Goal: Transaction & Acquisition: Purchase product/service

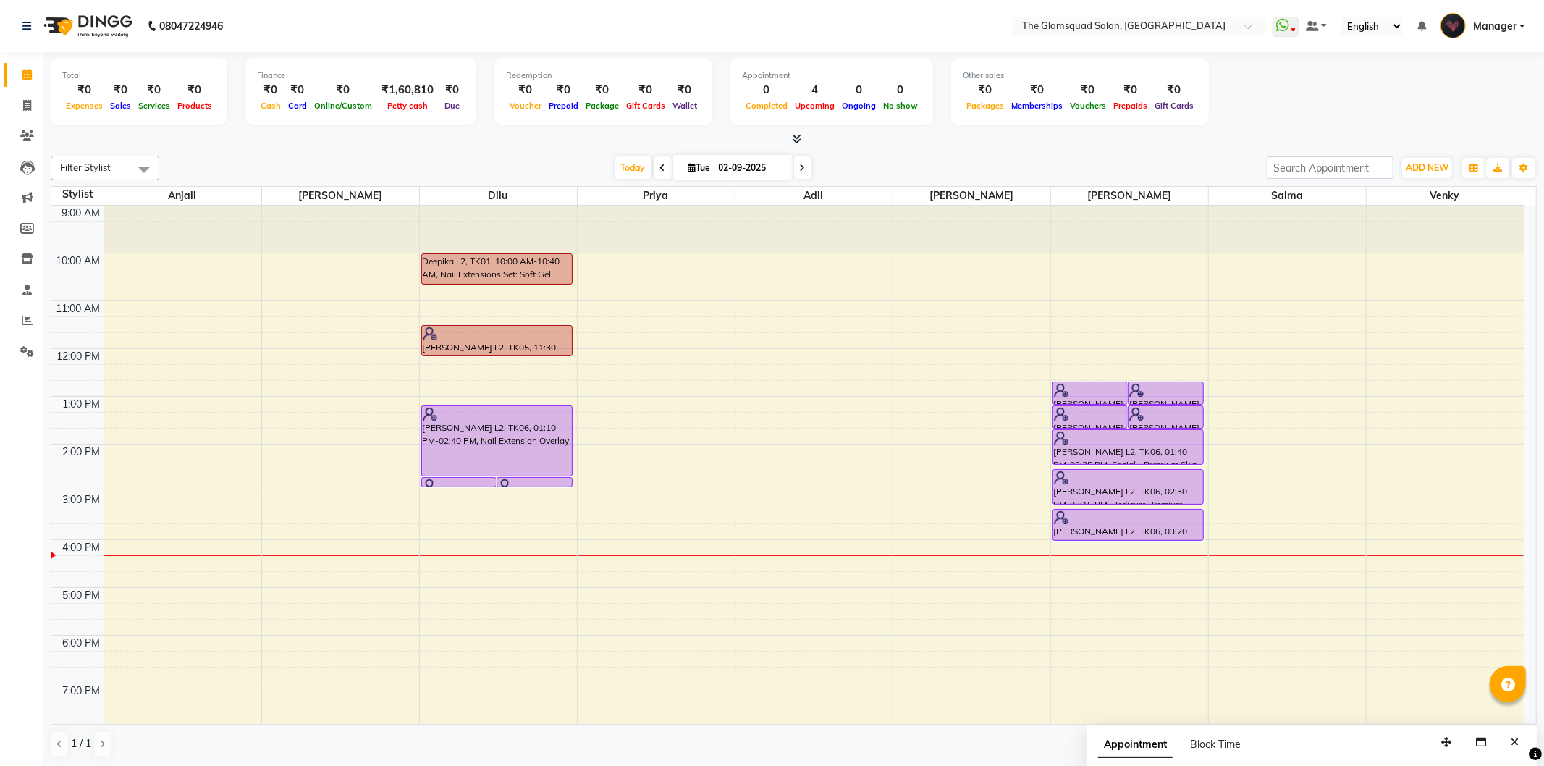
scroll to position [105, 0]
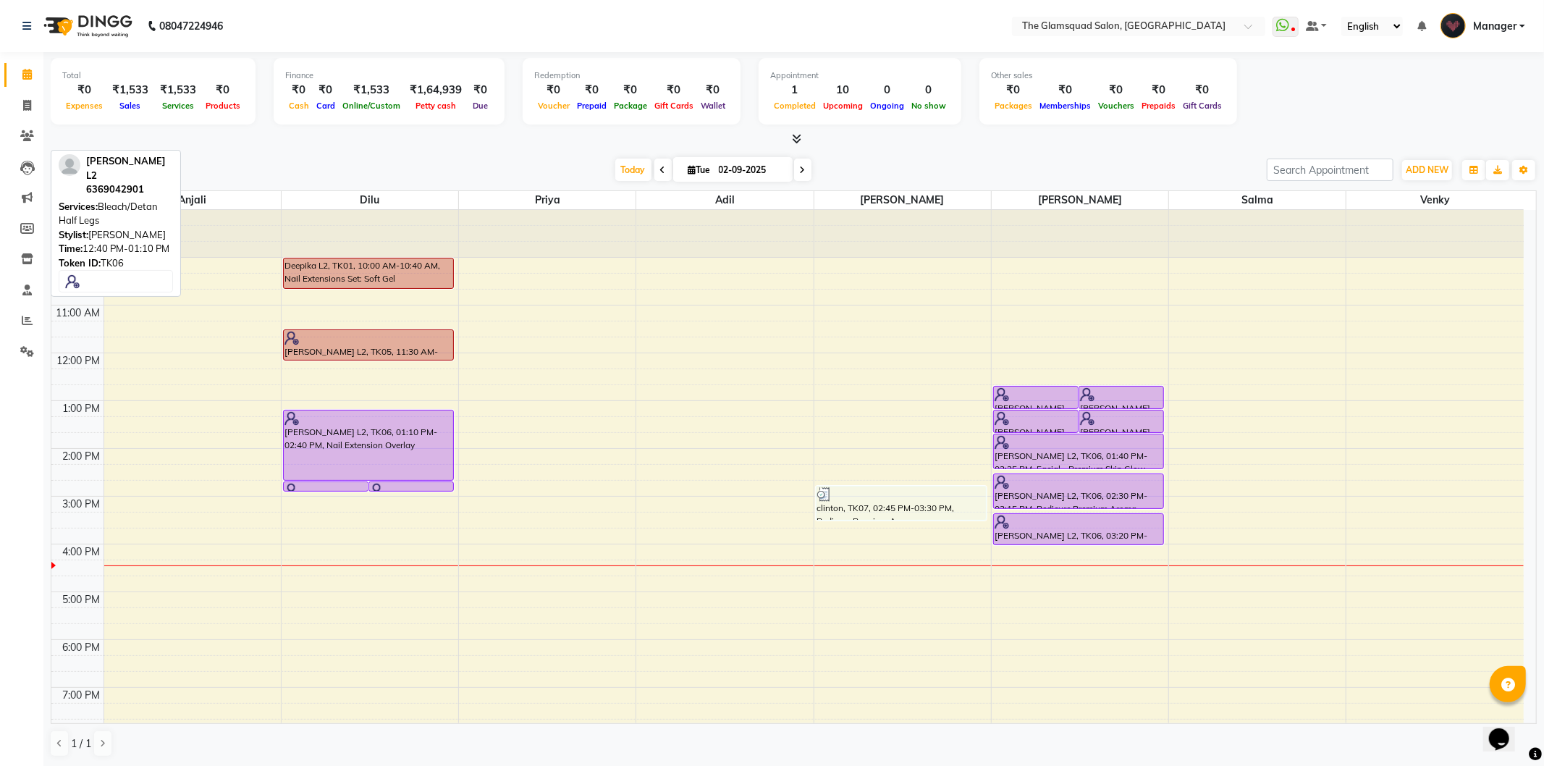
click at [635, 170] on span "Today" at bounding box center [633, 170] width 36 height 22
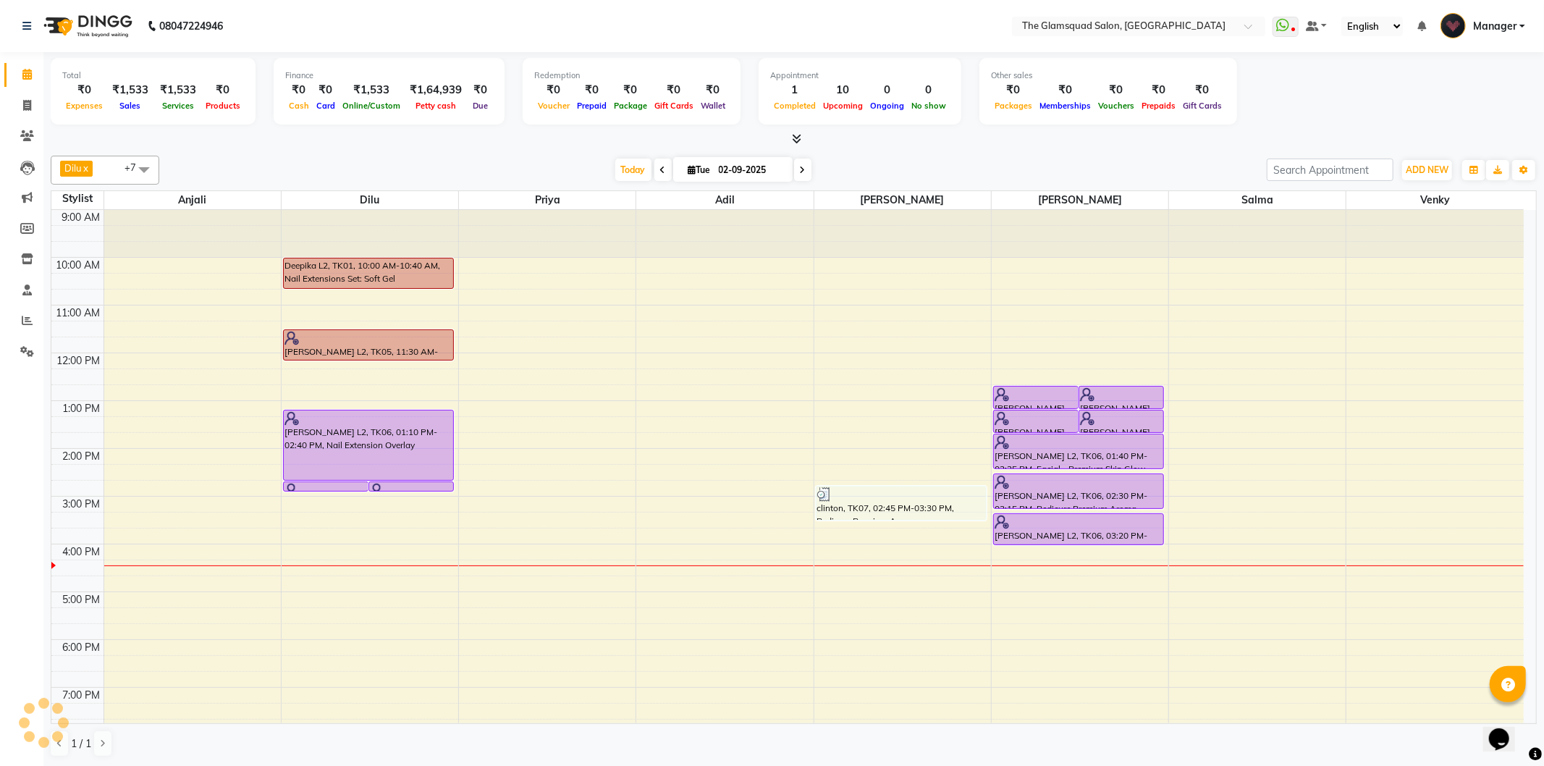
scroll to position [110, 0]
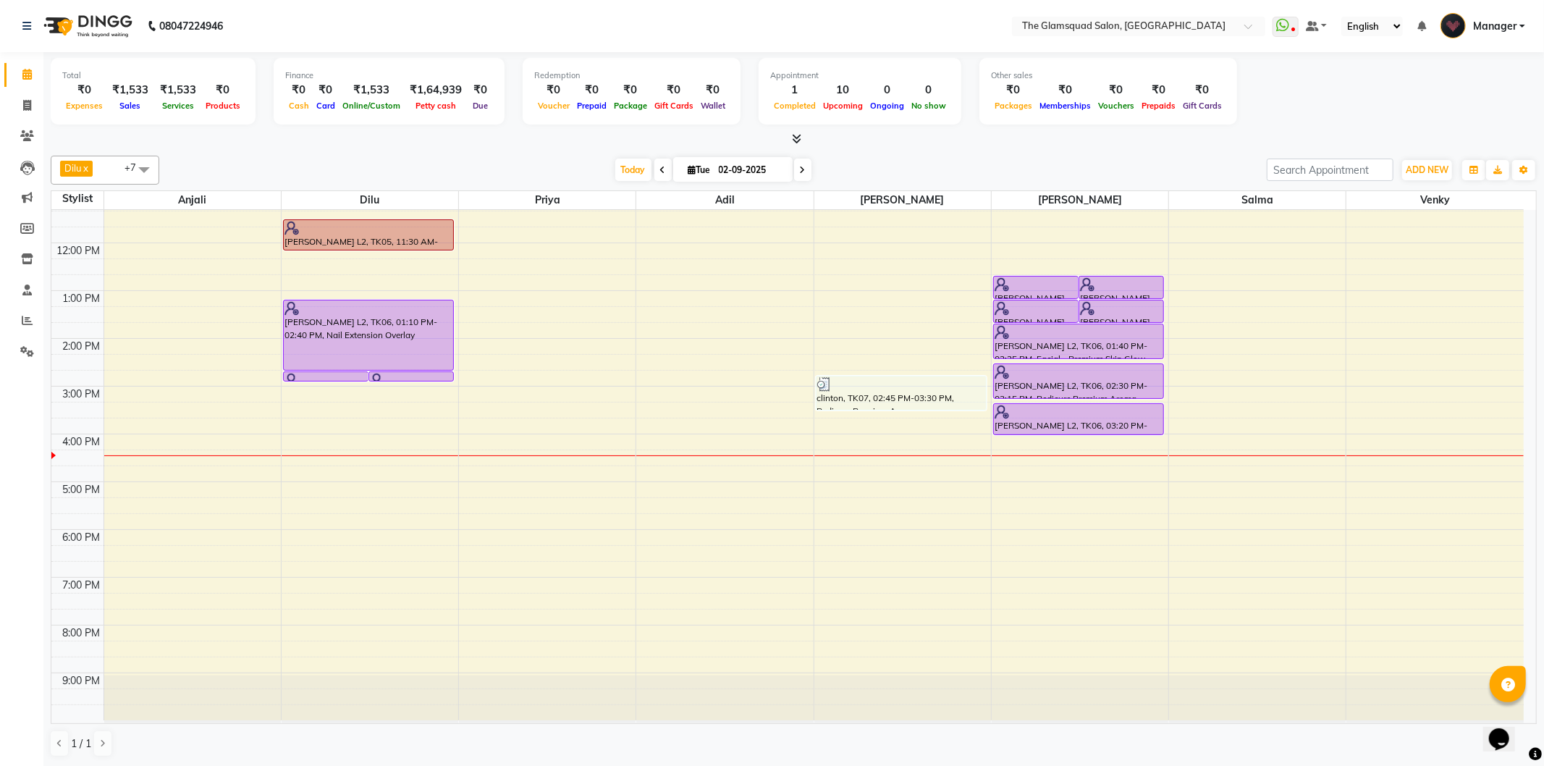
click at [1109, 153] on div "Dilu x Priya x [PERSON_NAME] x [PERSON_NAME] x [PERSON_NAME] x Anjali x +7 Sele…" at bounding box center [794, 456] width 1486 height 613
click at [924, 165] on div "[DATE] [DATE]" at bounding box center [713, 170] width 1093 height 22
click at [938, 156] on div "Dilu x Priya x [PERSON_NAME] x [PERSON_NAME] x [PERSON_NAME] x Anjali x +7 Sele…" at bounding box center [794, 170] width 1486 height 29
click at [801, 166] on icon at bounding box center [803, 170] width 6 height 9
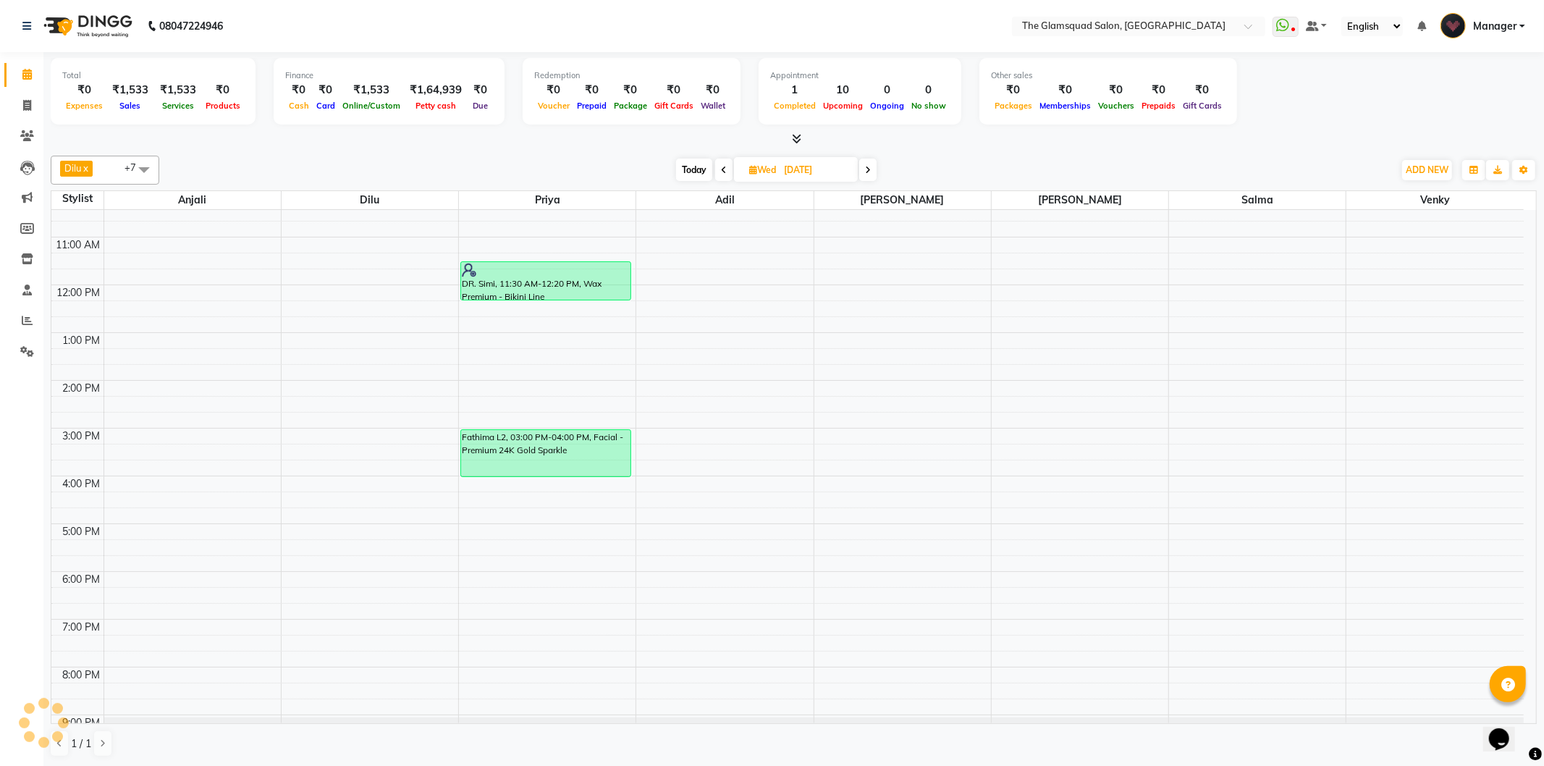
scroll to position [0, 0]
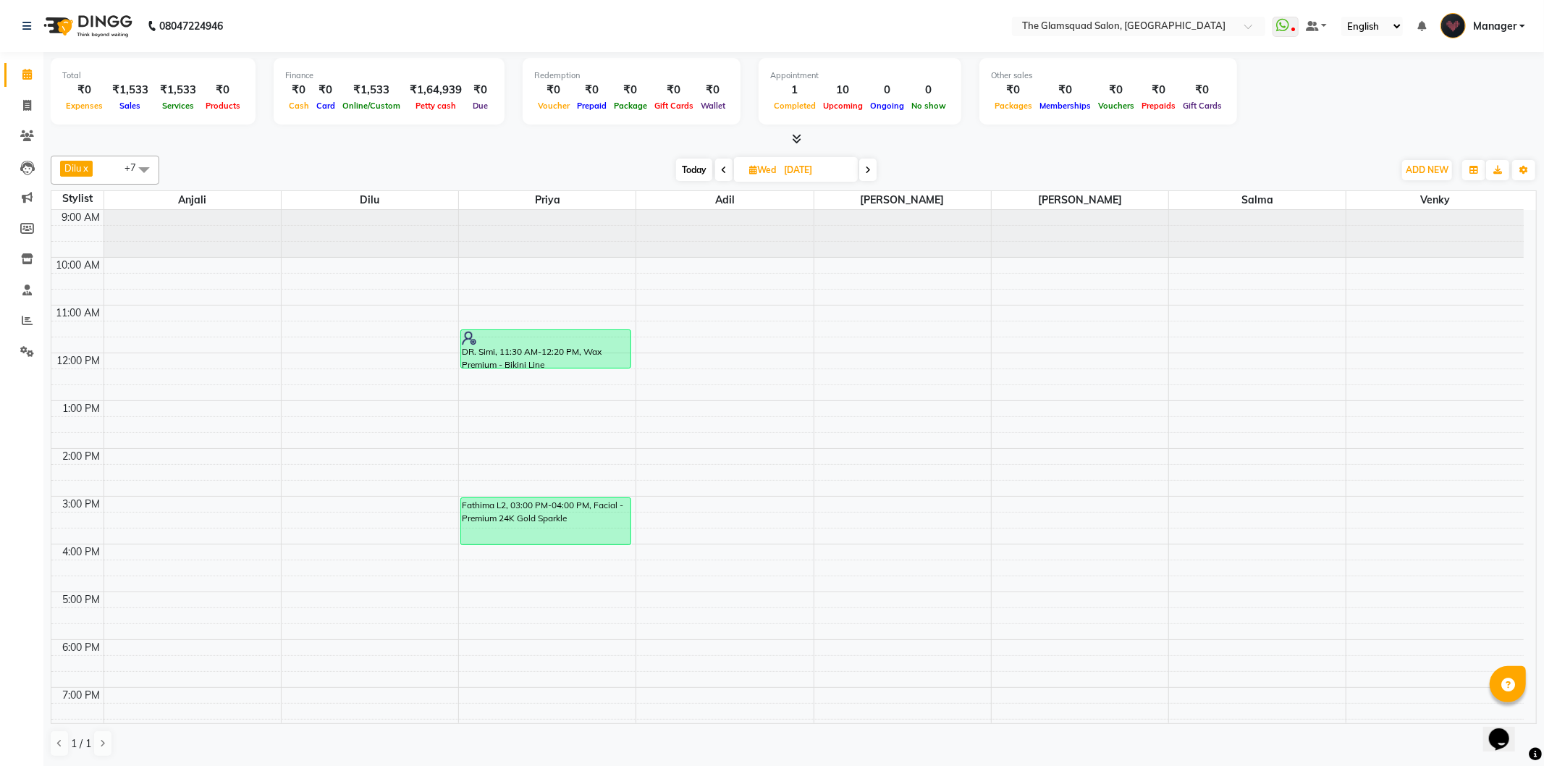
click at [697, 165] on span "Today" at bounding box center [694, 170] width 36 height 22
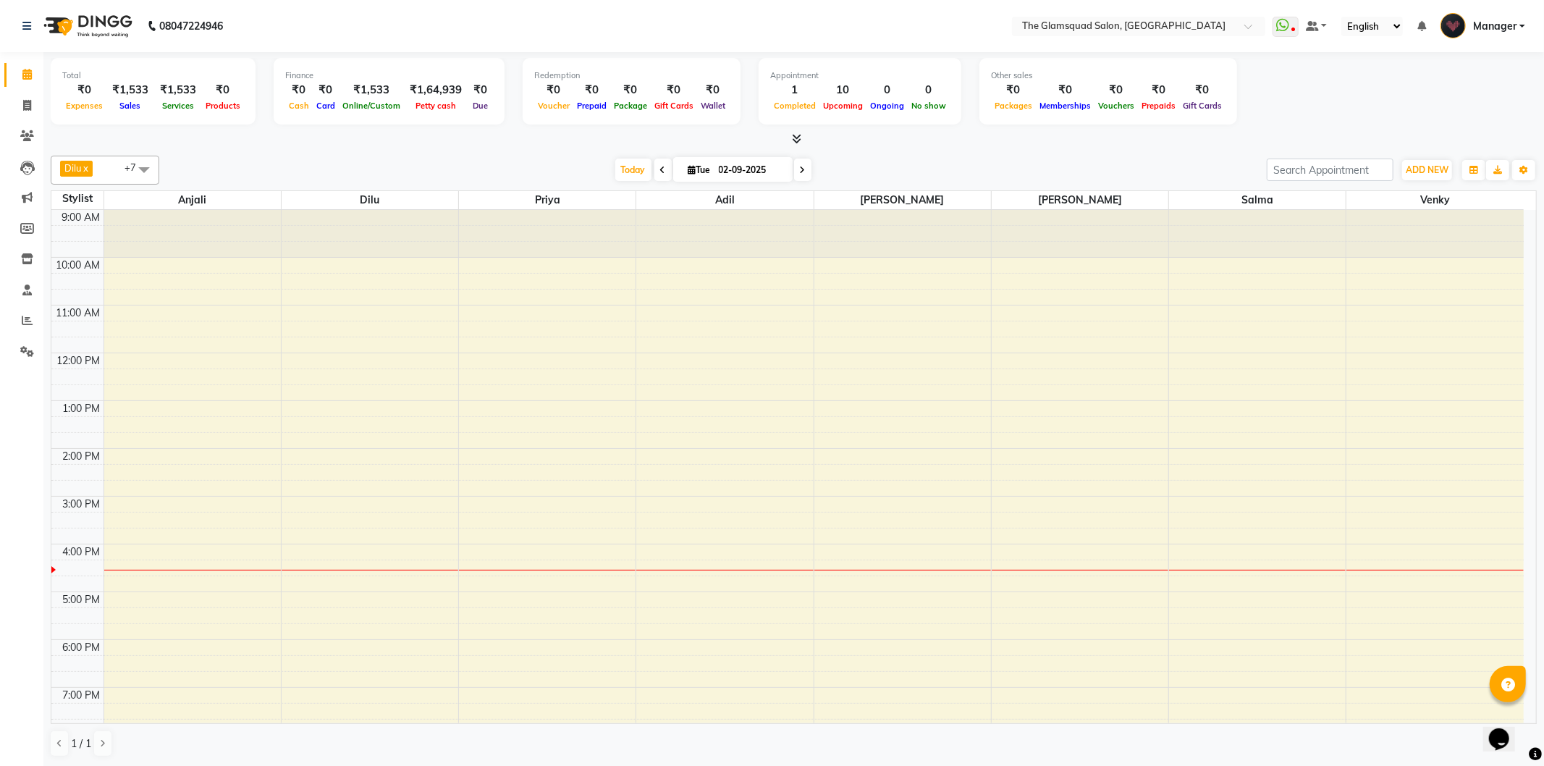
scroll to position [110, 0]
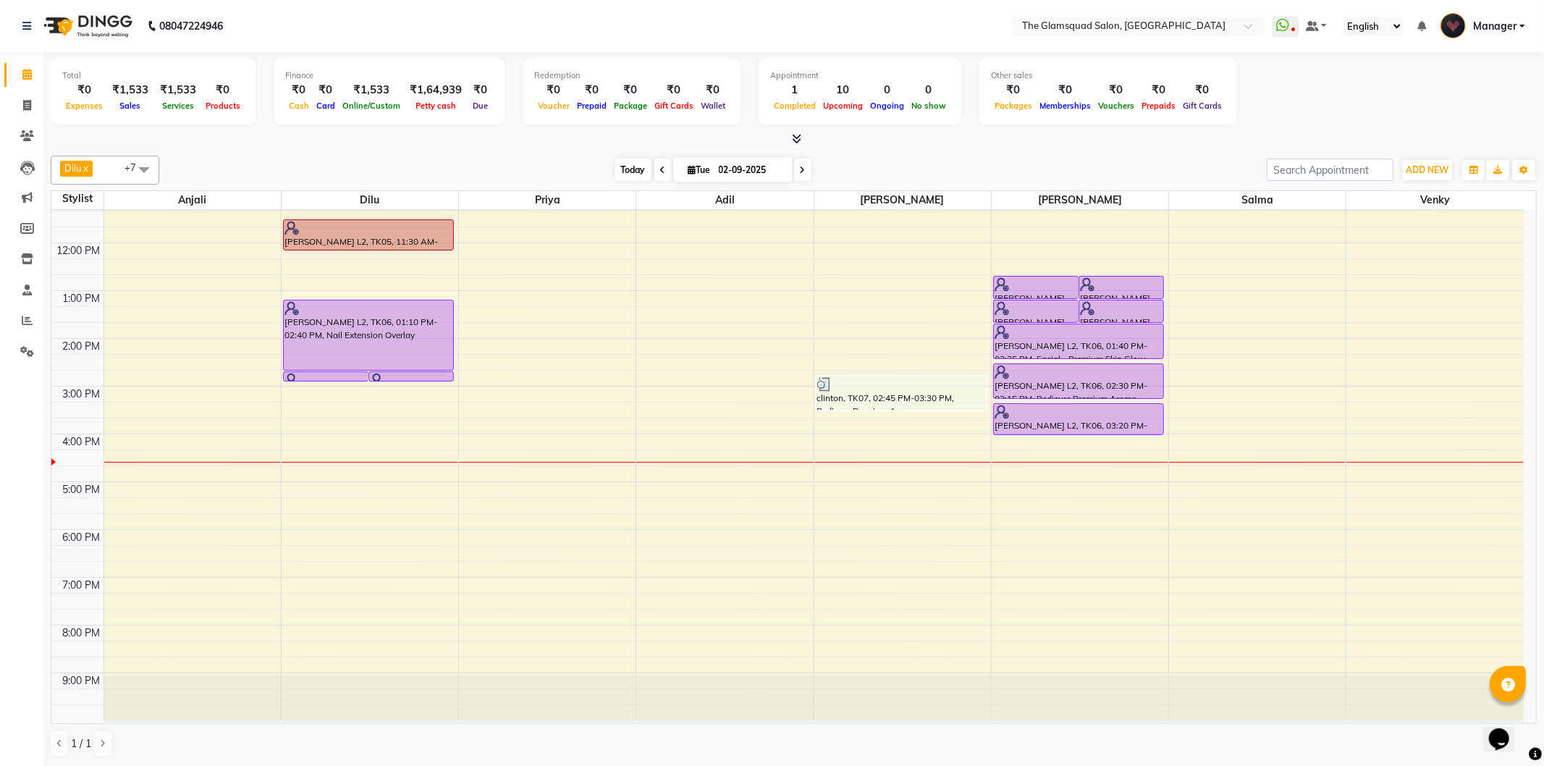
click at [637, 172] on span "Today" at bounding box center [633, 170] width 36 height 22
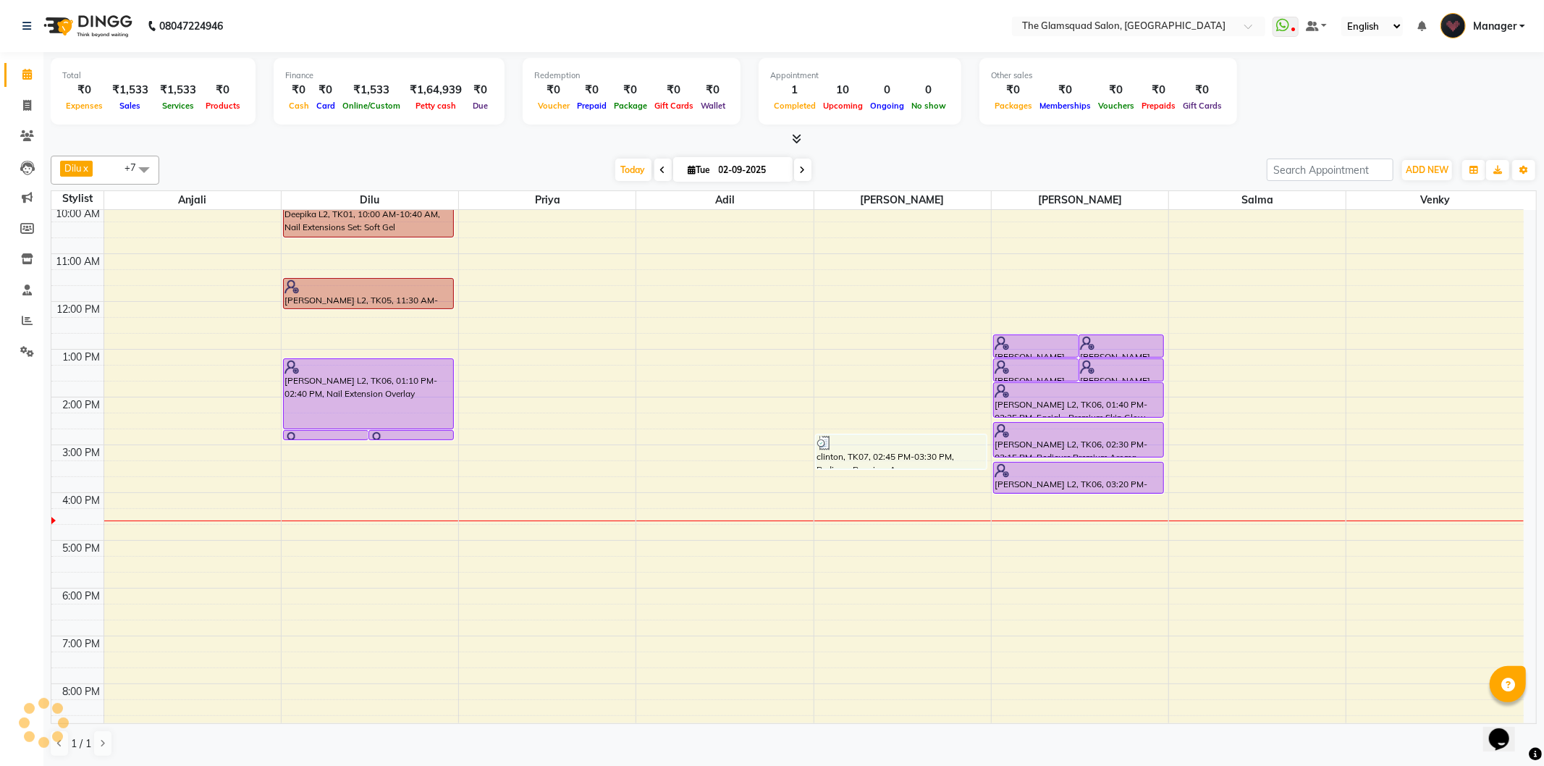
scroll to position [0, 0]
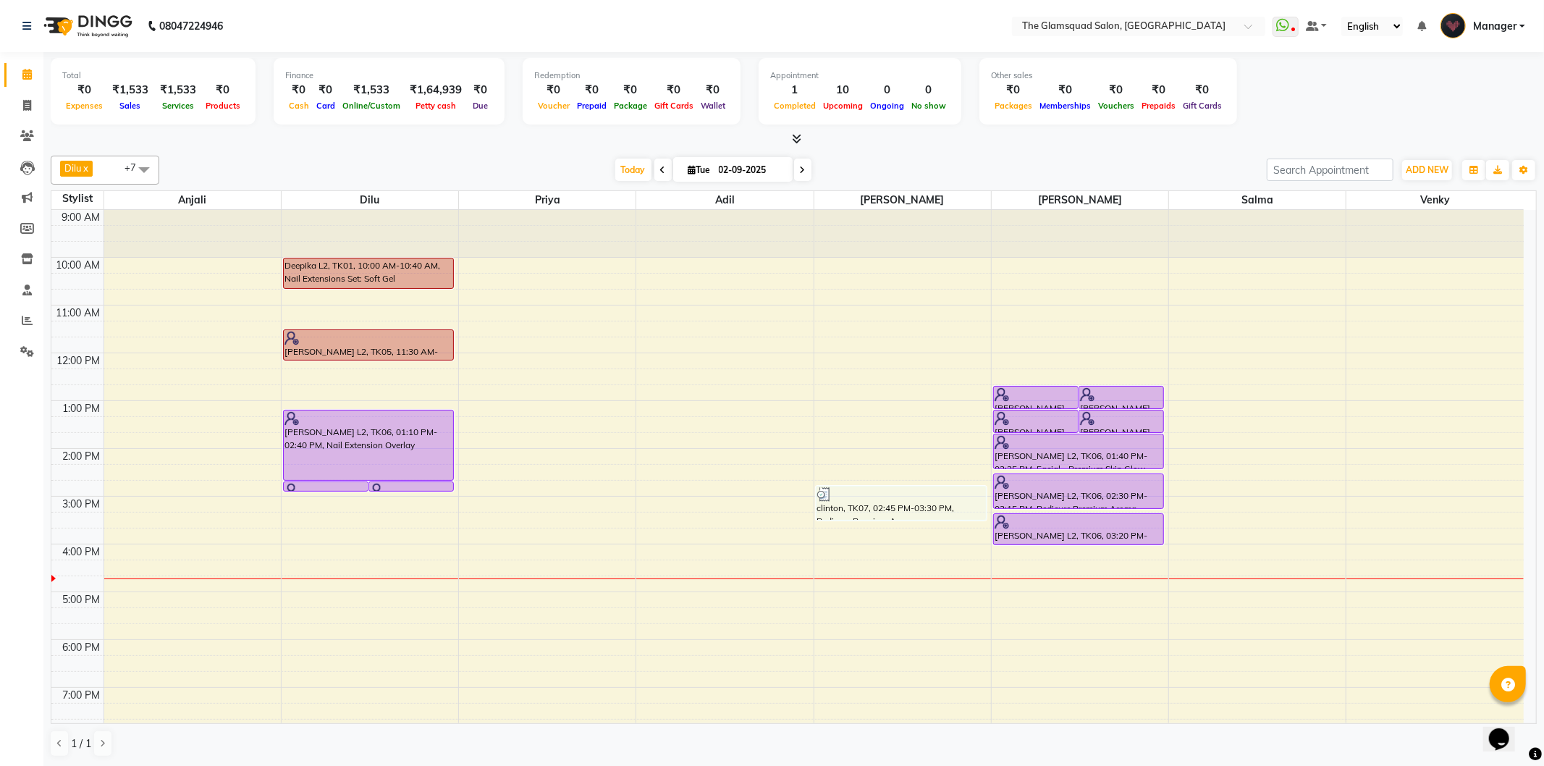
click at [866, 164] on div "[DATE] [DATE]" at bounding box center [713, 170] width 1093 height 22
click at [806, 169] on span at bounding box center [802, 170] width 17 height 22
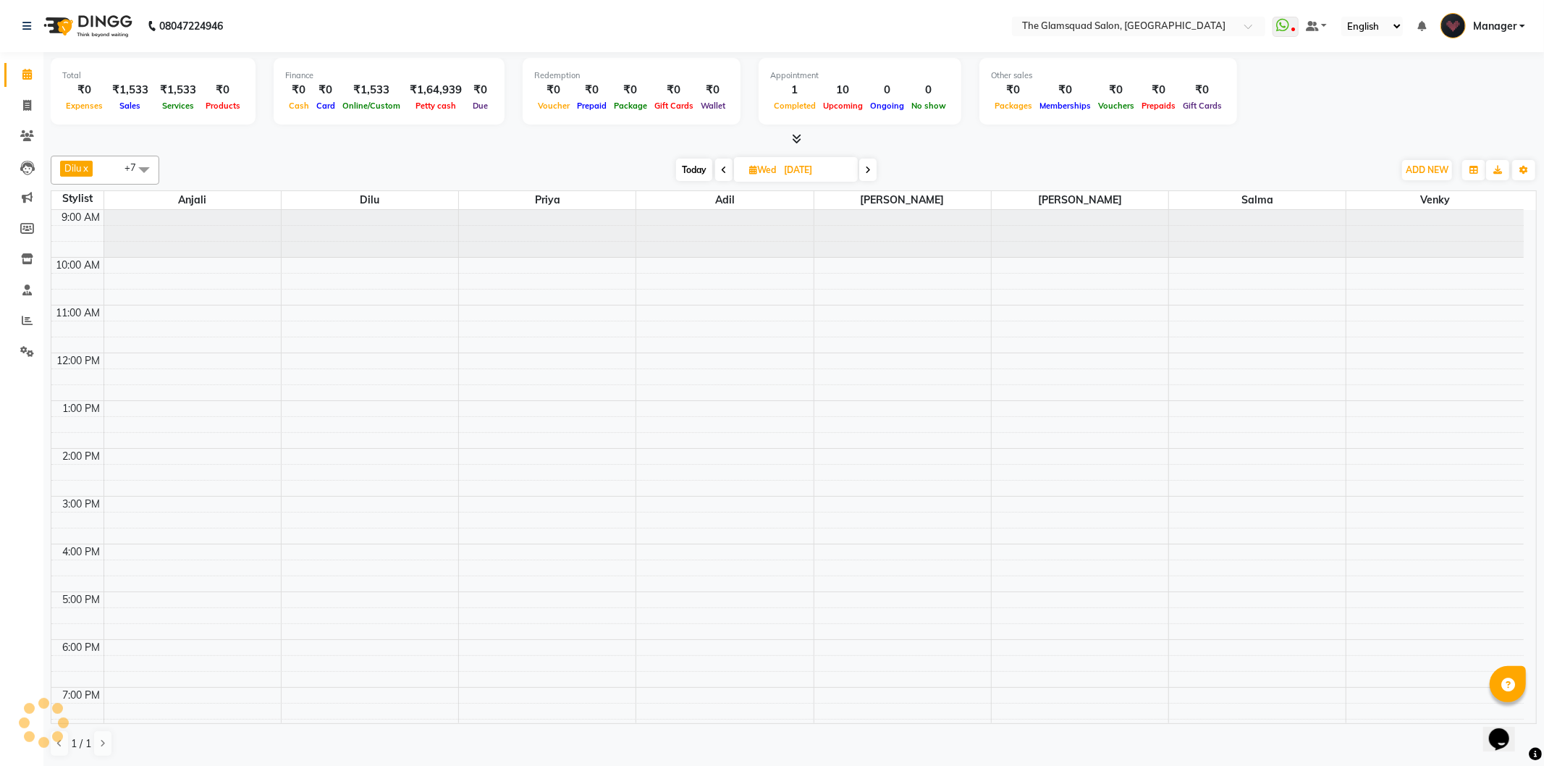
scroll to position [110, 0]
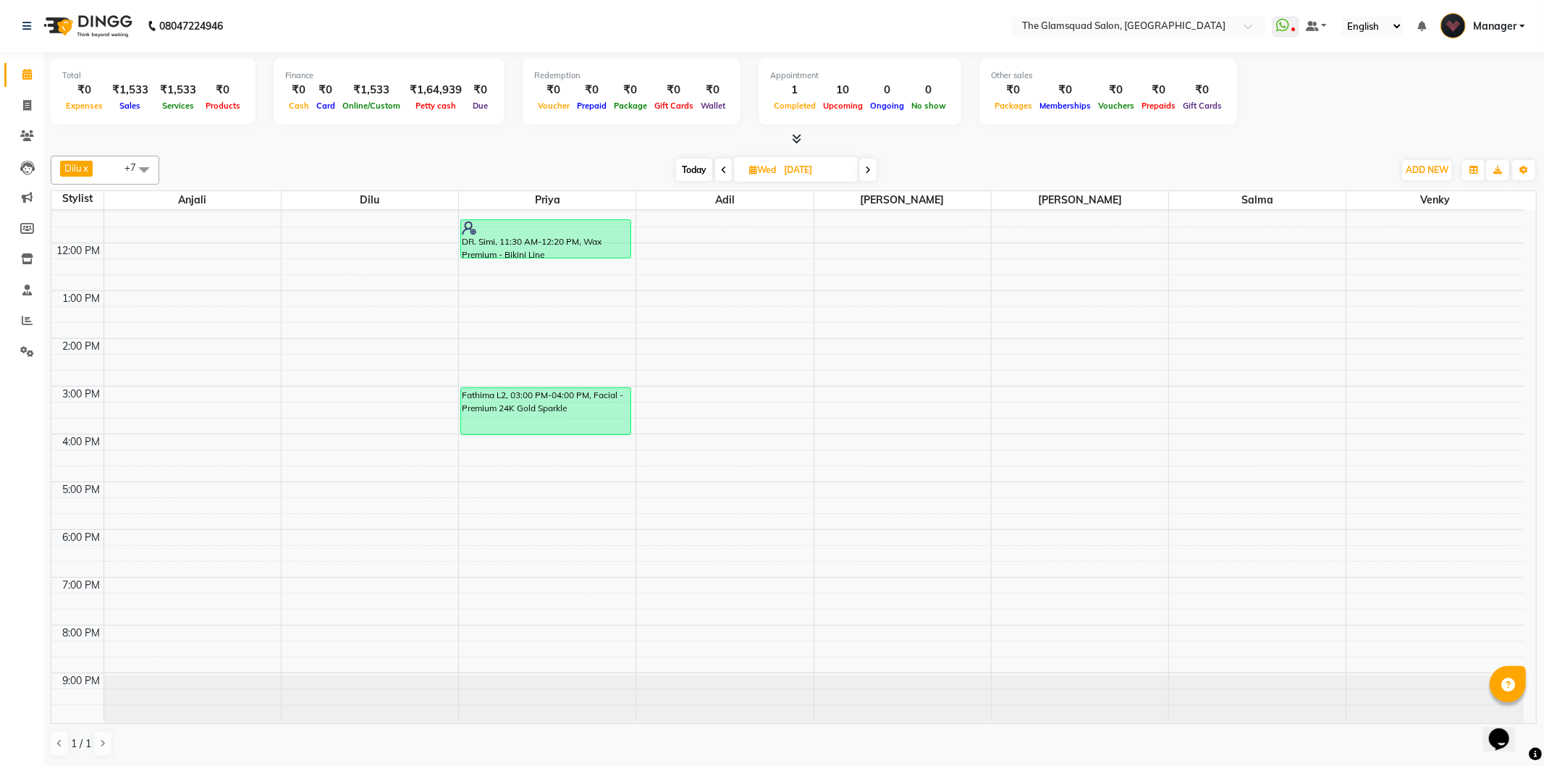
click at [692, 172] on span "Today" at bounding box center [694, 170] width 36 height 22
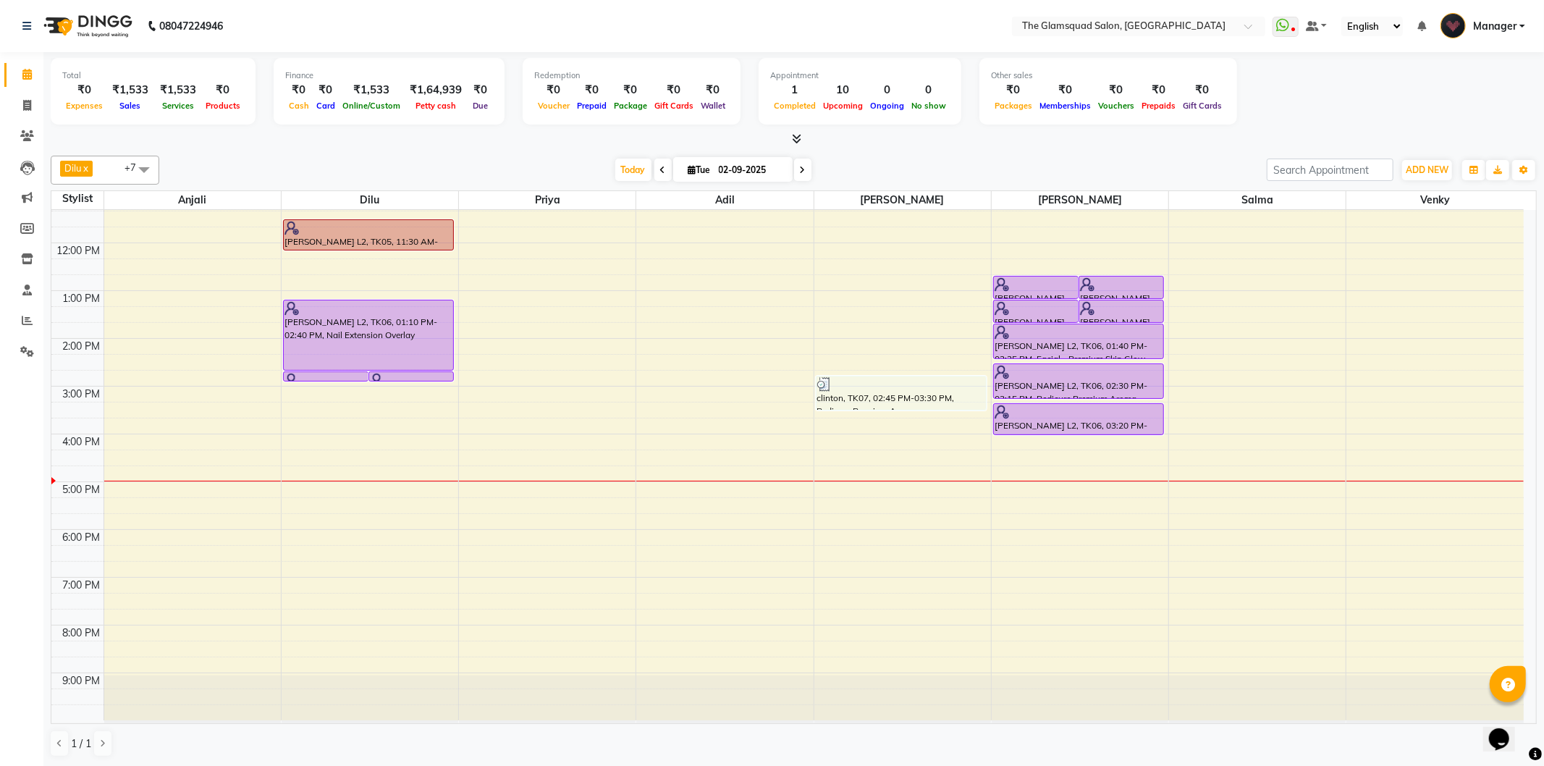
click at [900, 177] on div "[DATE] [DATE]" at bounding box center [713, 170] width 1093 height 22
click at [801, 171] on icon at bounding box center [803, 170] width 6 height 9
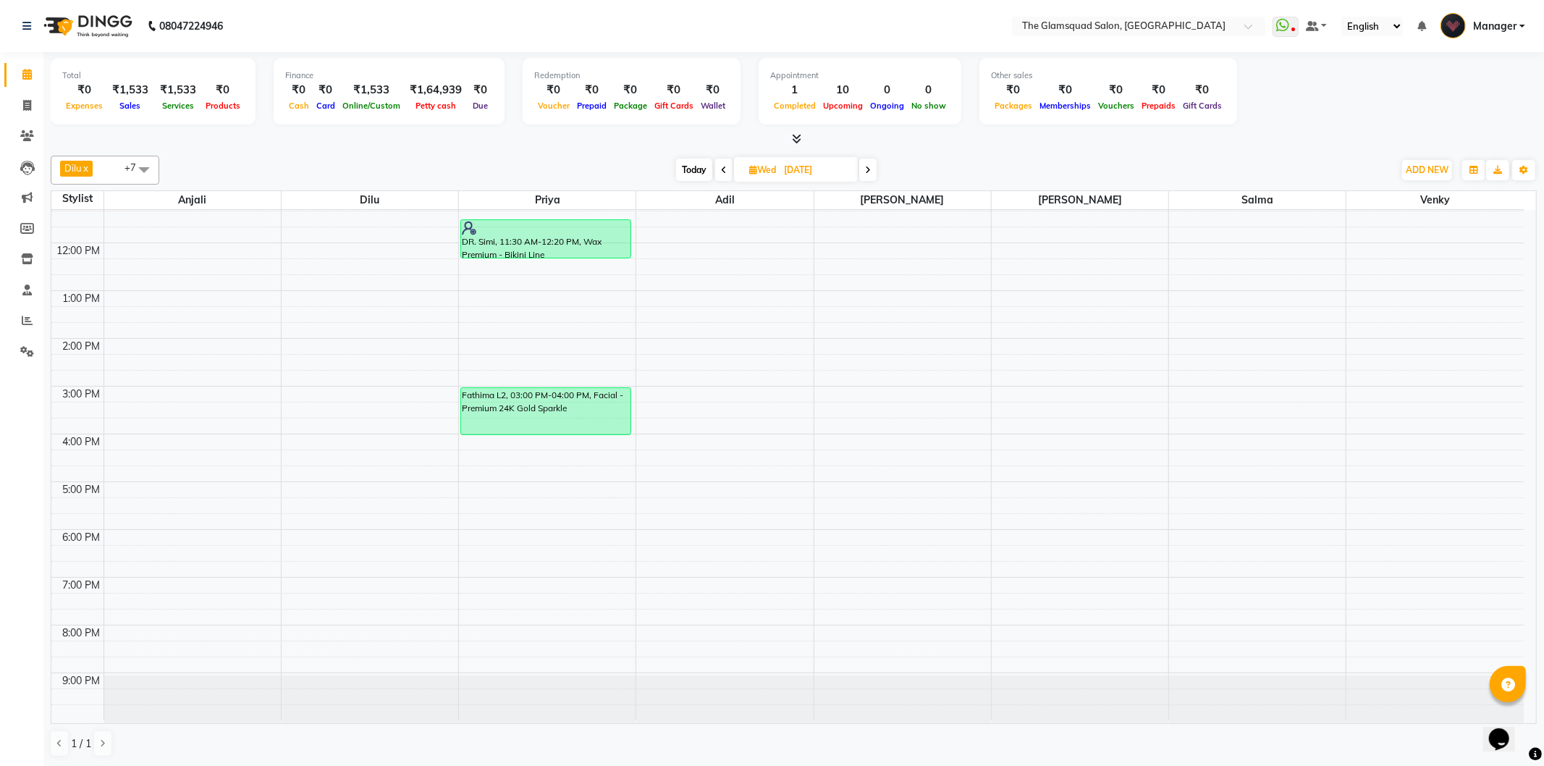
click at [699, 172] on span "Today" at bounding box center [694, 170] width 36 height 22
type input "02-09-2025"
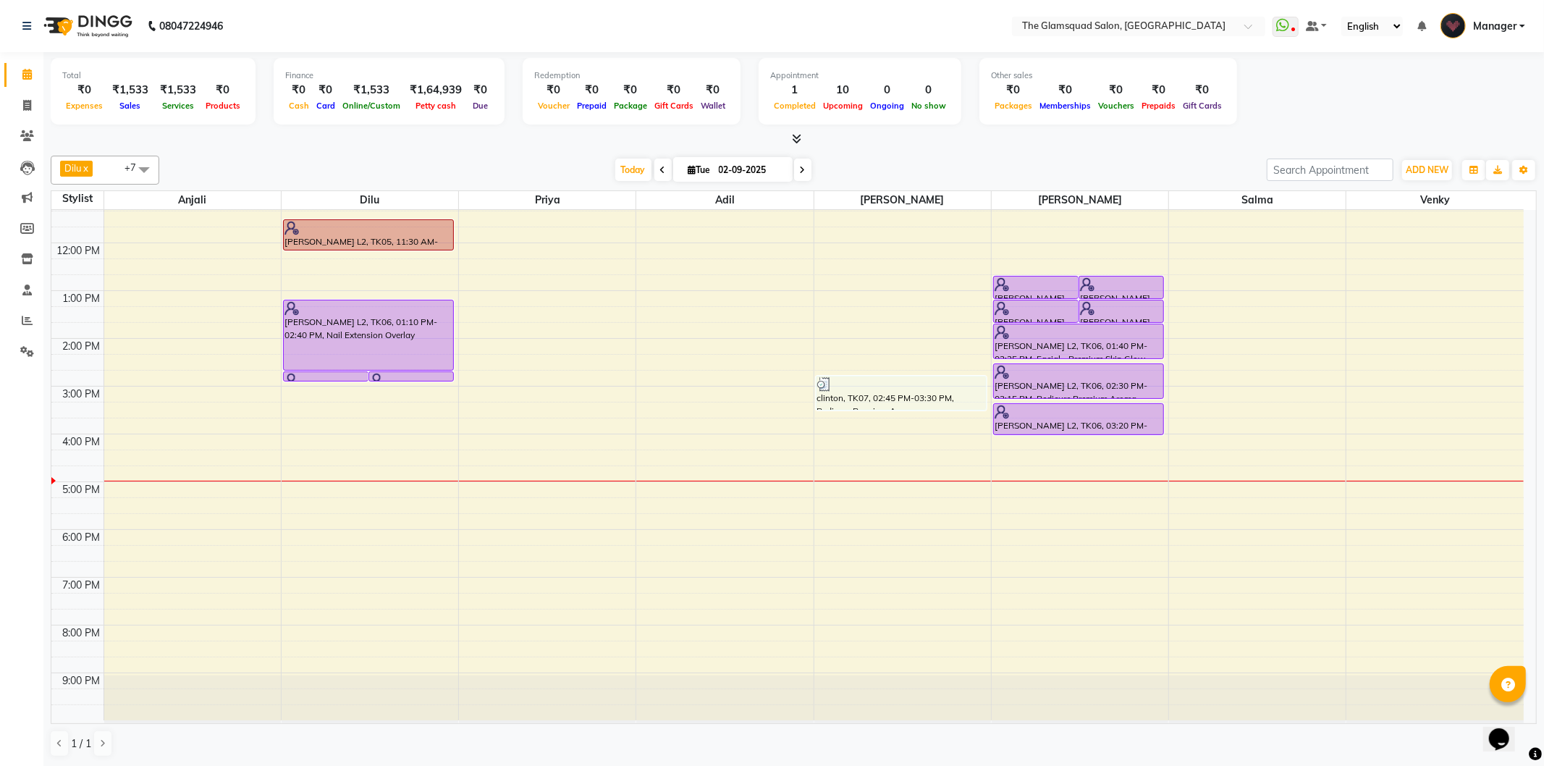
click at [862, 172] on div "[DATE] [DATE]" at bounding box center [713, 170] width 1093 height 22
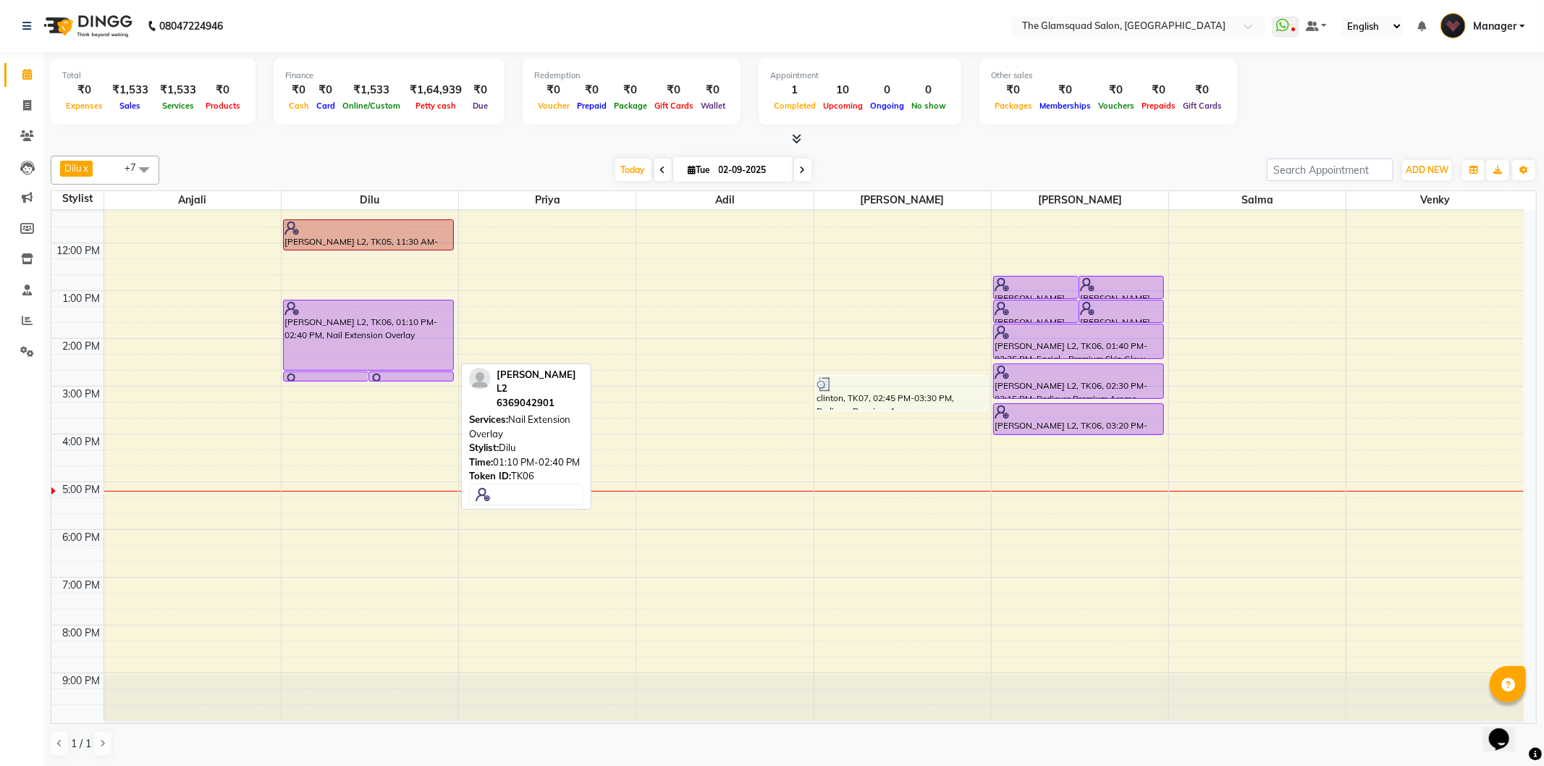
click at [402, 344] on div "[PERSON_NAME] L2, TK06, 01:10 PM-02:40 PM, Nail Extension Overlay" at bounding box center [368, 334] width 169 height 69
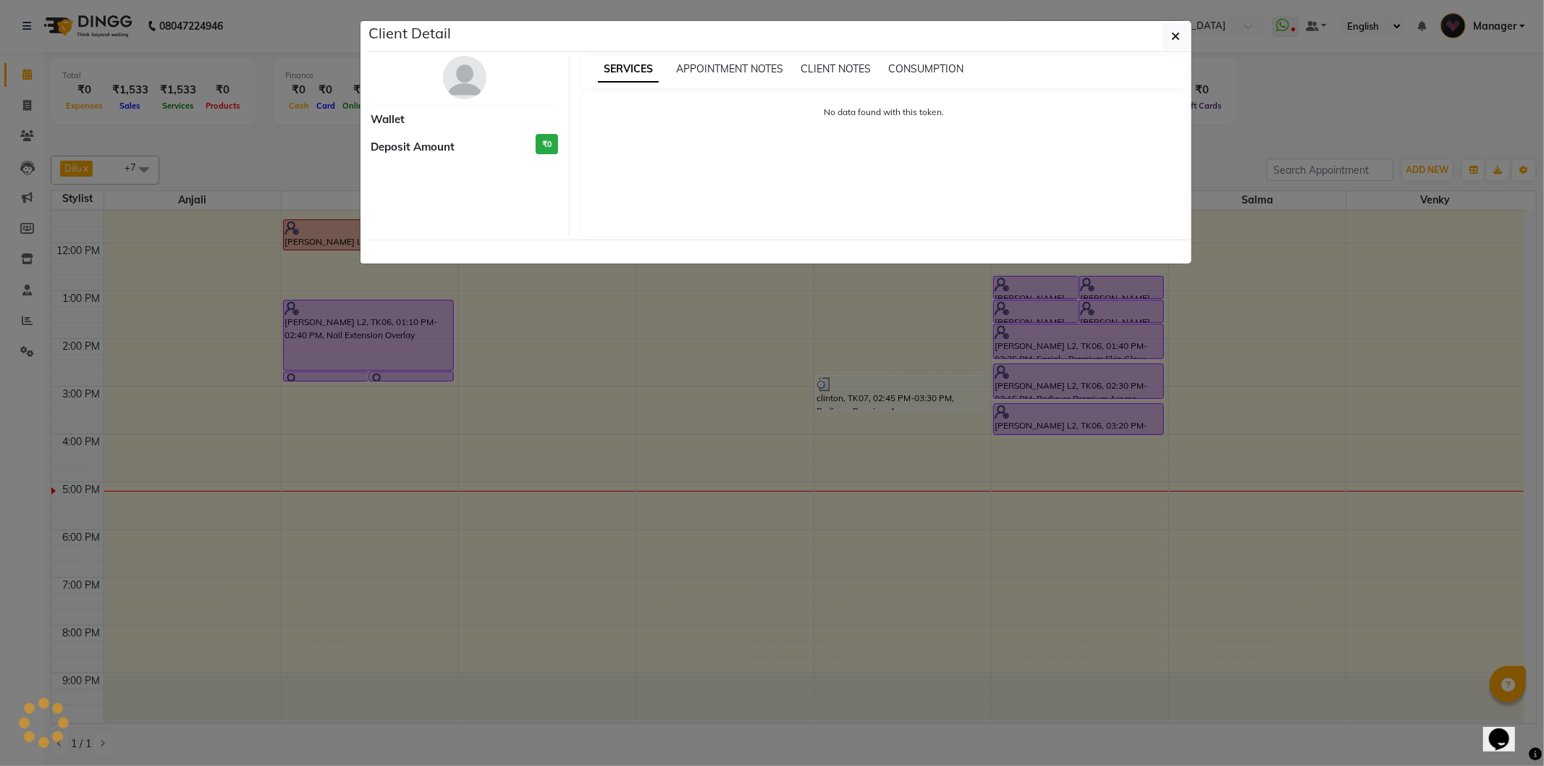
select select "8"
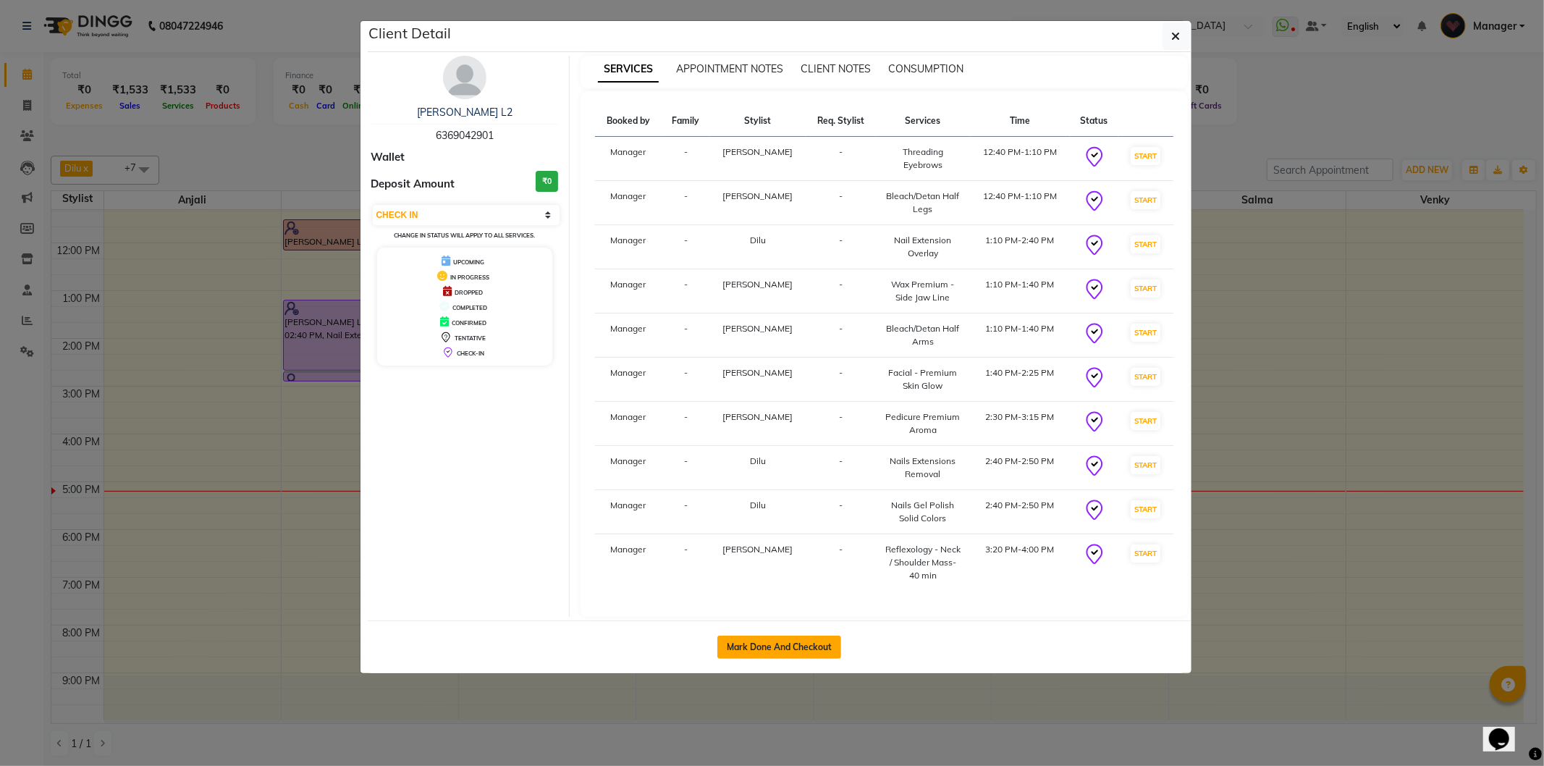
click at [798, 643] on button "Mark Done And Checkout" at bounding box center [779, 647] width 124 height 23
select select "5284"
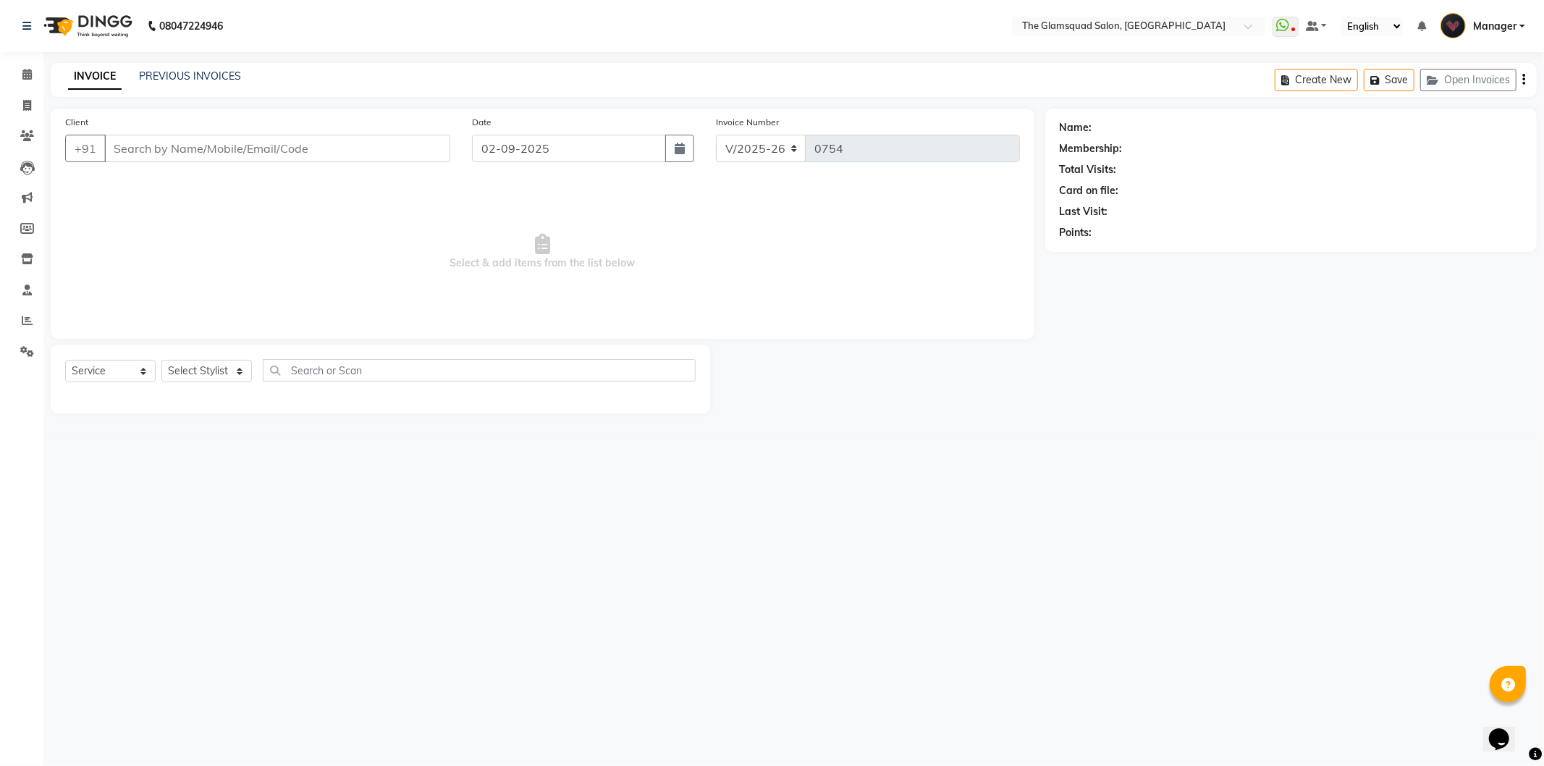
select select "product"
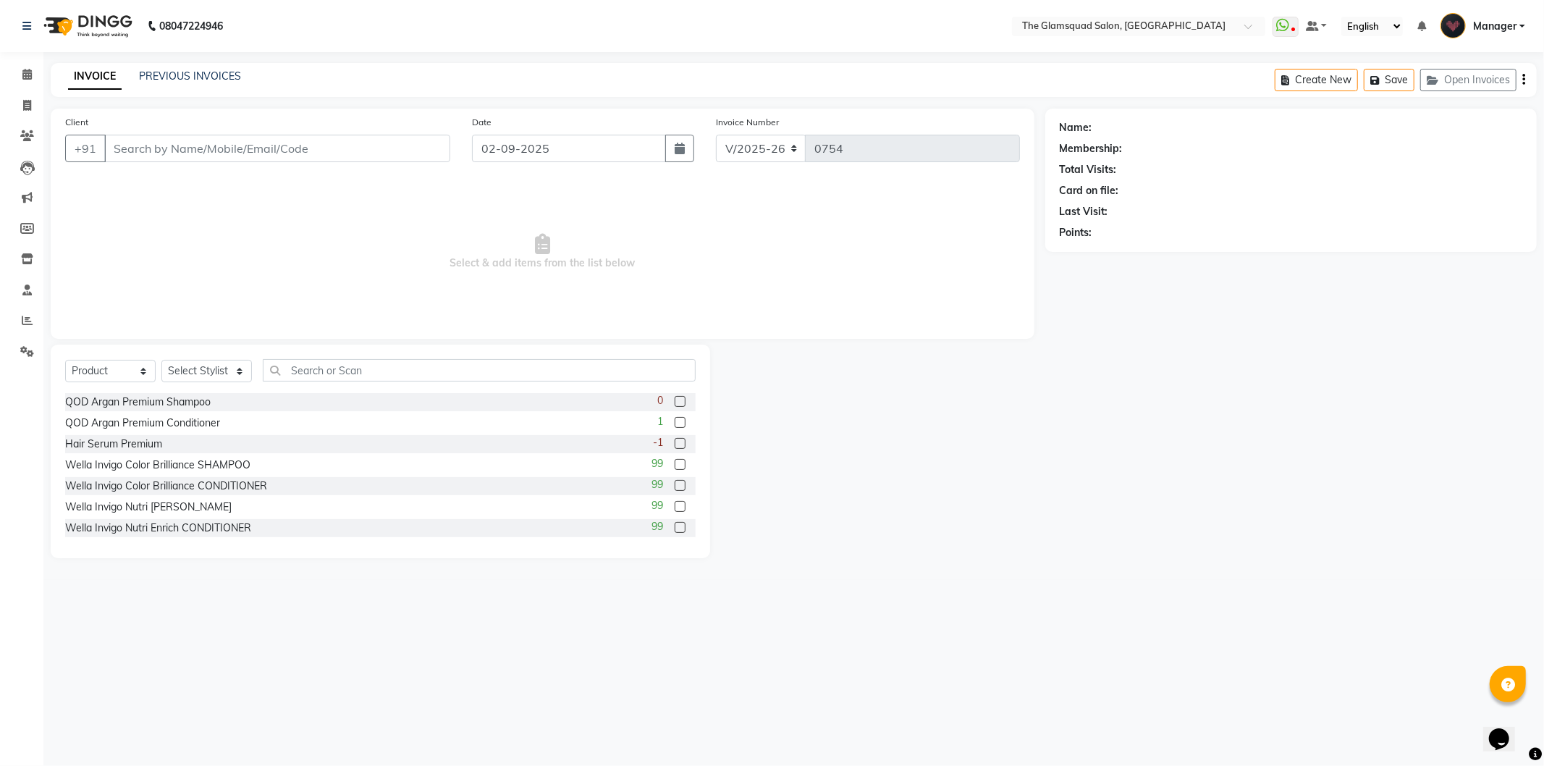
type input "6369042901"
select select "34710"
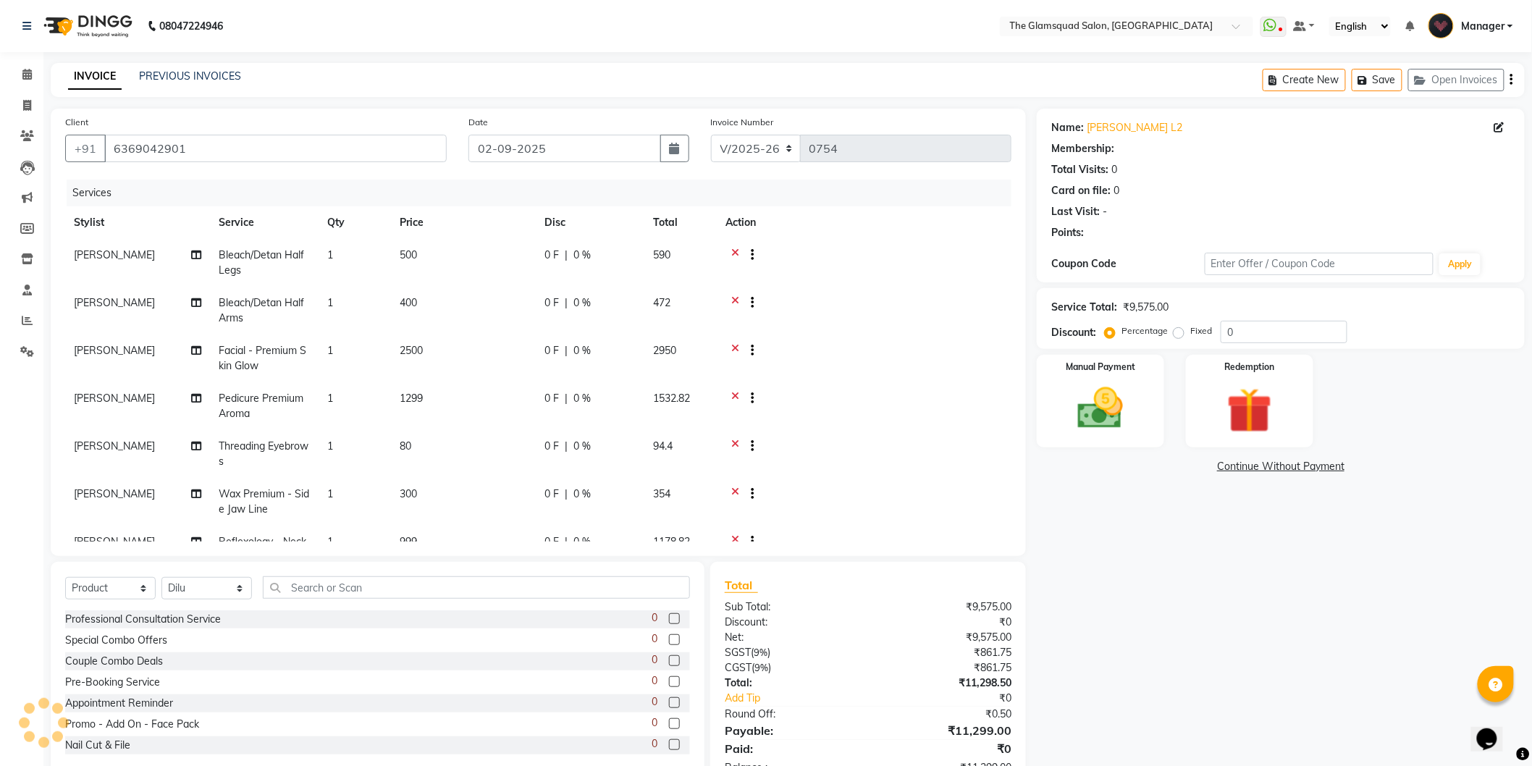
select select "1: Object"
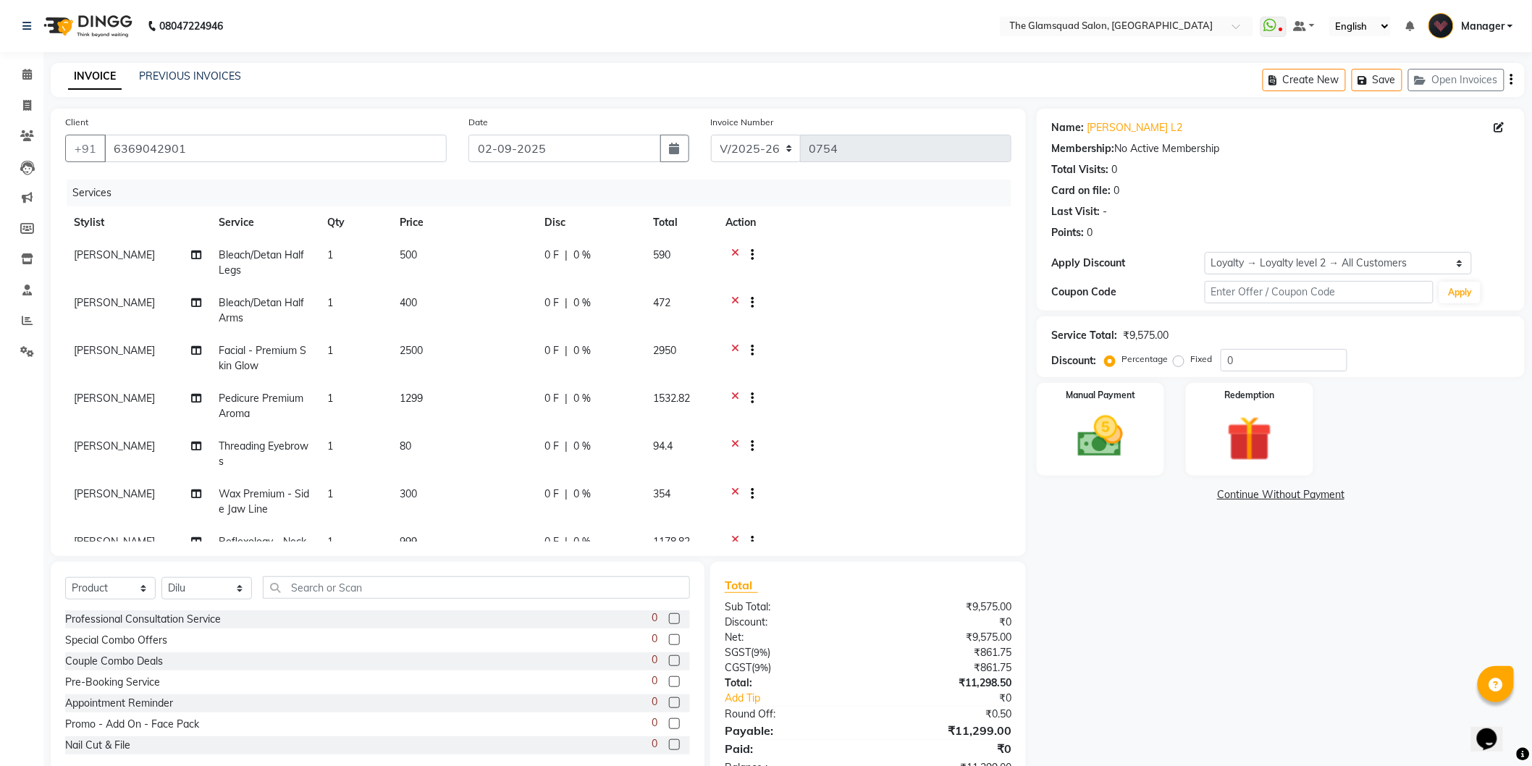
click at [445, 497] on td "300" at bounding box center [463, 502] width 145 height 48
select select "89513"
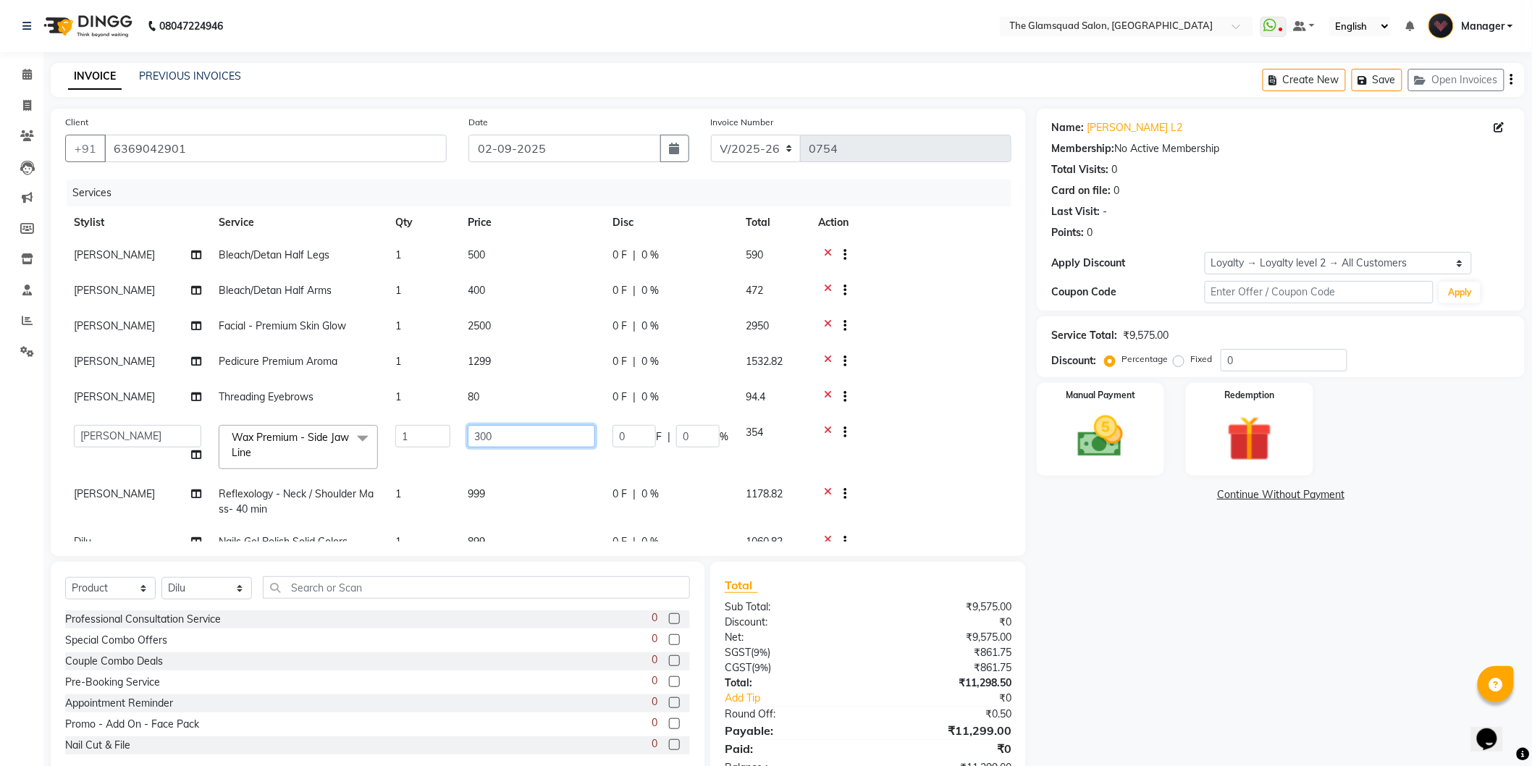
drag, startPoint x: 497, startPoint y: 436, endPoint x: 345, endPoint y: 438, distance: 152.0
click at [345, 438] on tr "[PERSON_NAME] Anjali Dilu Dingg Support Frontdesk Manager [PERSON_NAME] Naveen …" at bounding box center [538, 447] width 946 height 62
type input "250"
click at [826, 490] on tbody "[PERSON_NAME]/Detan Half Legs 1 500 0 F | 0 % 590 [PERSON_NAME] Bleach/Detan Ha…" at bounding box center [538, 435] width 946 height 393
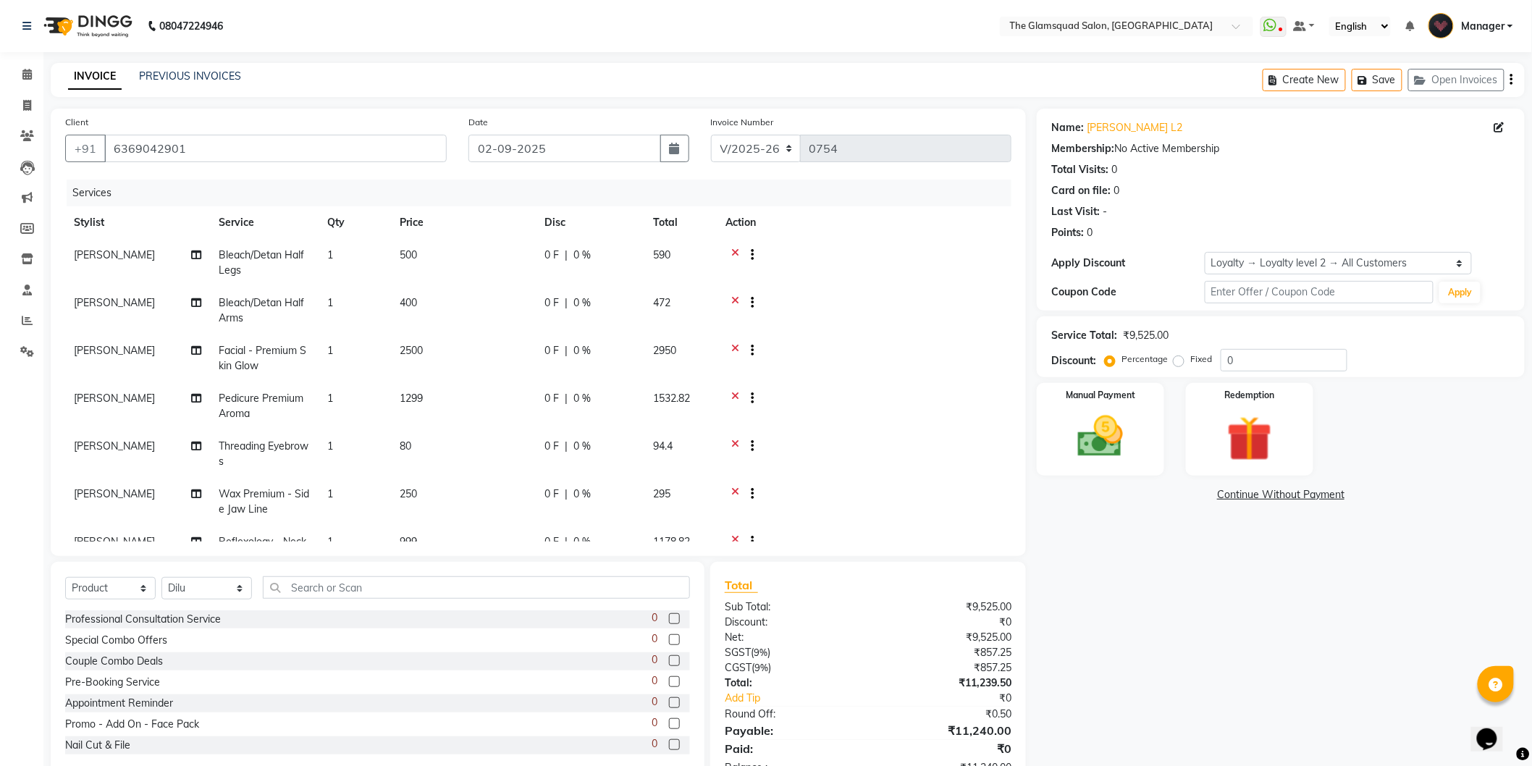
scroll to position [214, 0]
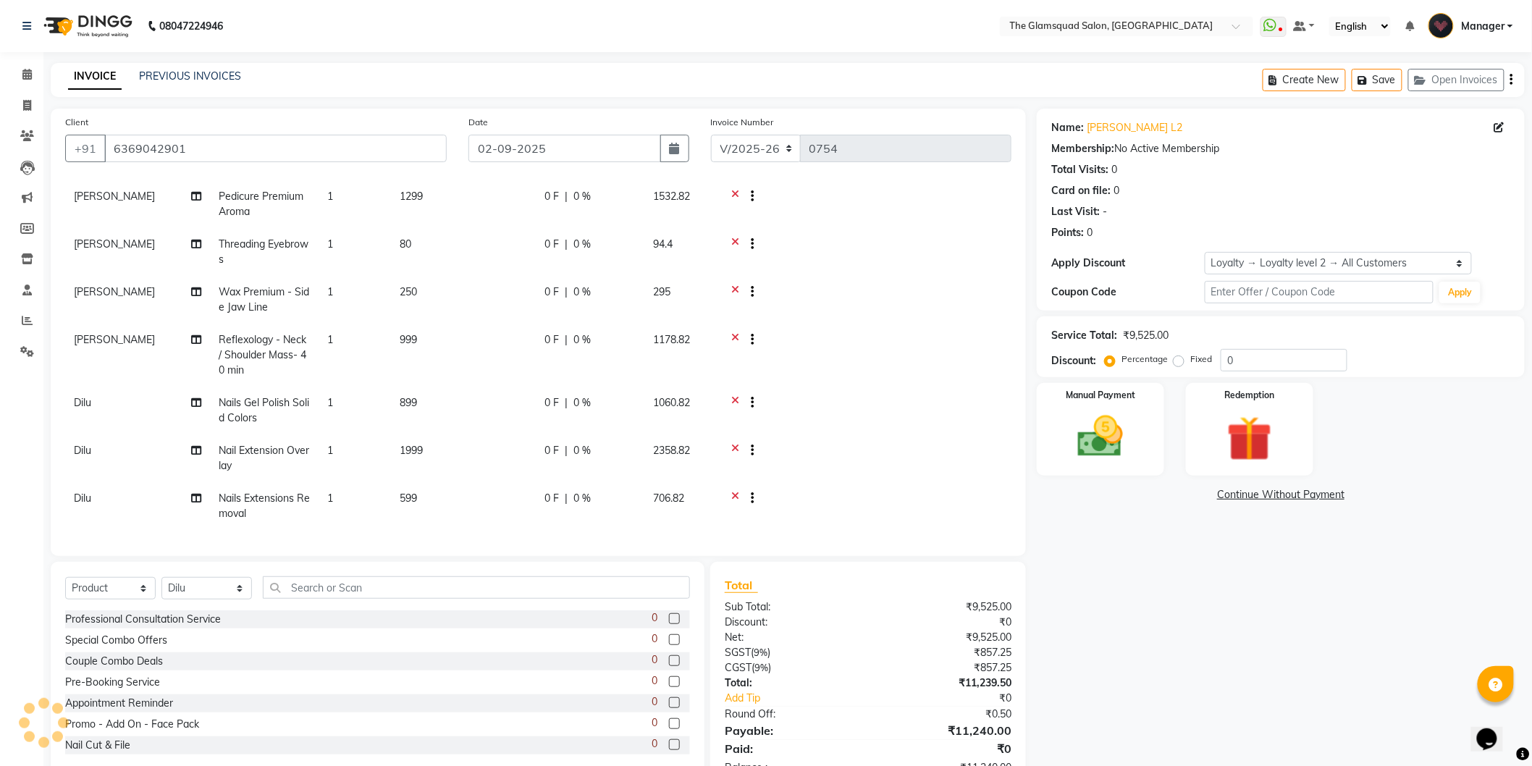
click at [736, 332] on icon at bounding box center [735, 341] width 8 height 18
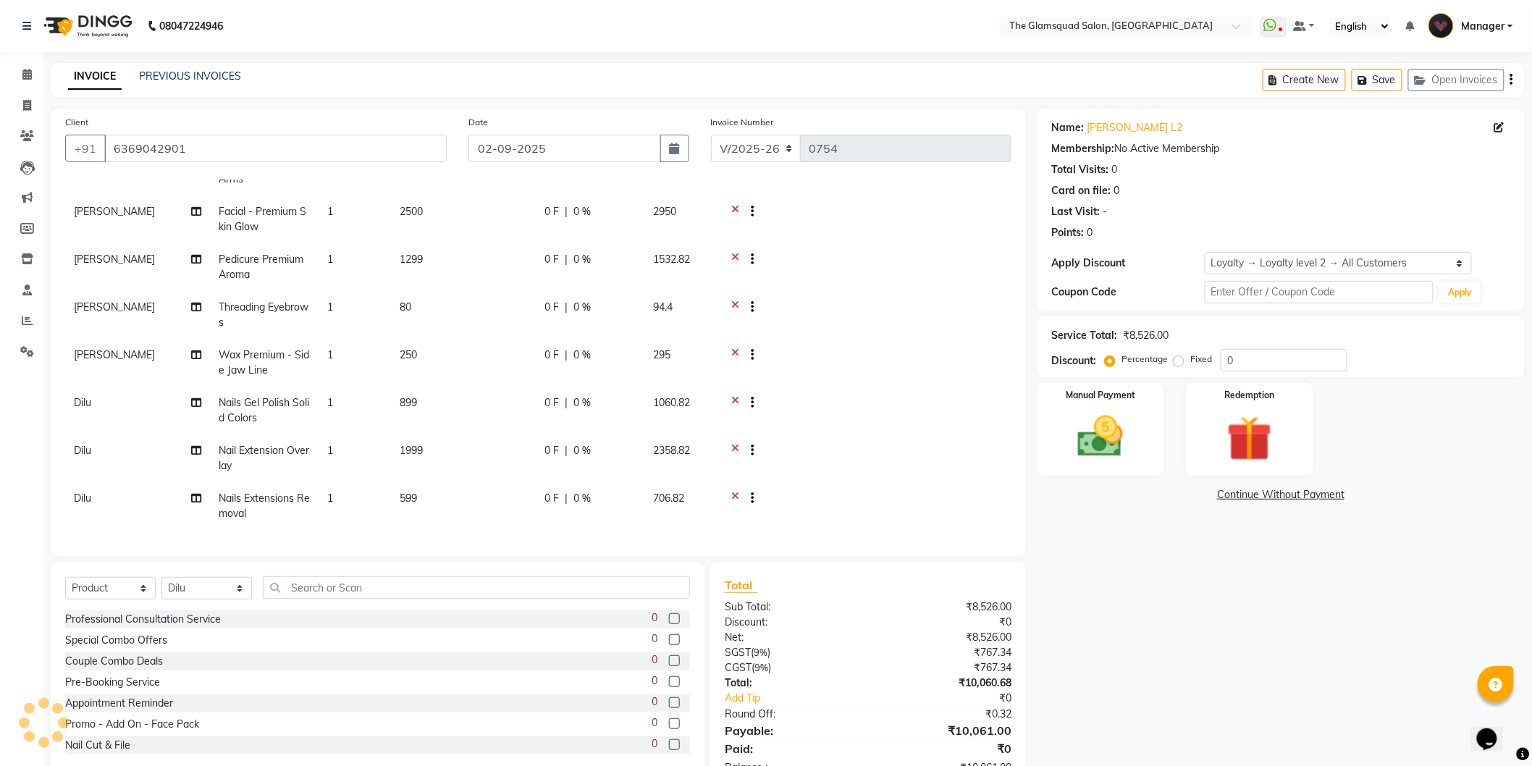
scroll to position [151, 0]
click at [101, 389] on td "Dilu" at bounding box center [137, 411] width 145 height 48
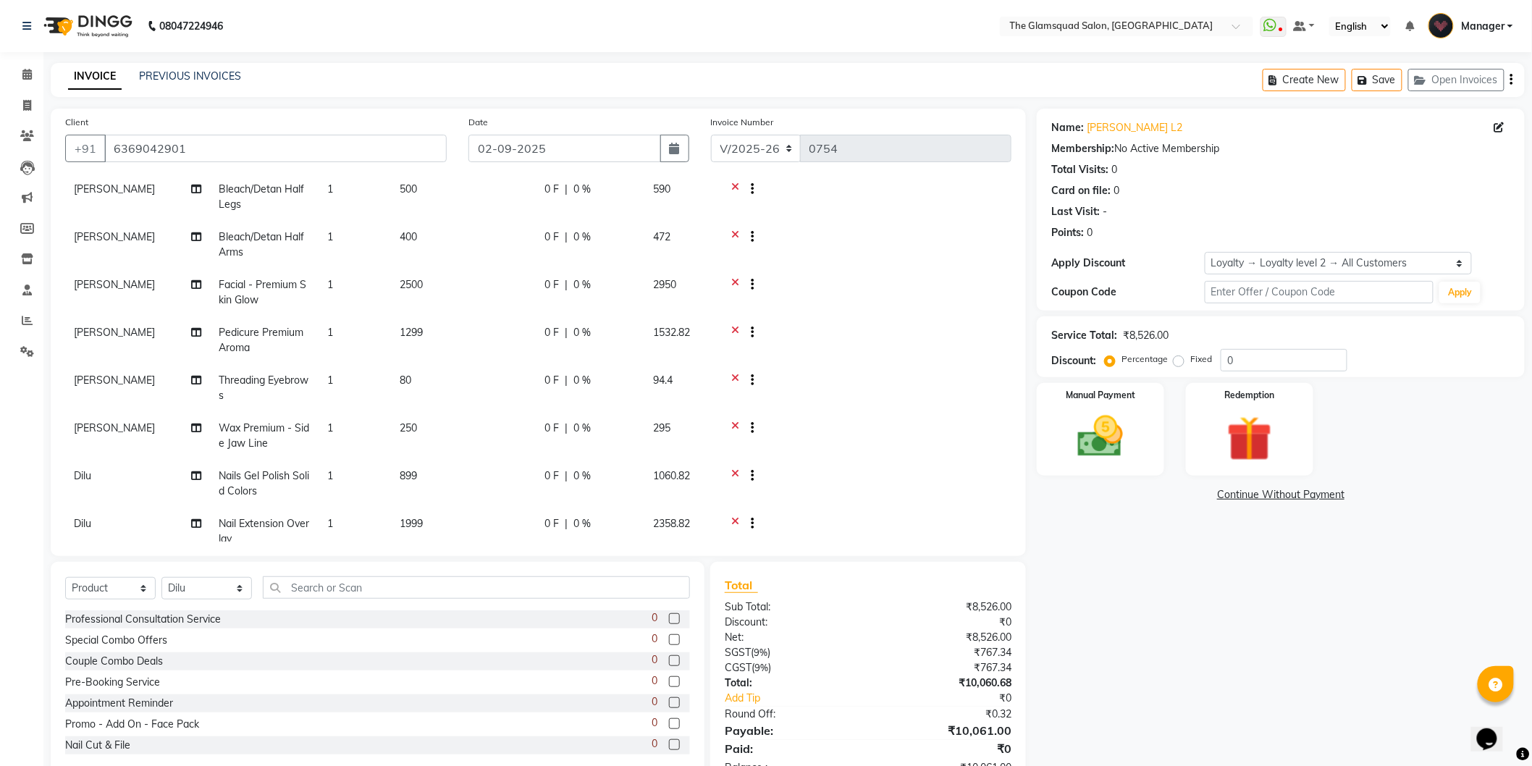
select select "34710"
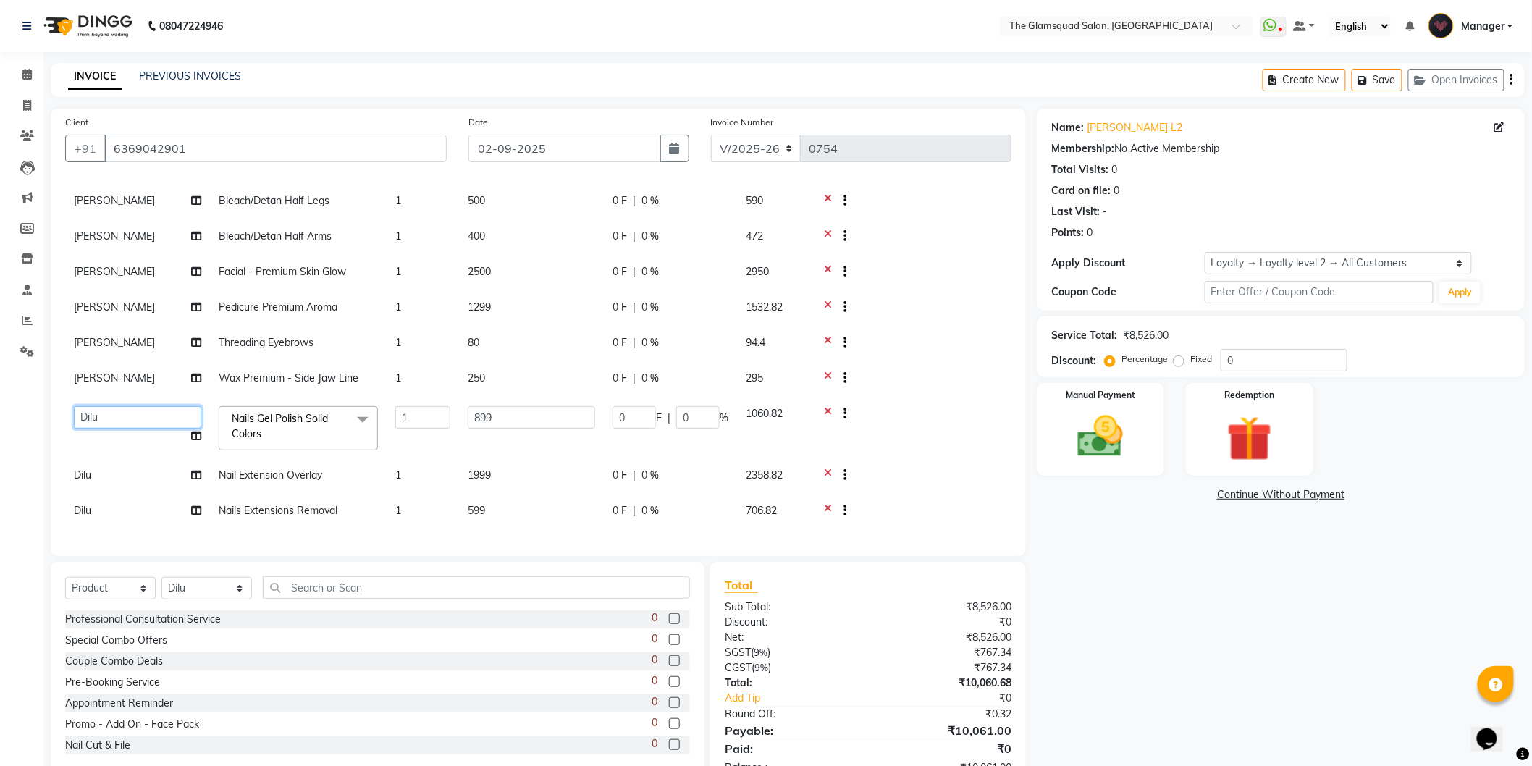
click at [126, 406] on select "[PERSON_NAME] Dilu Dingg Support Frontdesk Manager [PERSON_NAME] Naveen [PERSON…" at bounding box center [137, 417] width 127 height 22
select select "89513"
drag, startPoint x: 525, startPoint y: 404, endPoint x: 469, endPoint y: 395, distance: 56.4
click at [469, 406] on input "899" at bounding box center [531, 417] width 127 height 22
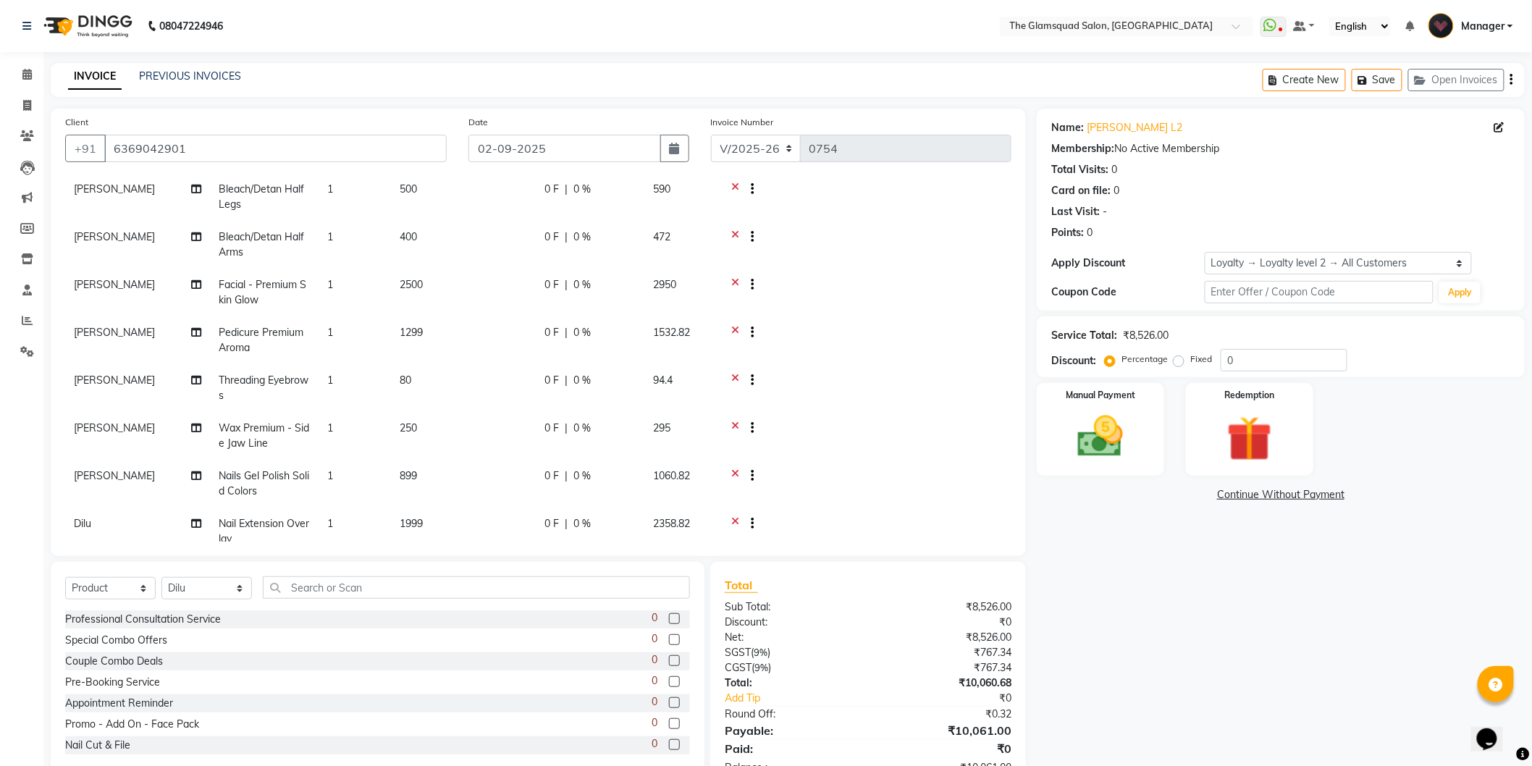
click at [1142, 563] on div "Name: [PERSON_NAME] L2 Membership: No Active Membership Total Visits: 0 Card on…" at bounding box center [1286, 449] width 499 height 681
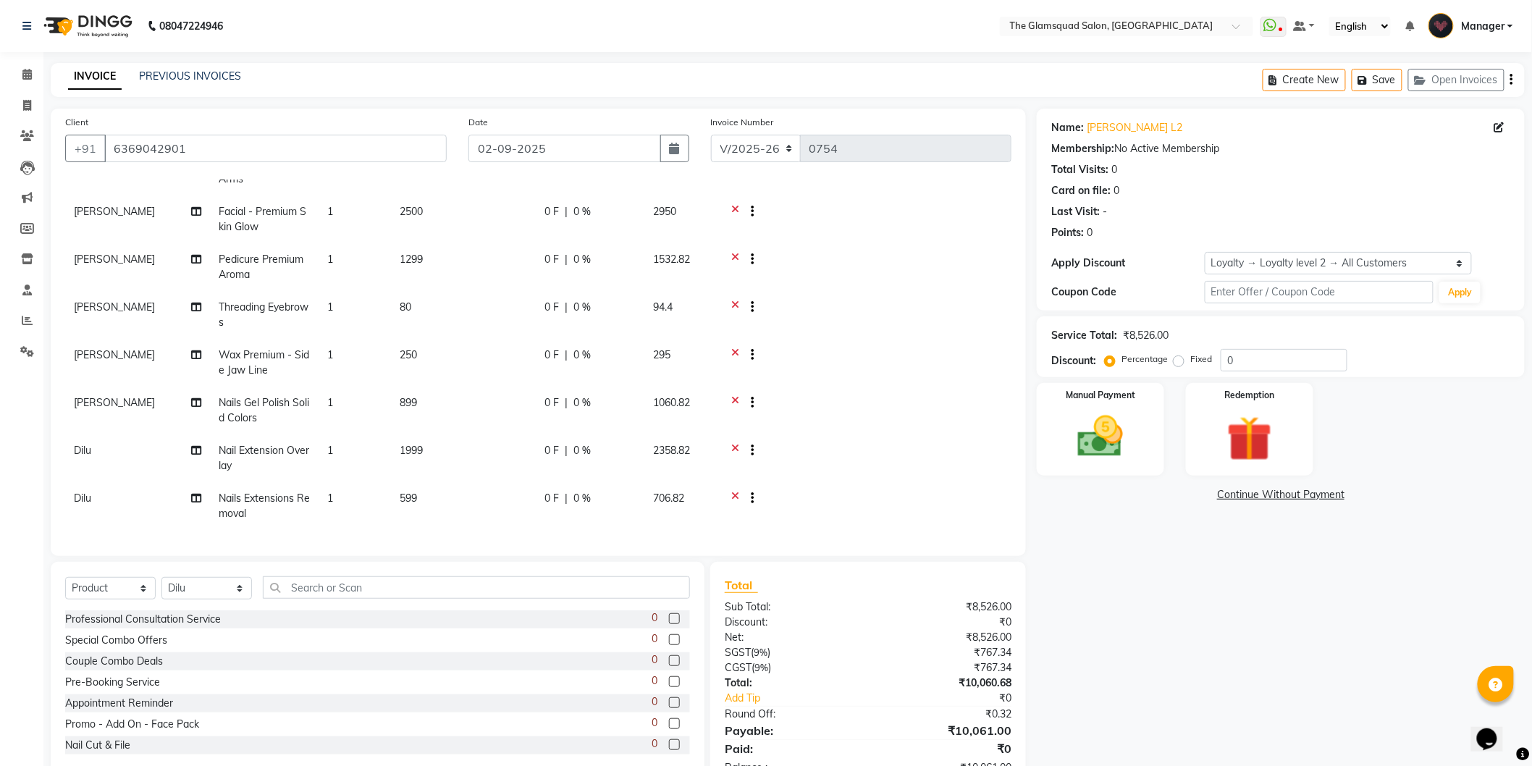
click at [459, 452] on td "1999" at bounding box center [463, 458] width 145 height 48
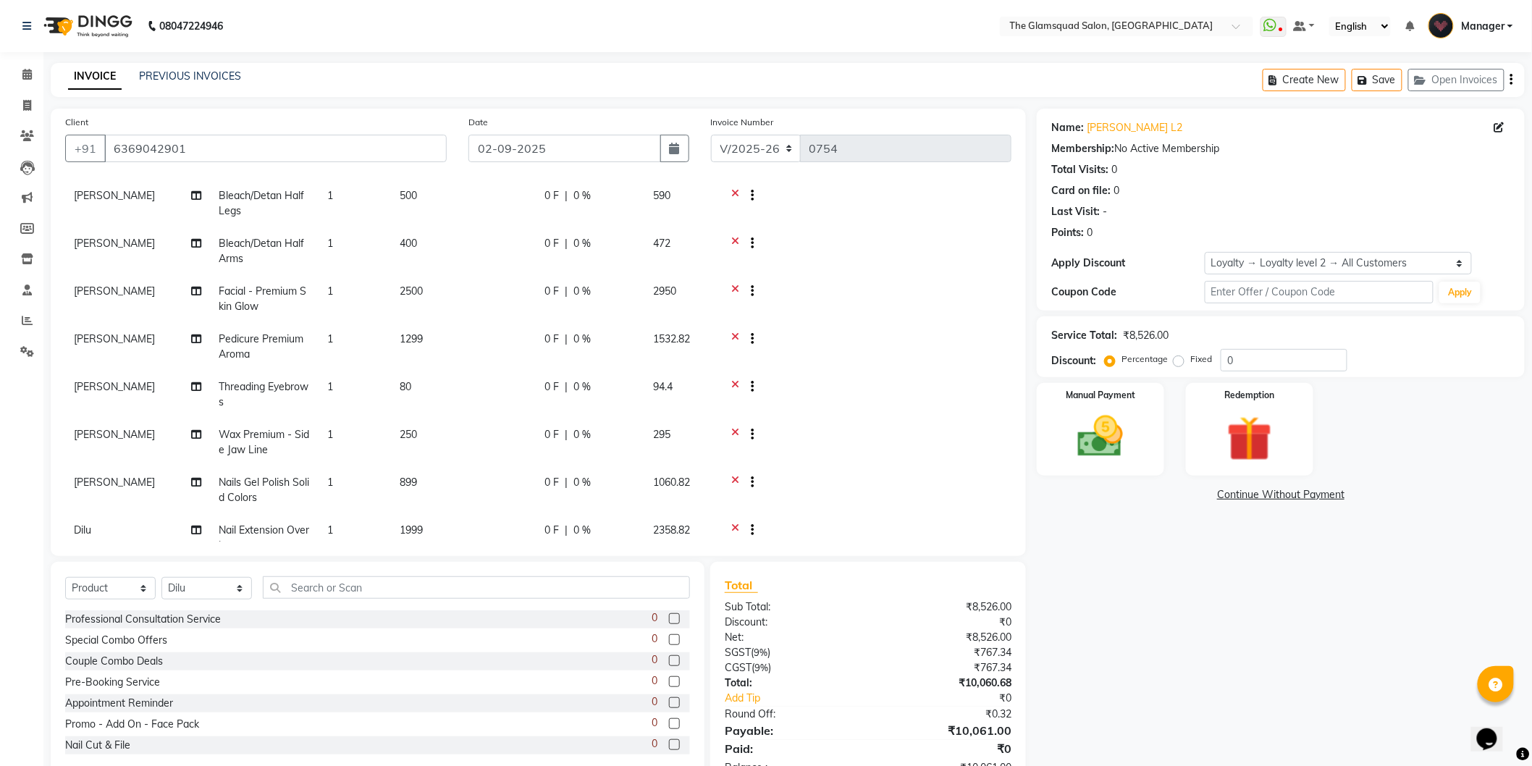
select select "34710"
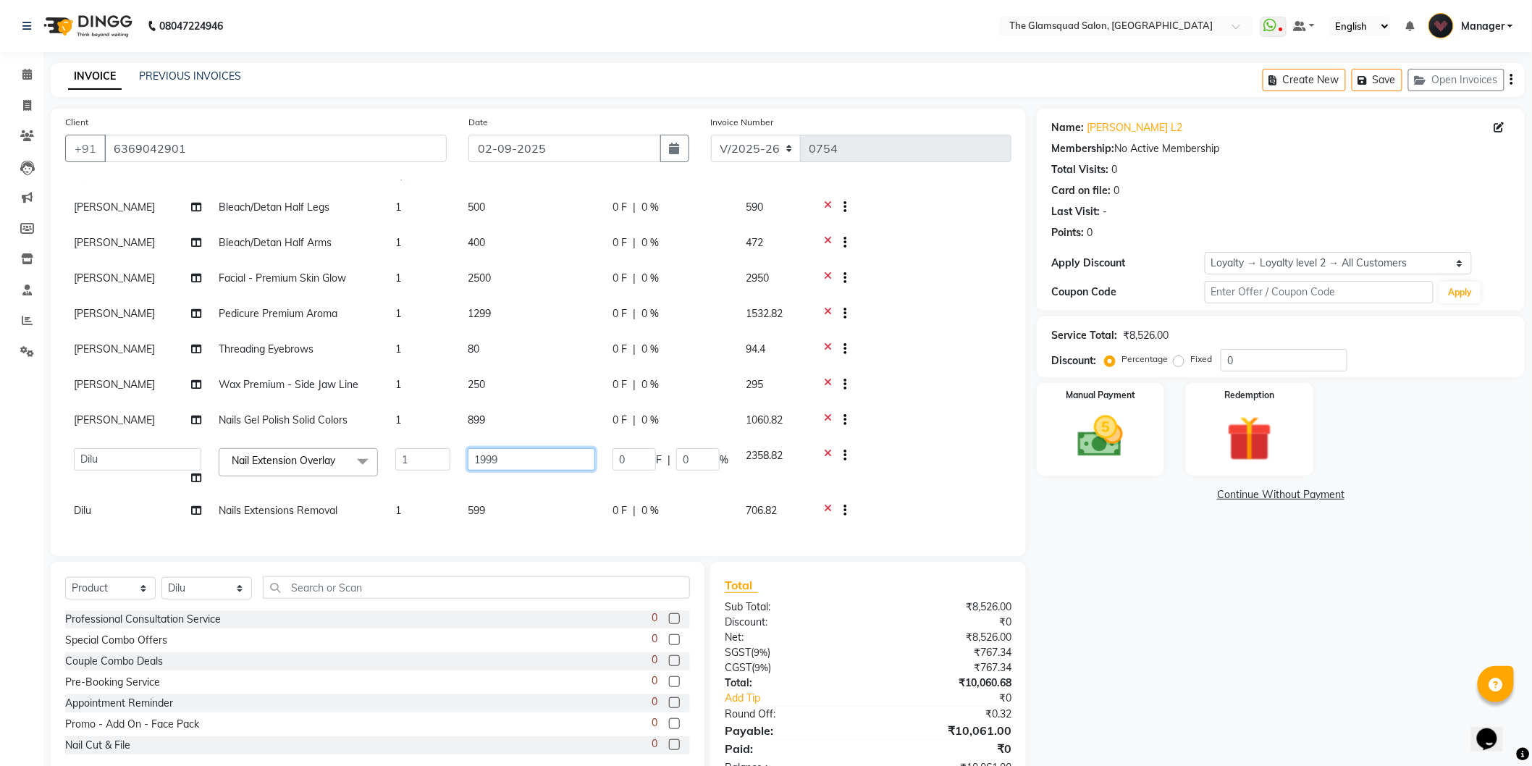
drag, startPoint x: 515, startPoint y: 446, endPoint x: 388, endPoint y: 437, distance: 127.0
click at [388, 439] on tr "[PERSON_NAME] Anjali Dilu Dingg Support Frontdesk Manager [PERSON_NAME] Naveen …" at bounding box center [538, 466] width 946 height 55
type input "4000"
drag, startPoint x: 1289, startPoint y: 615, endPoint x: 1253, endPoint y: 594, distance: 42.2
click at [1289, 613] on div "Name: [PERSON_NAME] L2 Membership: No Active Membership Total Visits: 0 Card on…" at bounding box center [1286, 449] width 499 height 681
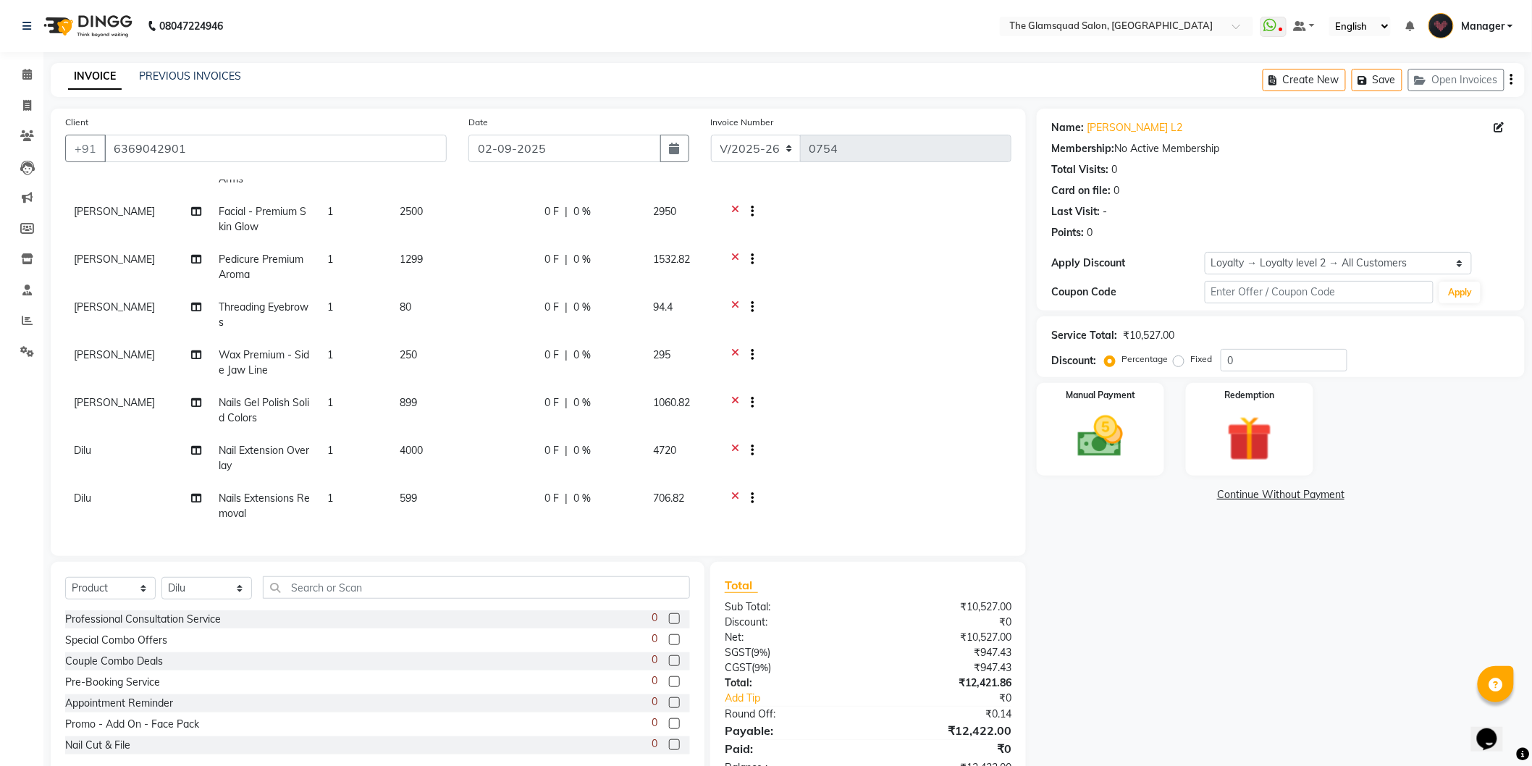
scroll to position [45, 0]
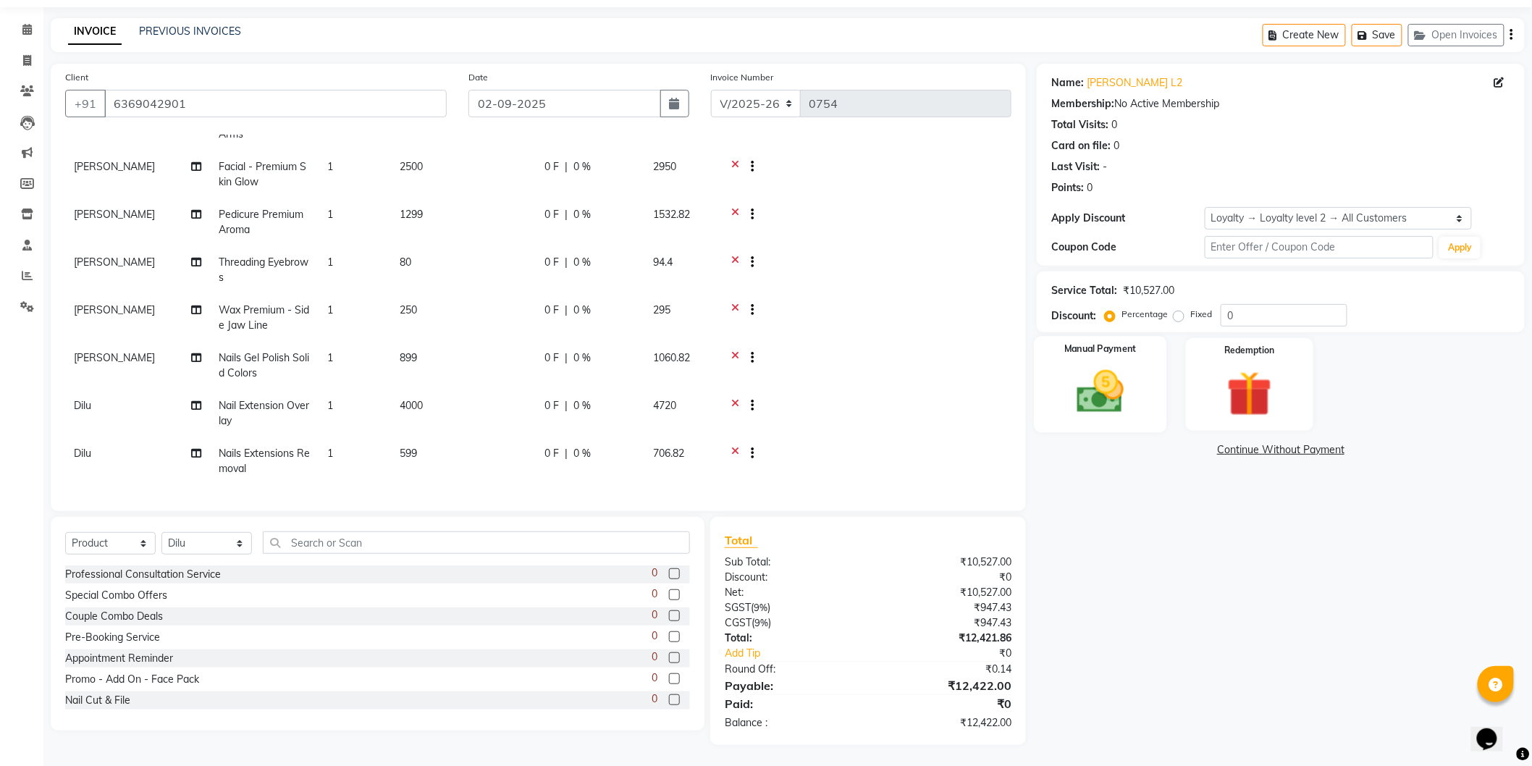
click at [1125, 384] on img at bounding box center [1100, 392] width 77 height 54
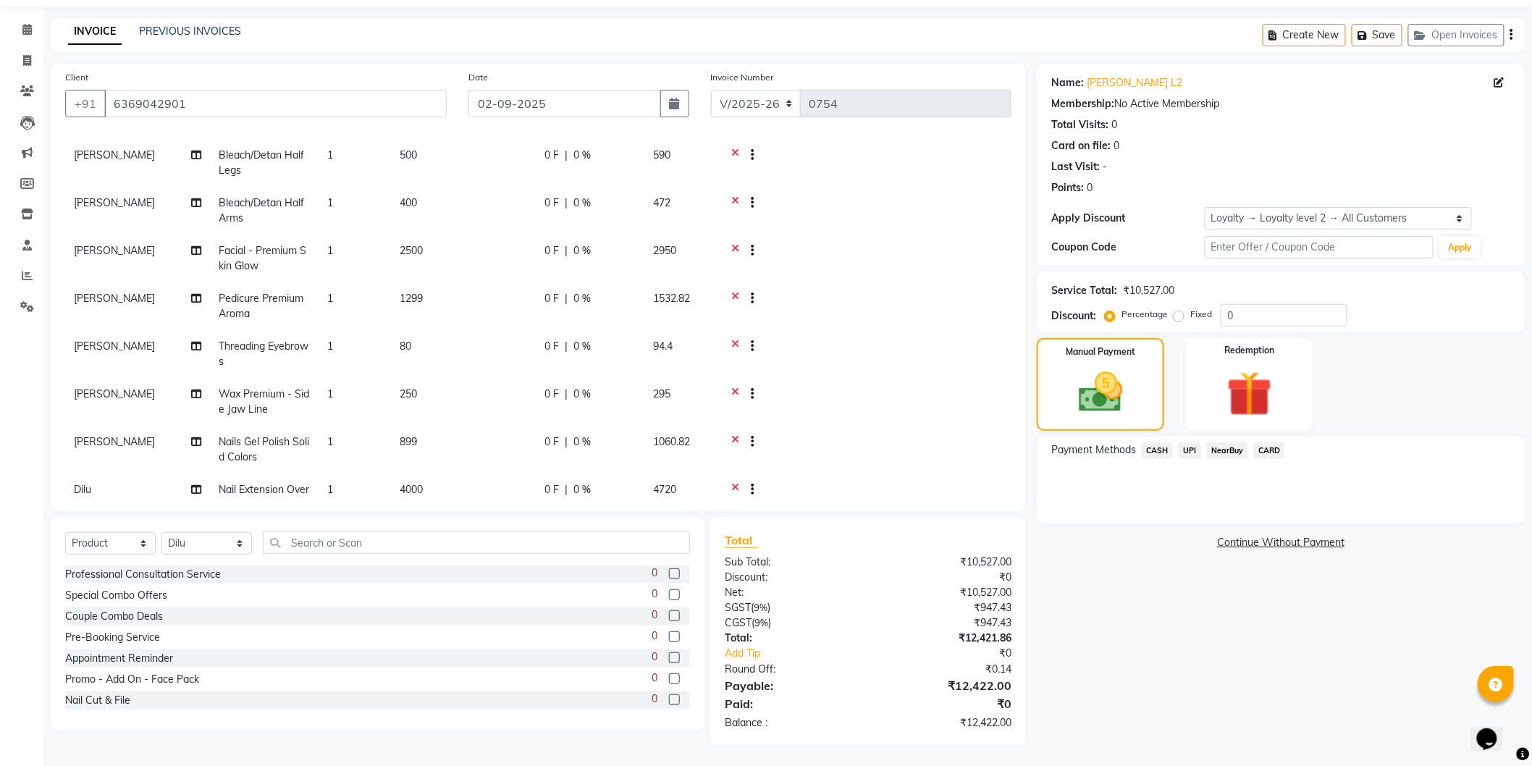
scroll to position [0, 0]
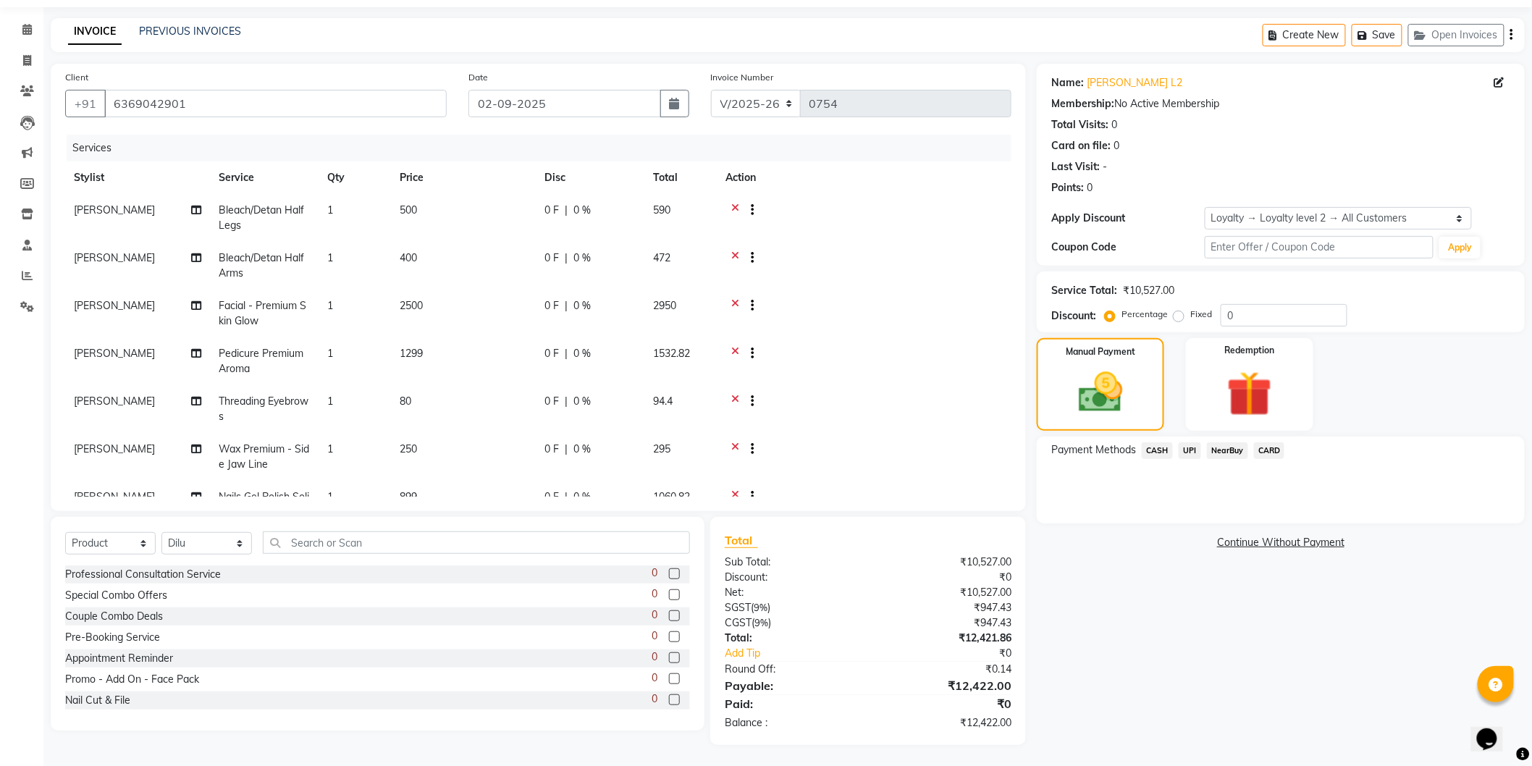
click at [583, 212] on span "0 %" at bounding box center [581, 210] width 17 height 15
select select "89513"
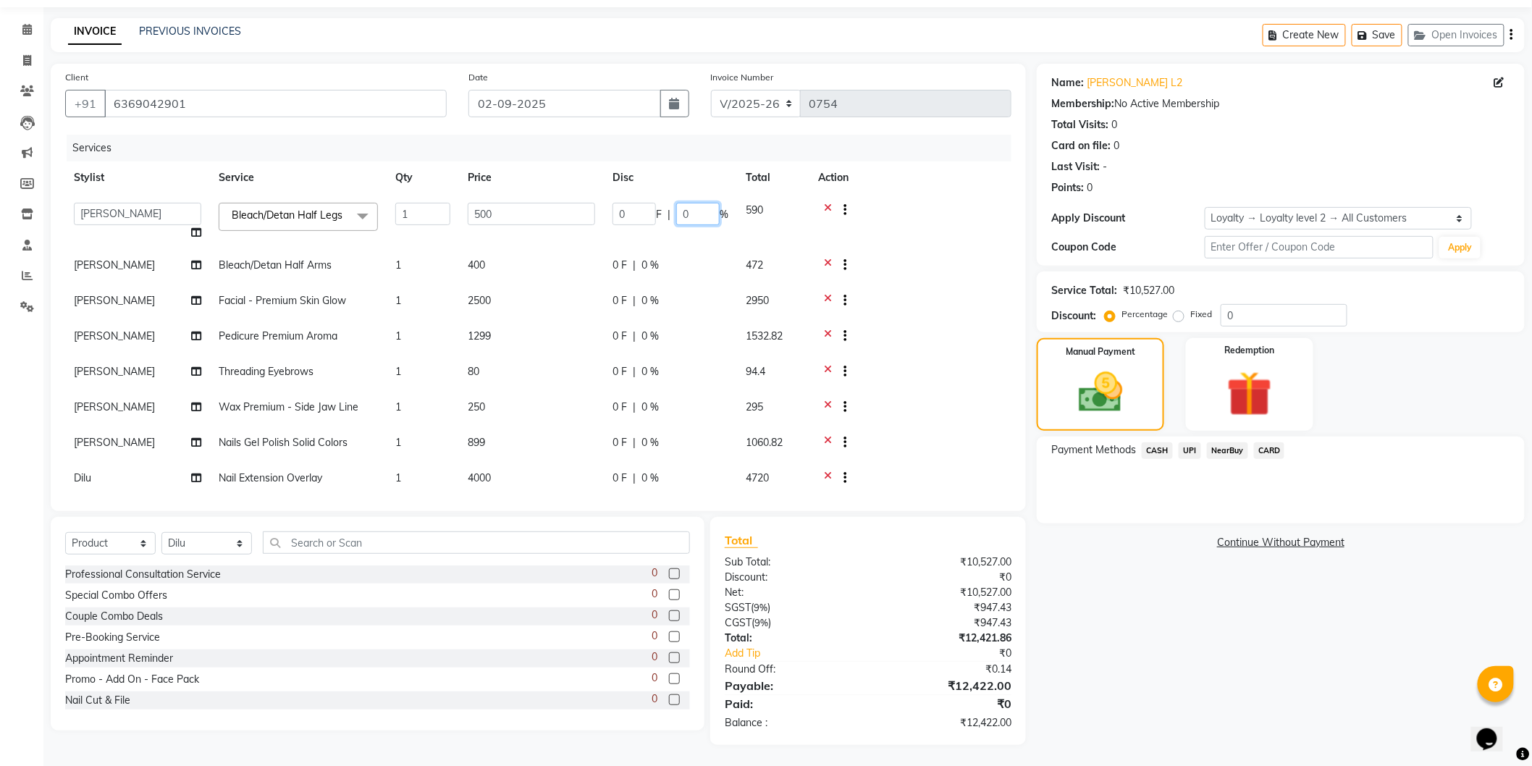
drag, startPoint x: 693, startPoint y: 212, endPoint x: 655, endPoint y: 212, distance: 37.6
click at [655, 212] on div "0 F | 0 %" at bounding box center [670, 214] width 116 height 22
type input "5"
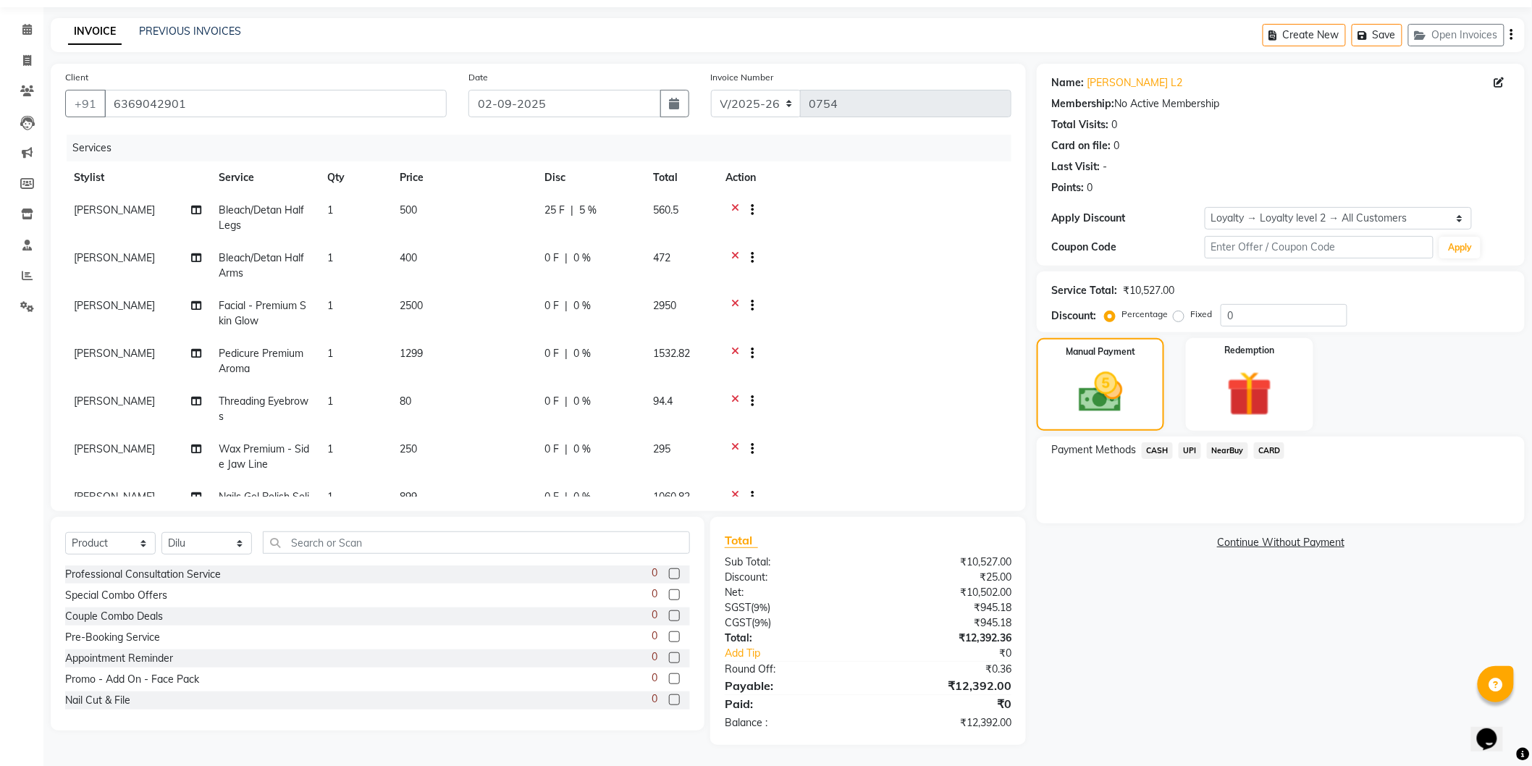
drag, startPoint x: 591, startPoint y: 254, endPoint x: 610, endPoint y: 250, distance: 18.6
click at [591, 254] on div "0 F | 0 %" at bounding box center [589, 257] width 91 height 15
select select "89513"
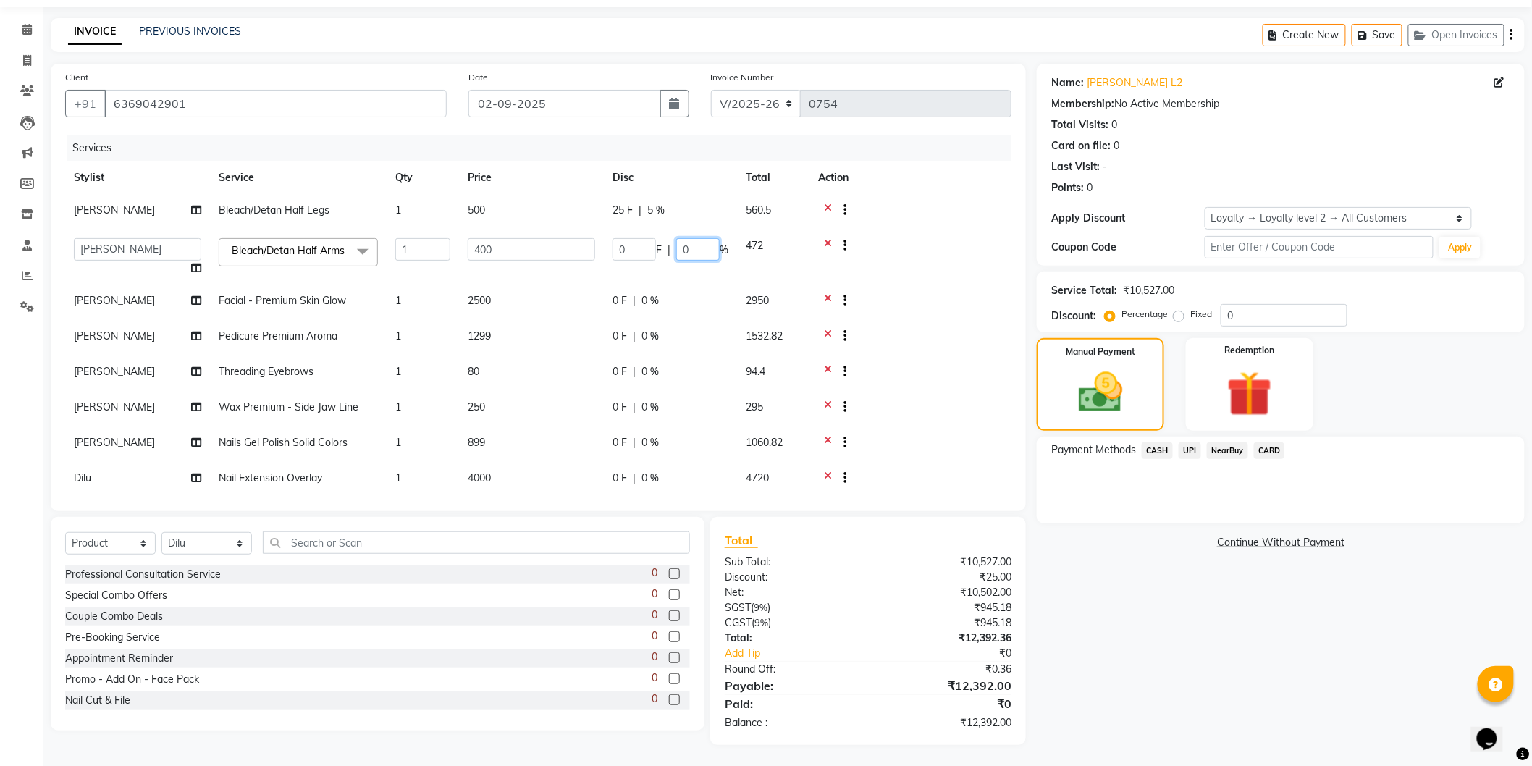
drag, startPoint x: 699, startPoint y: 256, endPoint x: 653, endPoint y: 243, distance: 48.3
click at [653, 243] on div "0 F | 0 %" at bounding box center [670, 249] width 116 height 22
type input "5"
click at [686, 306] on tr "[PERSON_NAME] Facial - Premium Skin Glow 1 2500 0 F | 0 % 2950" at bounding box center [538, 302] width 946 height 35
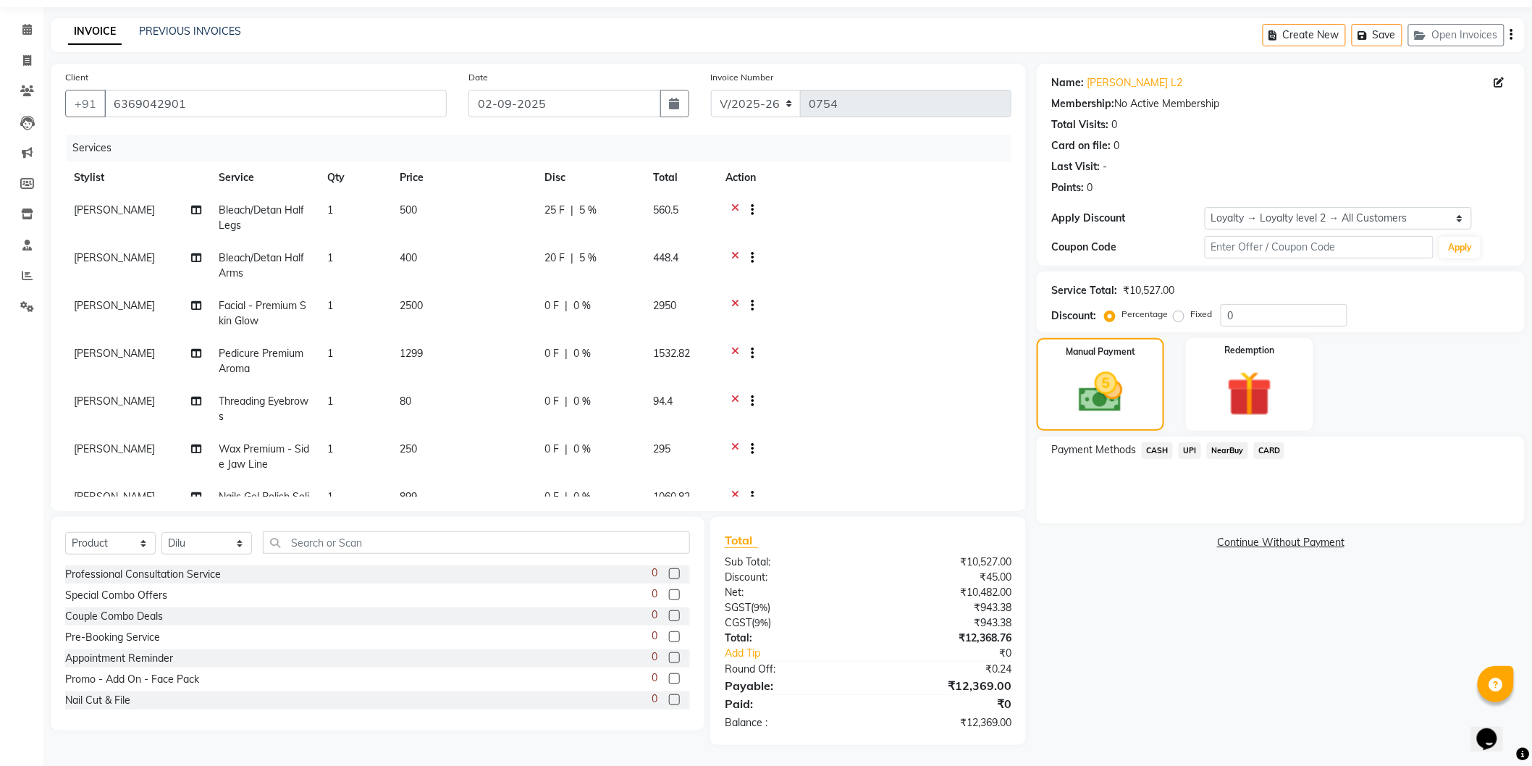
click at [589, 306] on span "0 %" at bounding box center [581, 305] width 17 height 15
select select "89513"
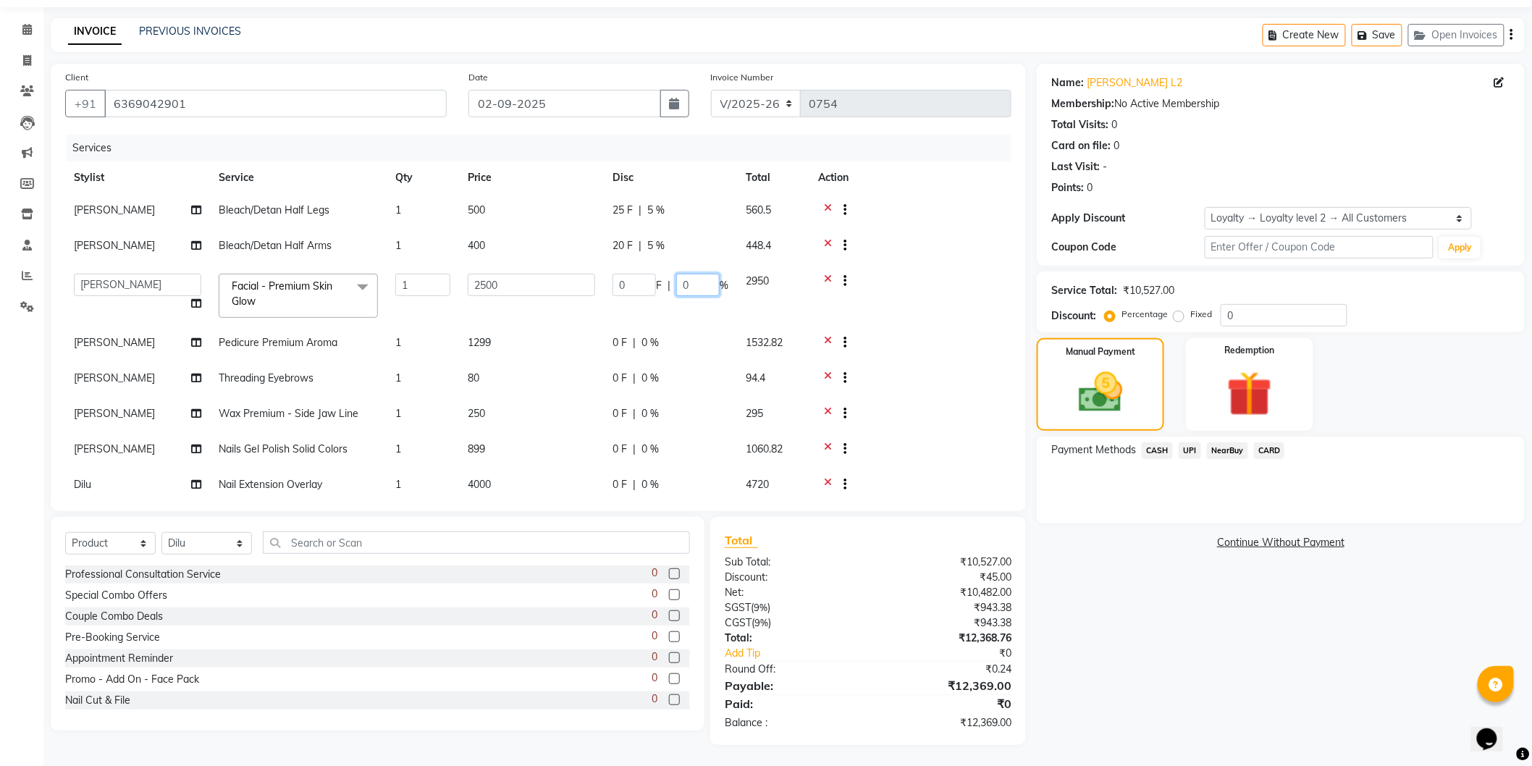
drag, startPoint x: 695, startPoint y: 282, endPoint x: 647, endPoint y: 284, distance: 47.8
click at [647, 284] on div "0 F | 0 %" at bounding box center [670, 285] width 116 height 22
paste input "number"
click at [667, 342] on tr "[PERSON_NAME] Pedicure Premium Aroma 1 1299 0 F | 0 % 1532.82" at bounding box center [538, 343] width 946 height 35
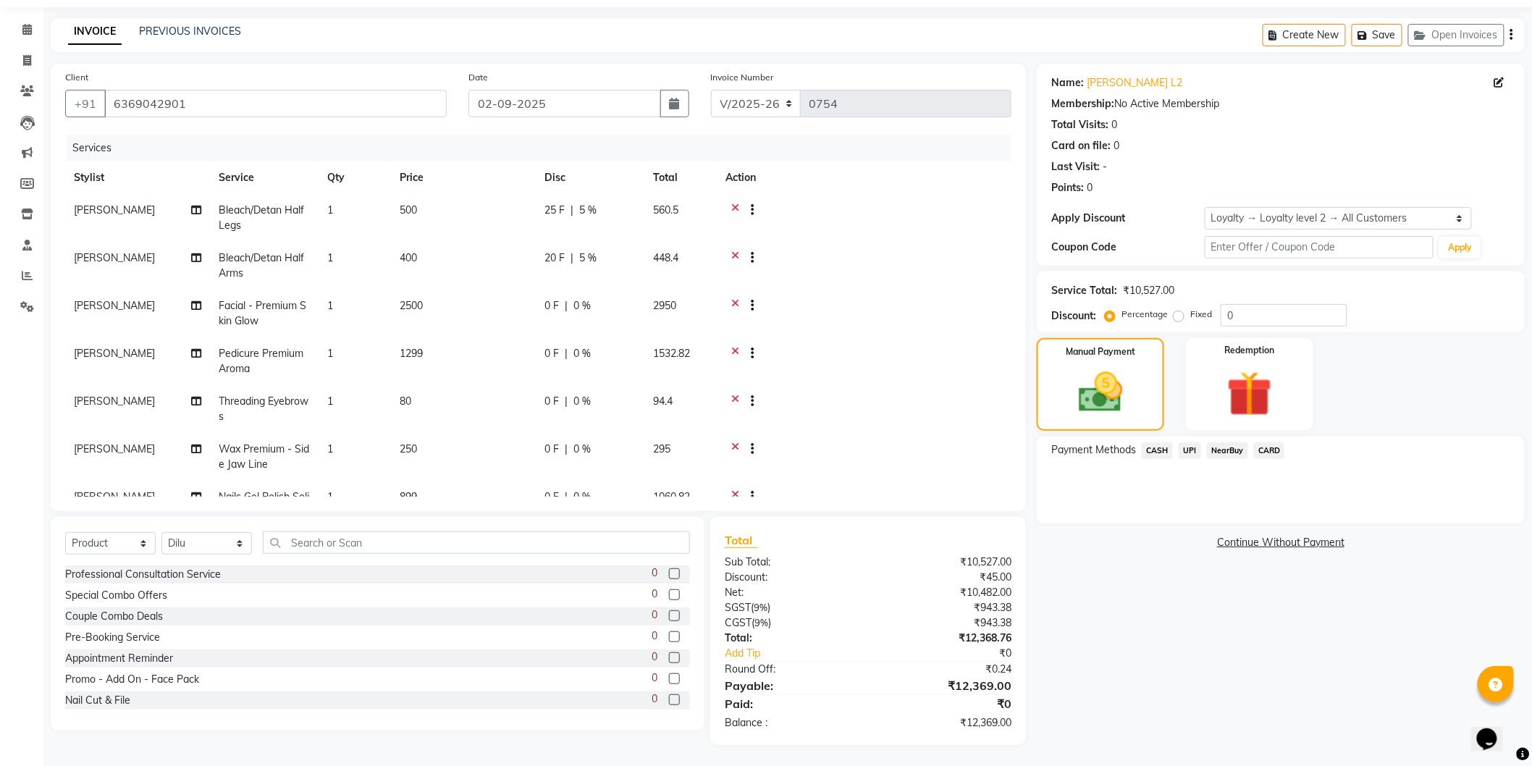
click at [594, 303] on div "0 F | 0 %" at bounding box center [589, 305] width 91 height 15
select select "89513"
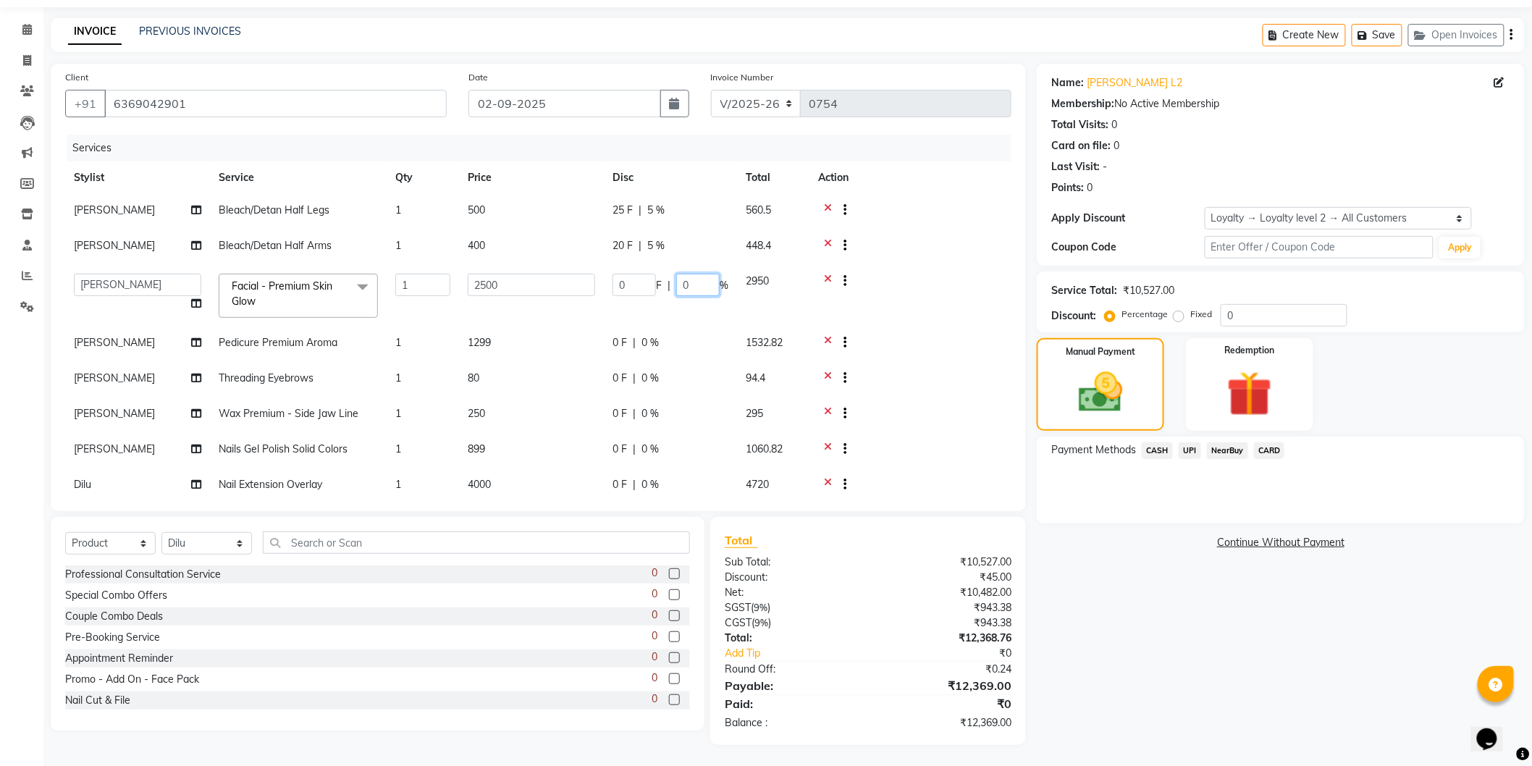
drag, startPoint x: 704, startPoint y: 284, endPoint x: 655, endPoint y: 276, distance: 49.9
click at [655, 276] on div "0 F | 0 %" at bounding box center [670, 285] width 116 height 22
type input "5"
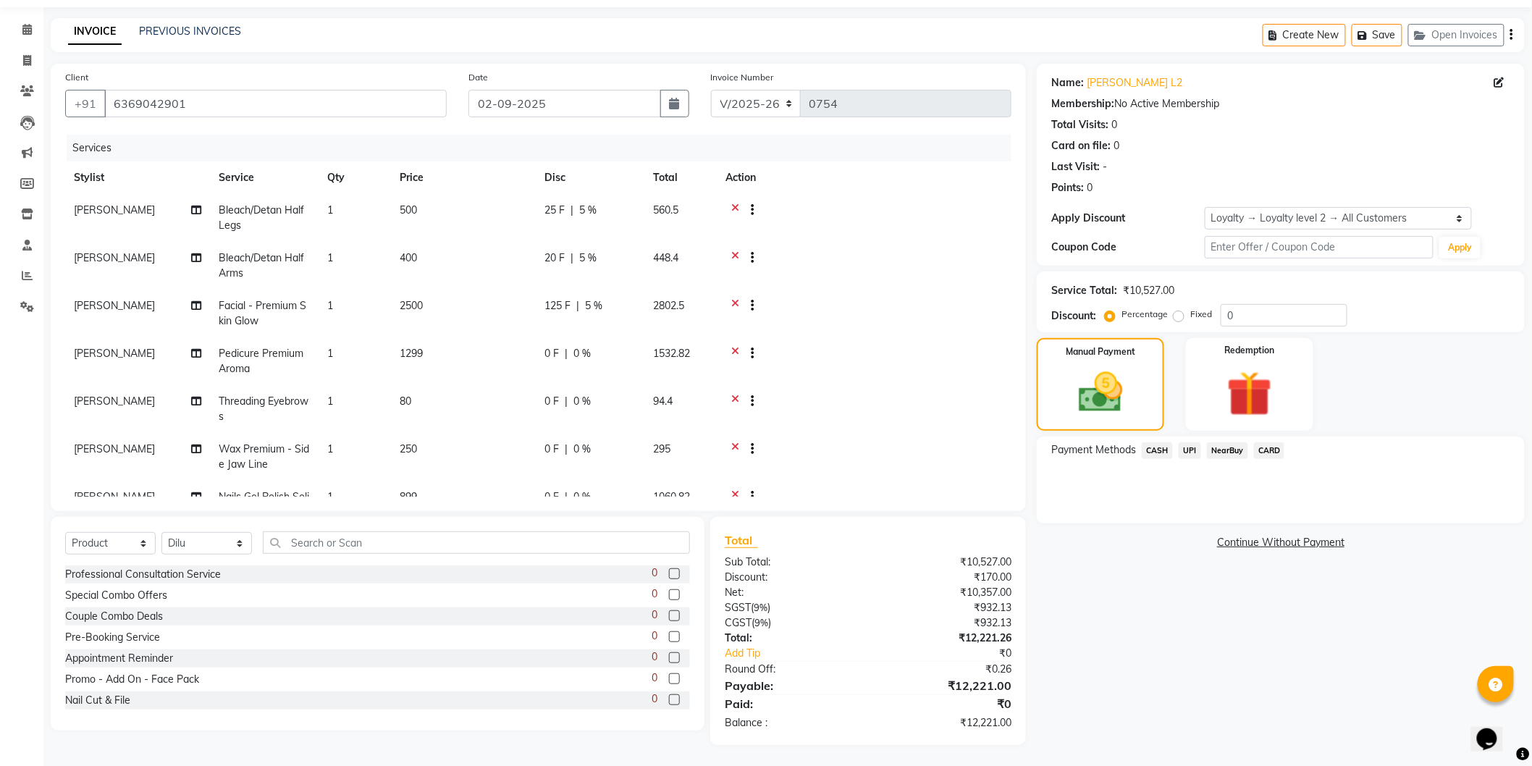
click at [655, 337] on tr "[PERSON_NAME] Pedicure Premium Aroma 1 1299 0 F | 0 % 1532.82" at bounding box center [538, 361] width 946 height 48
click at [589, 345] on td "0 F | 0 %" at bounding box center [590, 361] width 109 height 48
select select "89513"
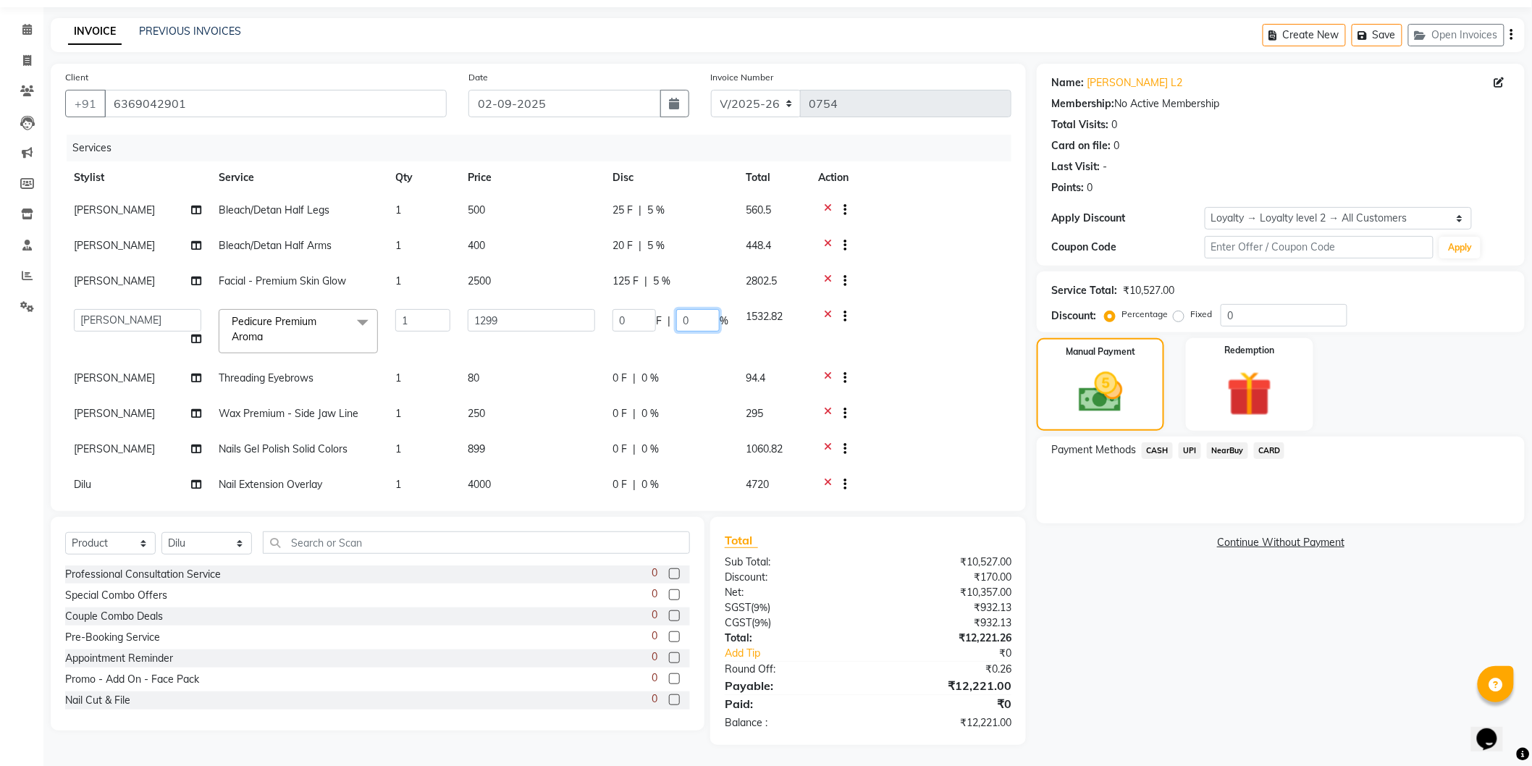
click at [664, 310] on div "0 F | 0 %" at bounding box center [670, 320] width 116 height 22
paste input "number"
type input "5"
click at [657, 363] on tbody "[PERSON_NAME] Bleach/Detan Half Legs 1 500 25 F | 5 % 560.5 [PERSON_NAME] Bleac…" at bounding box center [538, 366] width 946 height 345
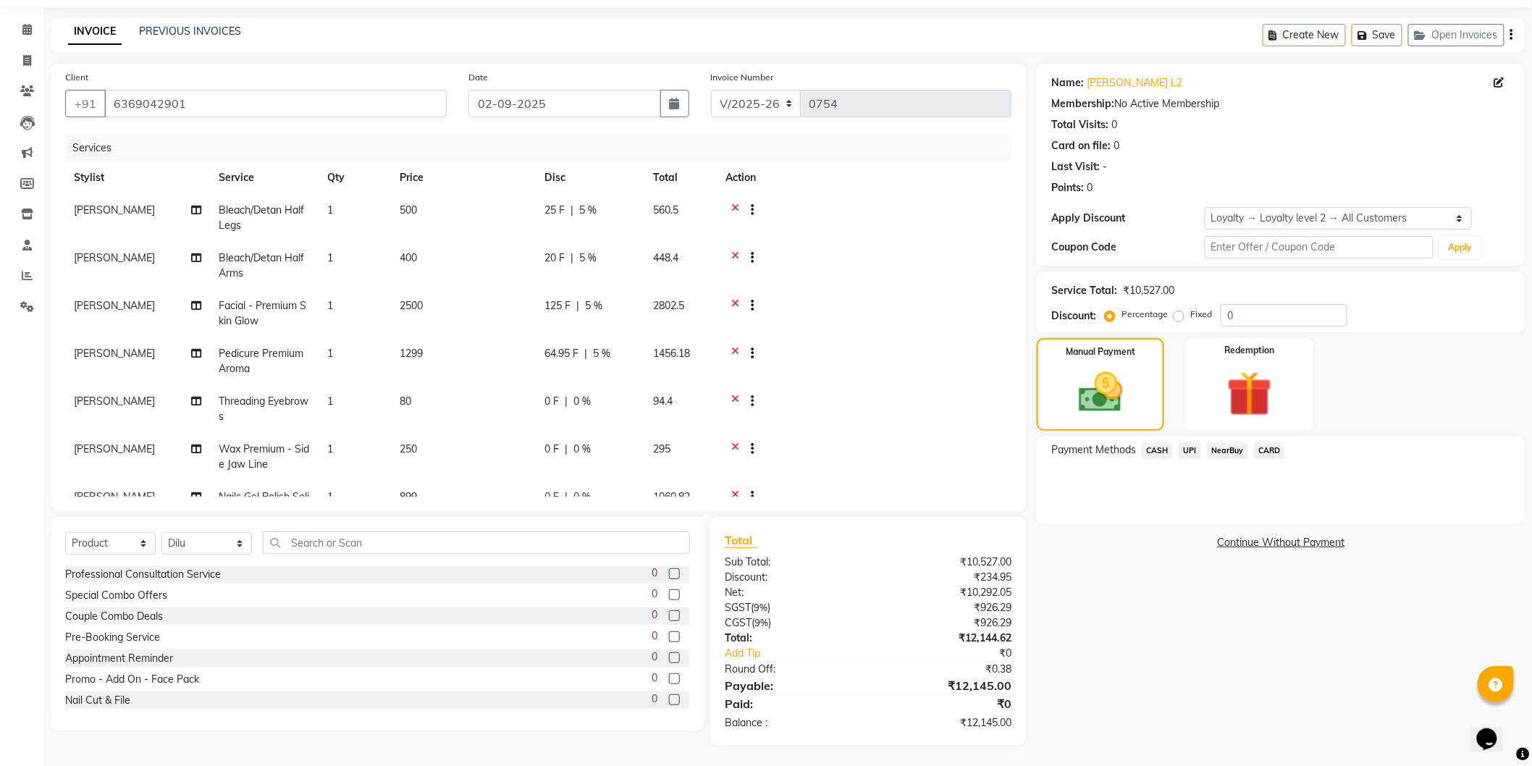
click at [591, 398] on div "0 F | 0 %" at bounding box center [589, 401] width 91 height 15
select select "89513"
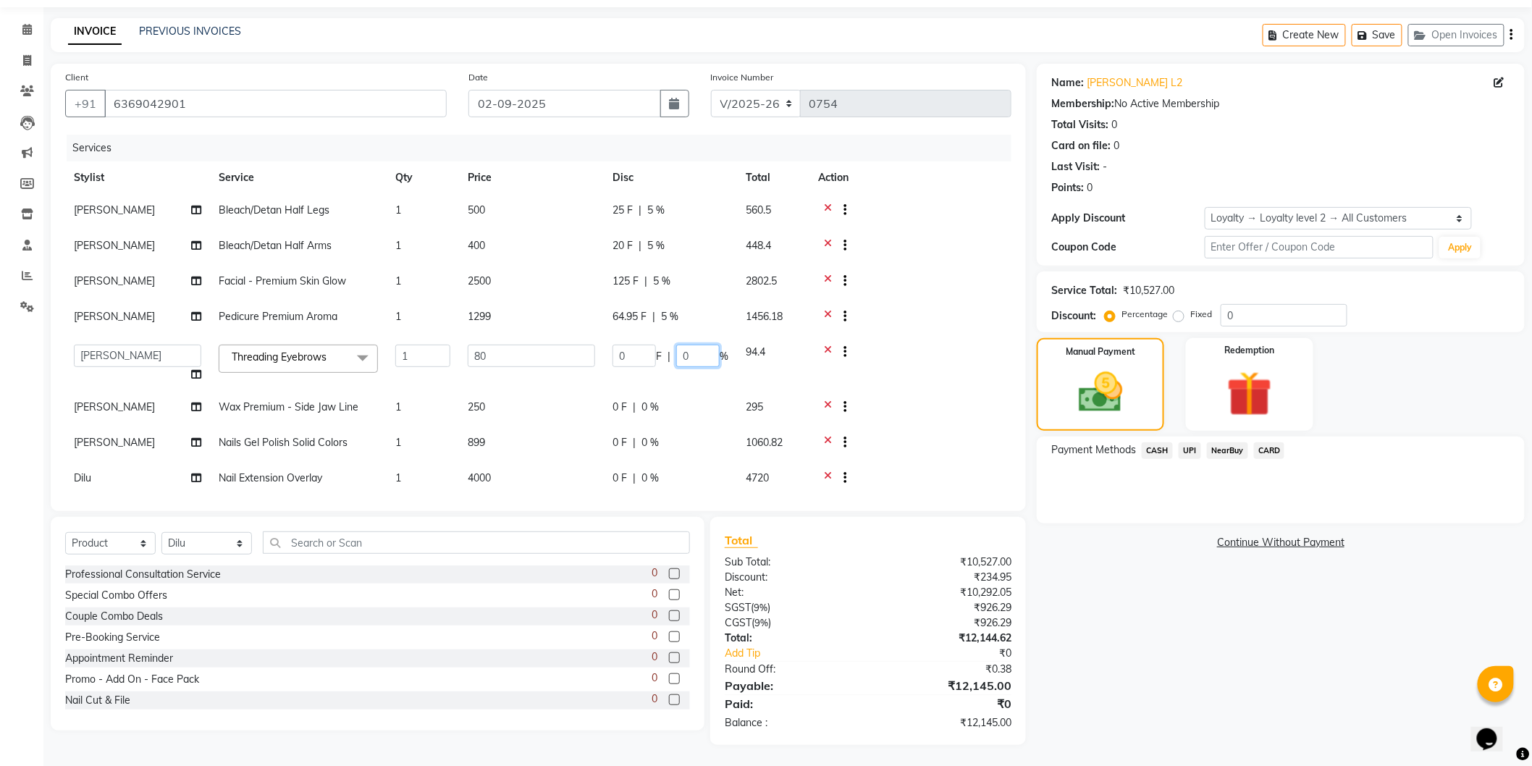
drag, startPoint x: 704, startPoint y: 353, endPoint x: 659, endPoint y: 351, distance: 44.2
click at [659, 351] on div "0 F | 0 %" at bounding box center [670, 356] width 116 height 22
type input "5"
click at [671, 406] on tbody "[PERSON_NAME] Bleach/Detan Half Legs 1 500 25 F | 5 % 560.5 [PERSON_NAME] Bleac…" at bounding box center [538, 363] width 946 height 339
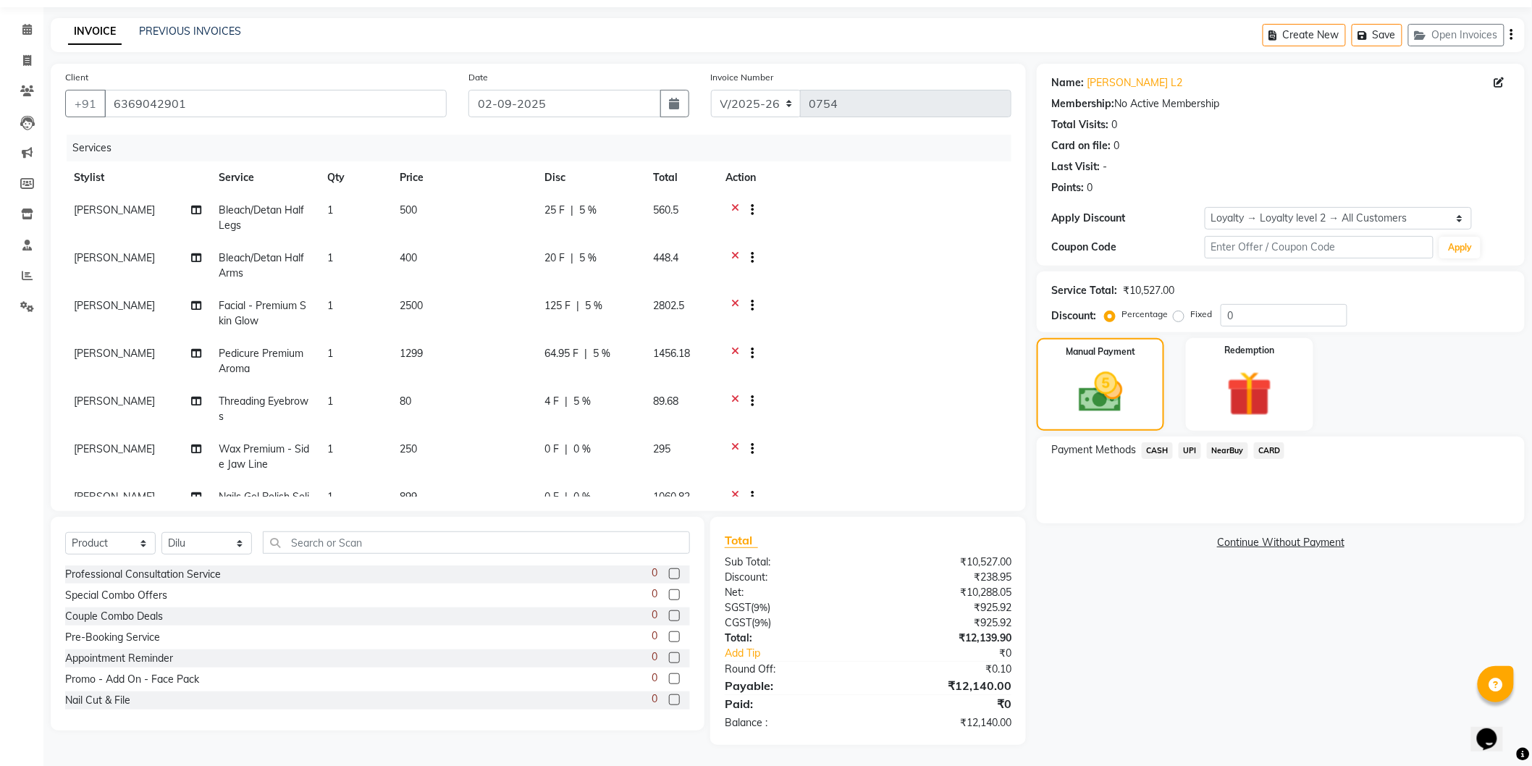
click at [624, 405] on div "4 F | 5 %" at bounding box center [589, 401] width 91 height 15
select select "89513"
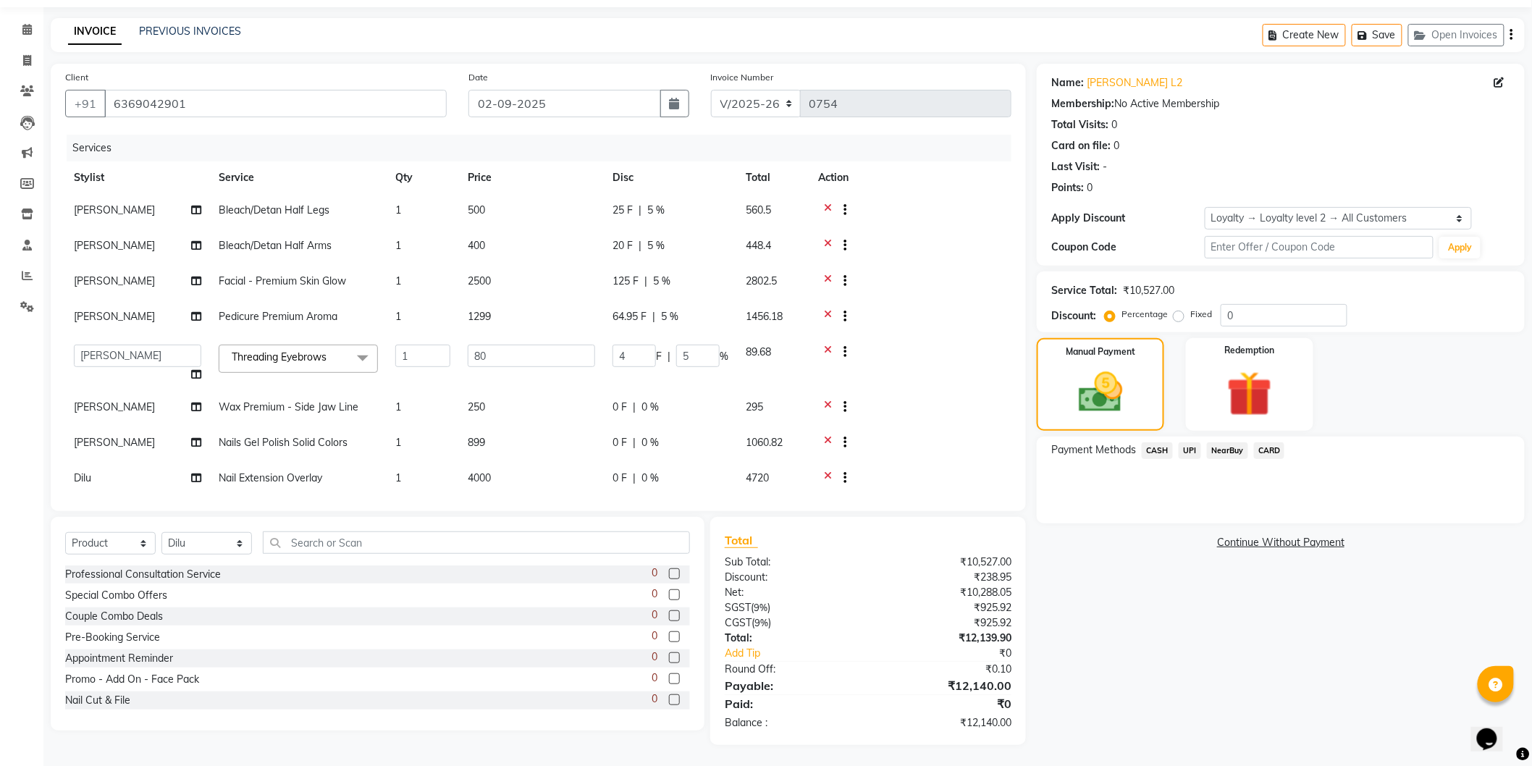
click at [662, 413] on div "0 F | 0 %" at bounding box center [670, 407] width 116 height 15
select select "89513"
click at [643, 397] on td "0 F | 0 %" at bounding box center [670, 422] width 133 height 62
type input "5"
drag, startPoint x: 696, startPoint y: 361, endPoint x: 662, endPoint y: 355, distance: 34.4
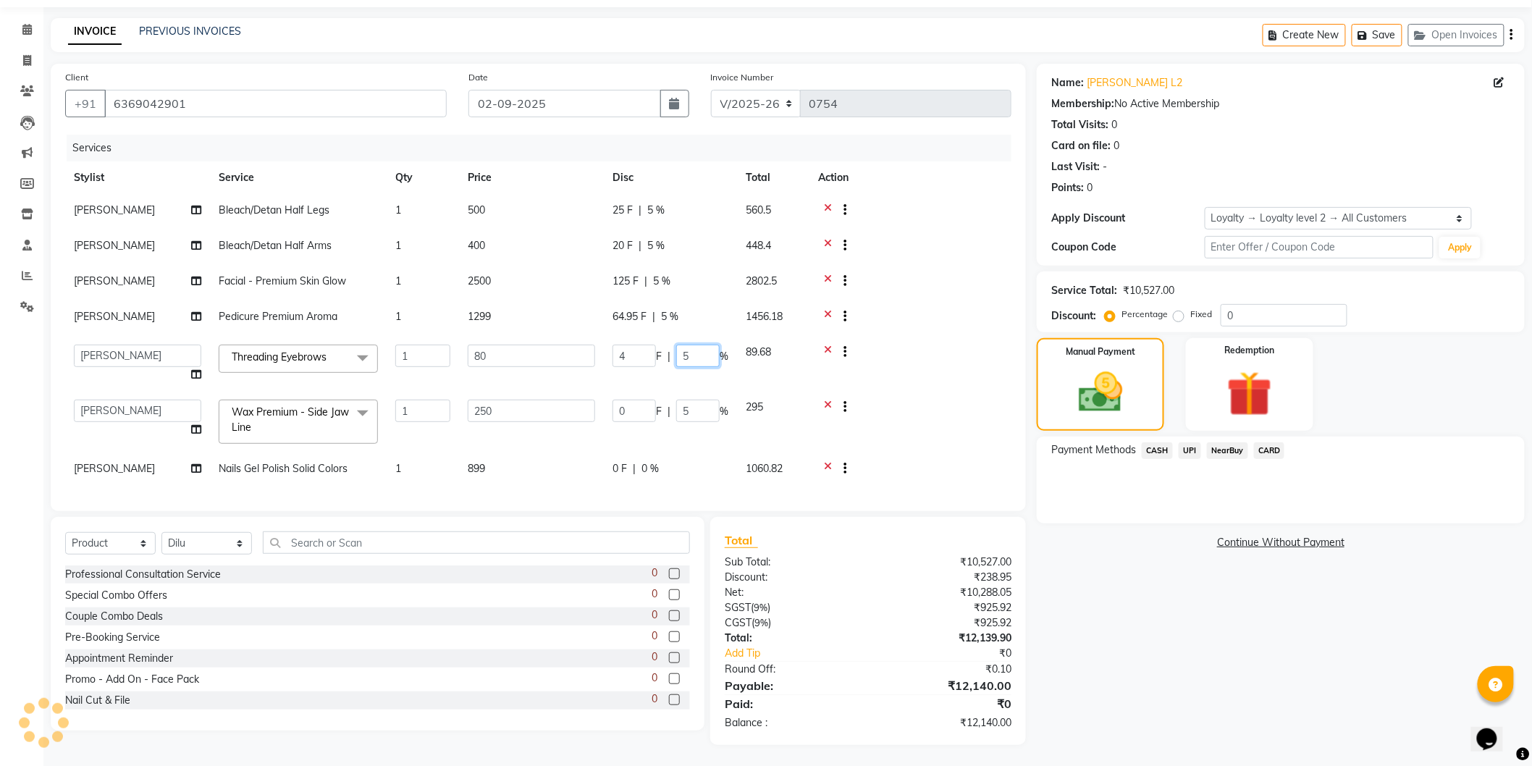
click at [662, 355] on div "4 F | 5 %" at bounding box center [670, 356] width 116 height 22
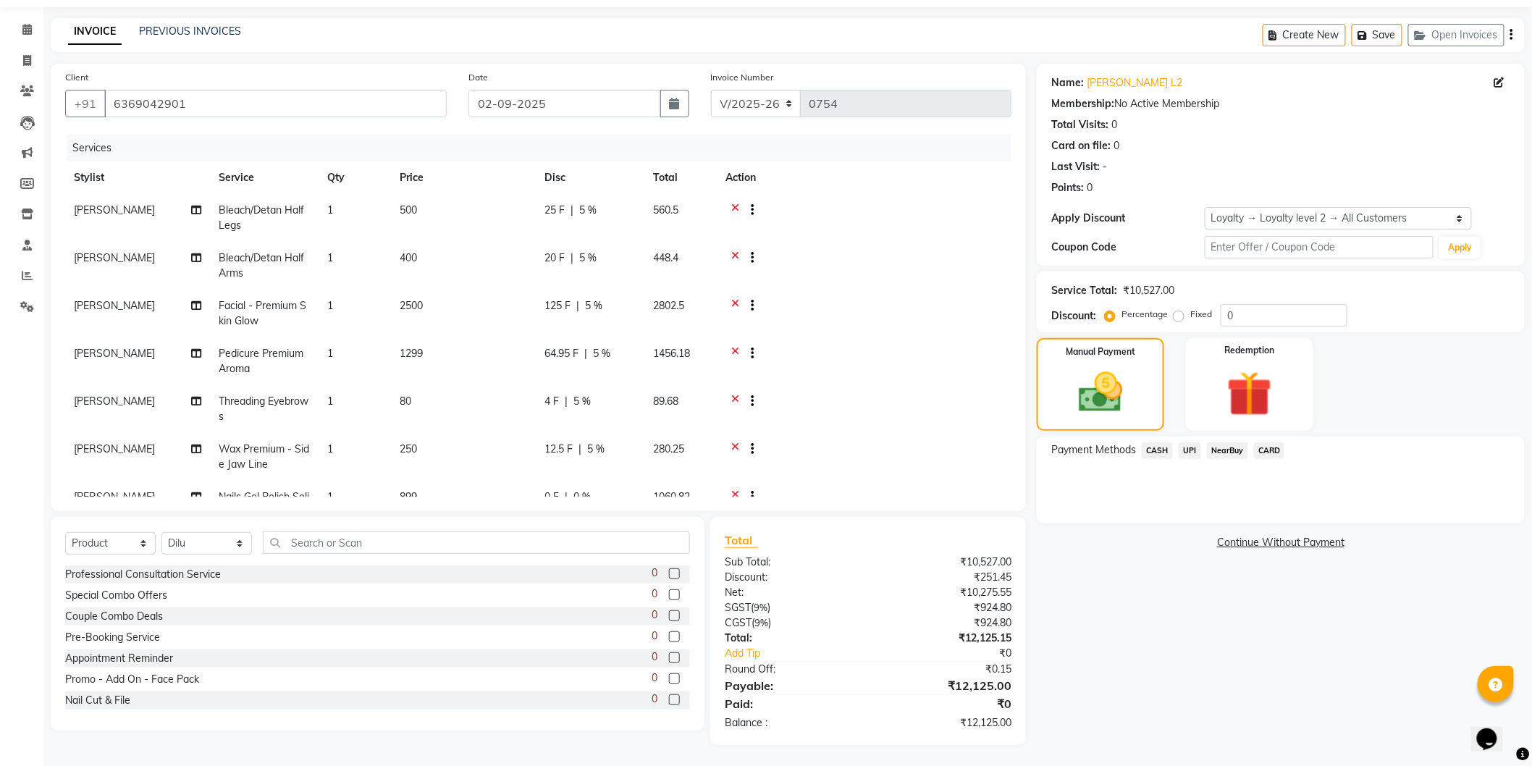
click at [960, 395] on tbody "[PERSON_NAME] Bleach/Detan Half Legs 1 500 25 F | 5 % 560.5 [PERSON_NAME] Bleac…" at bounding box center [538, 409] width 946 height 430
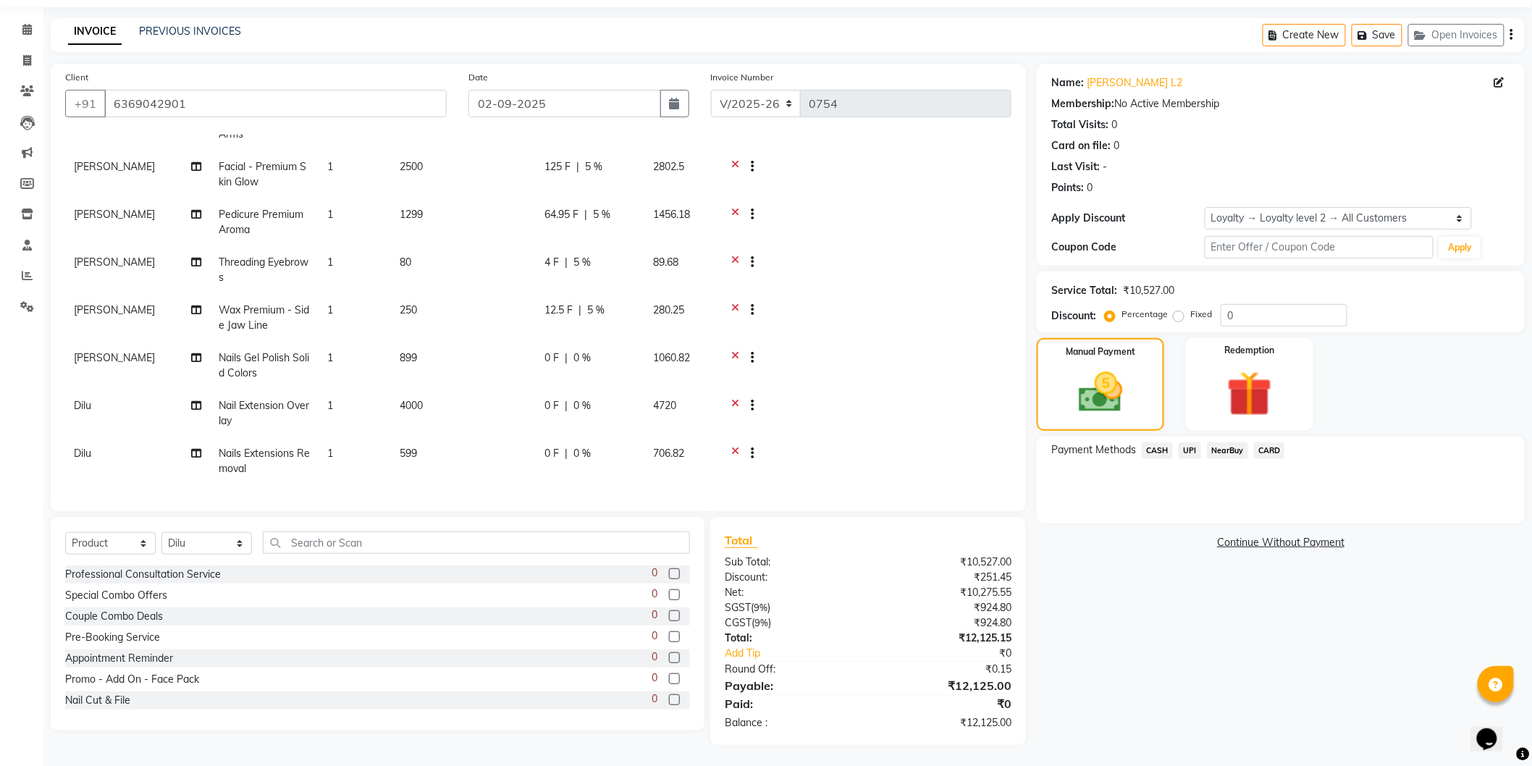
click at [601, 350] on div "0 F | 0 %" at bounding box center [589, 357] width 91 height 15
select select "89513"
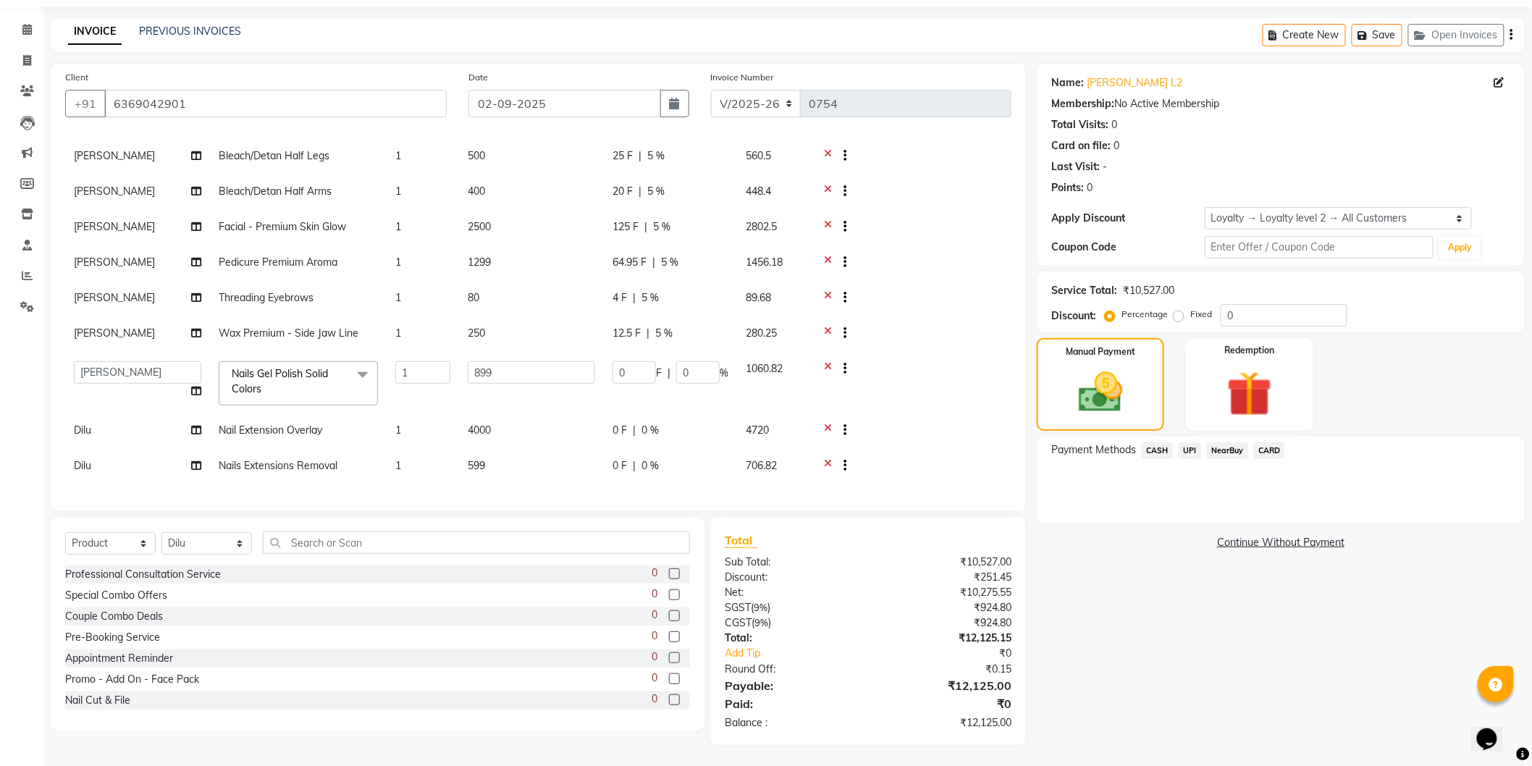
scroll to position [66, 0]
drag, startPoint x: 693, startPoint y: 357, endPoint x: 635, endPoint y: 342, distance: 59.9
click at [638, 353] on td "0 F | 0 %" at bounding box center [670, 384] width 133 height 62
type input "5"
drag, startPoint x: 1190, startPoint y: 601, endPoint x: 1019, endPoint y: 599, distance: 171.6
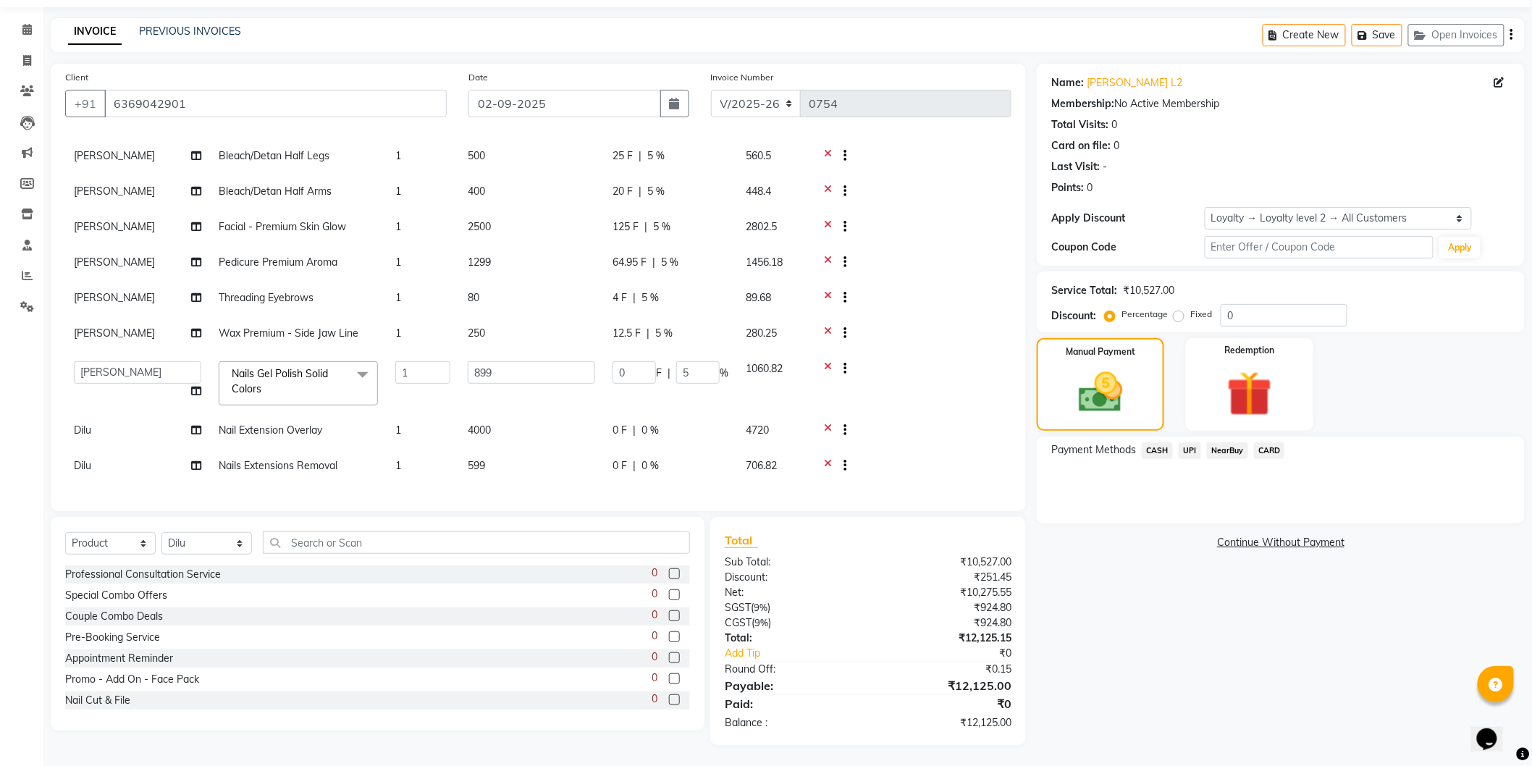
click at [1190, 599] on div "Name: [PERSON_NAME] L2 Membership: No Active Membership Total Visits: 0 Card on…" at bounding box center [1286, 404] width 499 height 681
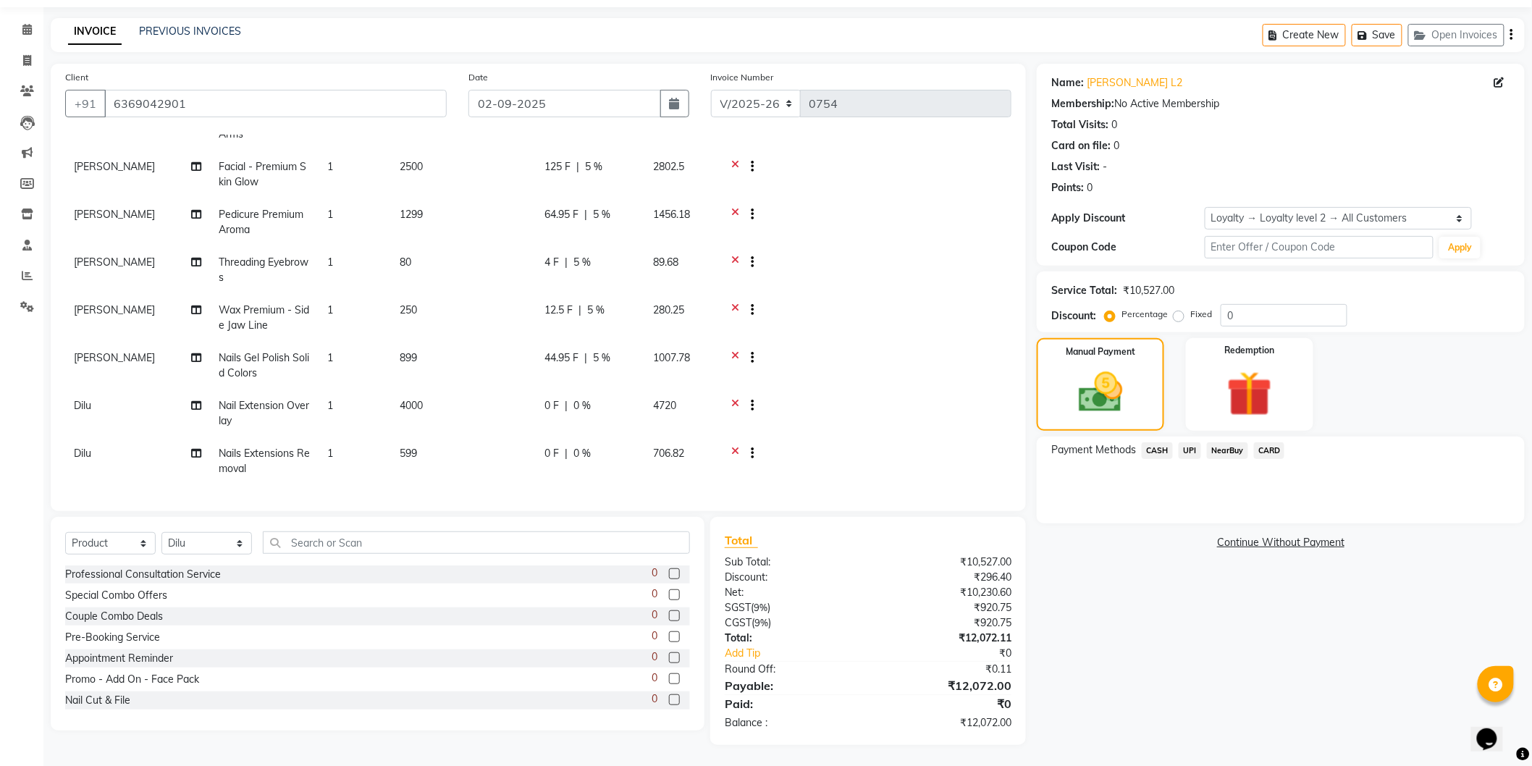
click at [599, 389] on td "0 F | 0 %" at bounding box center [590, 413] width 109 height 48
select select "34710"
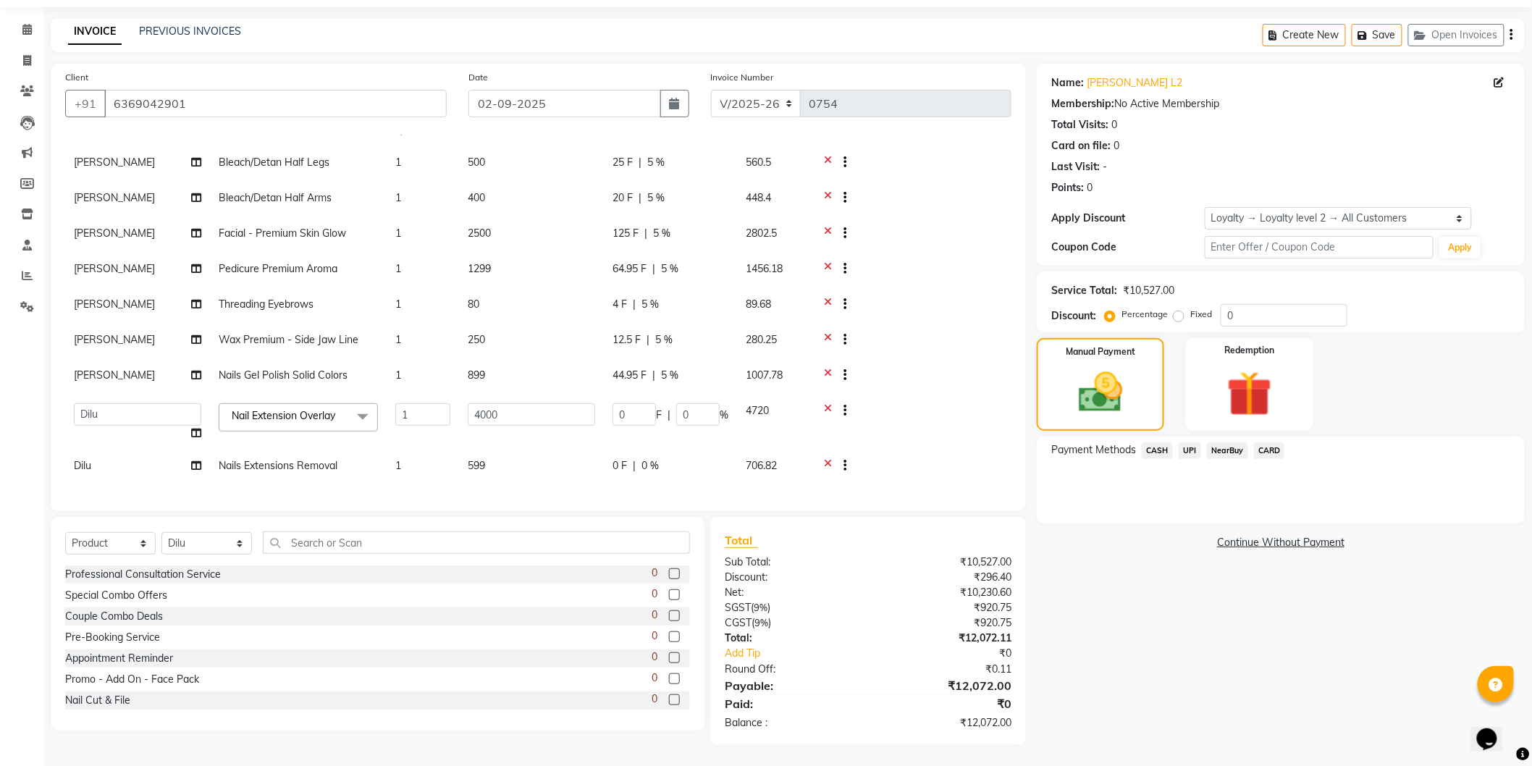
scroll to position [59, 0]
drag, startPoint x: 695, startPoint y: 400, endPoint x: 660, endPoint y: 403, distance: 34.9
click at [660, 403] on div "0 F | 0 %" at bounding box center [670, 414] width 116 height 22
type input "5"
click at [1156, 646] on div "Name: [PERSON_NAME] L2 Membership: No Active Membership Total Visits: 0 Card on…" at bounding box center [1286, 404] width 499 height 681
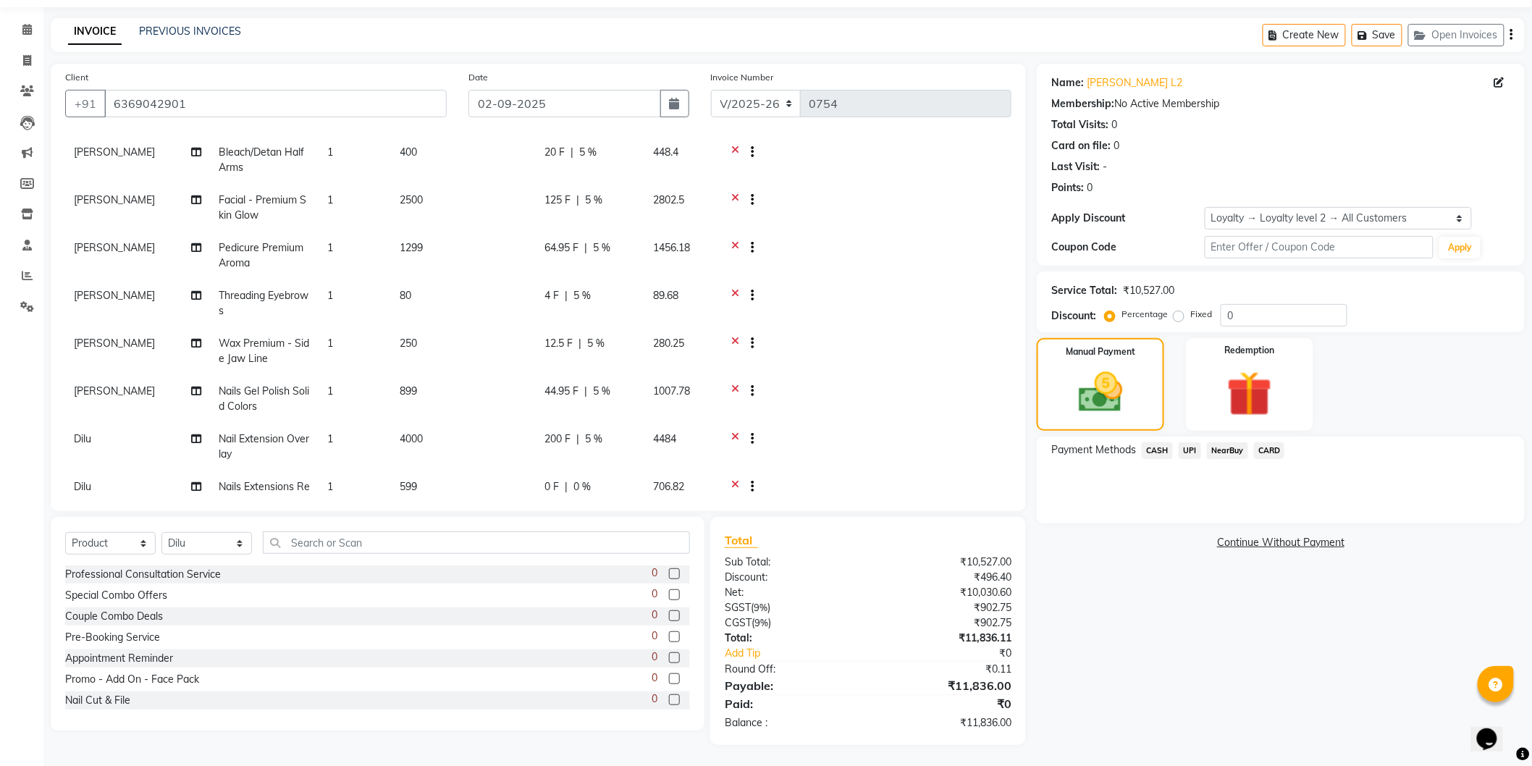
scroll to position [151, 0]
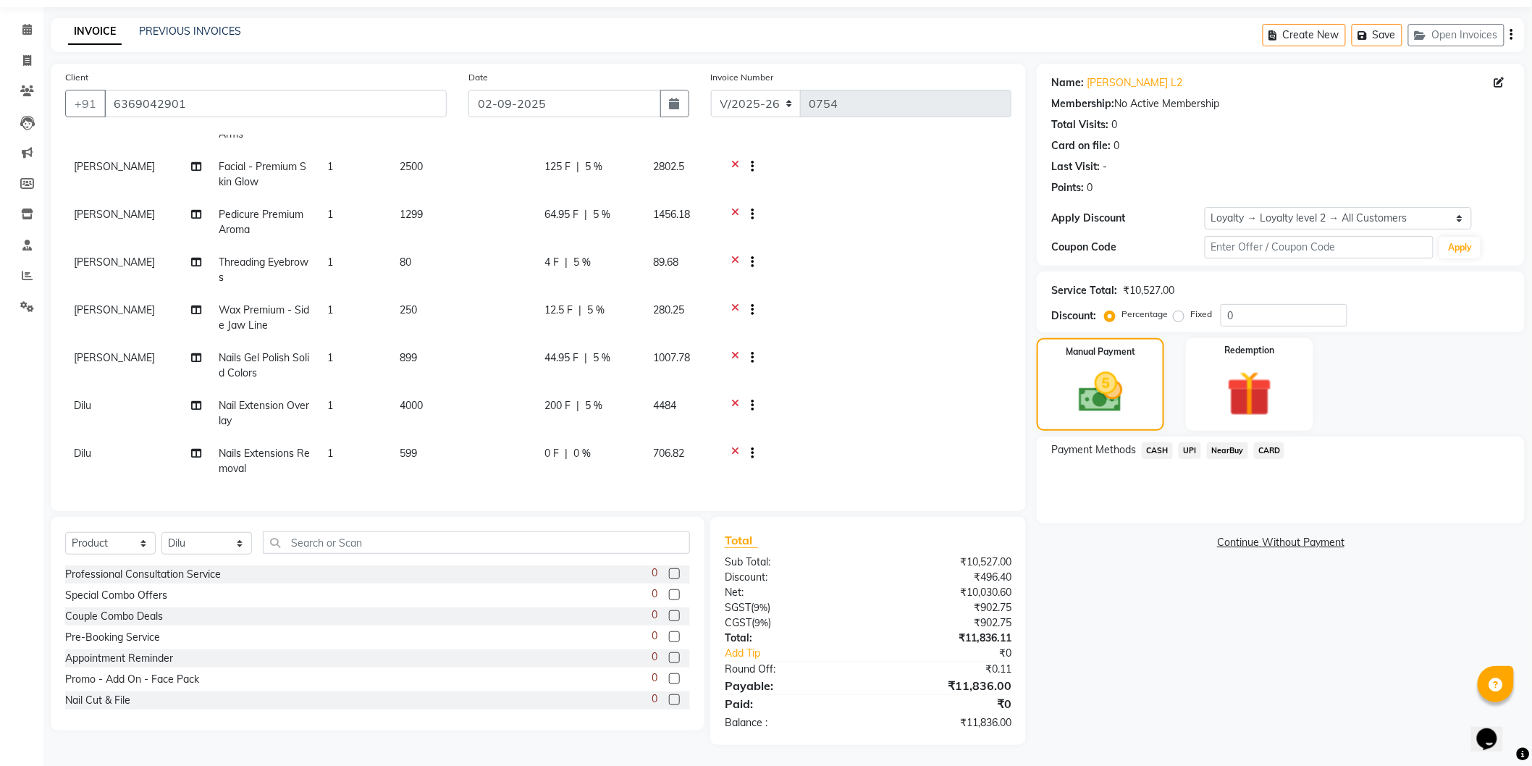
click at [604, 446] on div "0 F | 0 %" at bounding box center [589, 453] width 91 height 15
select select "34710"
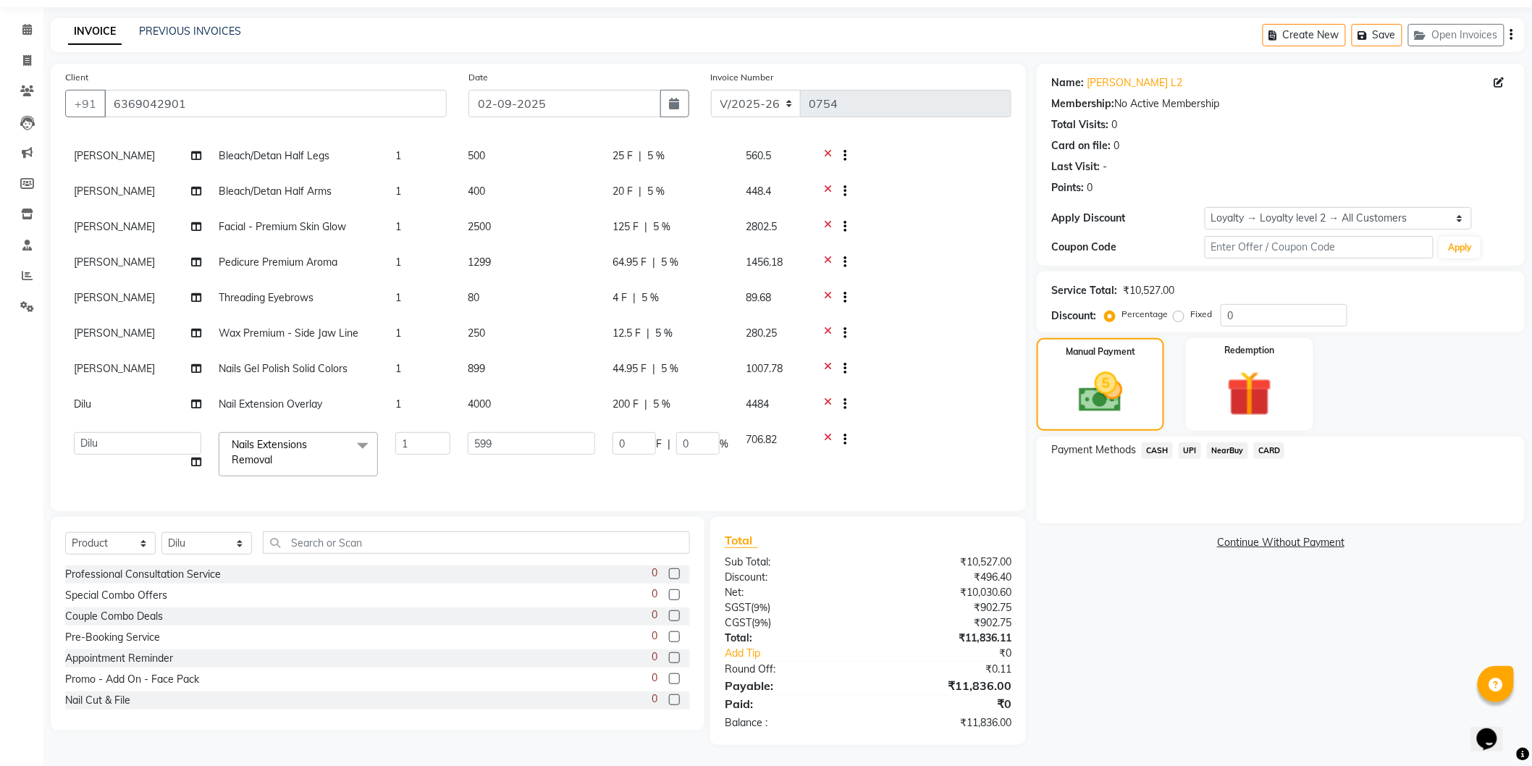
scroll to position [66, 0]
drag, startPoint x: 683, startPoint y: 431, endPoint x: 642, endPoint y: 423, distance: 42.2
click at [642, 432] on div "0 F | 0 %" at bounding box center [670, 443] width 116 height 22
type input "5"
click at [1124, 640] on div "Name: [PERSON_NAME] L2 Membership: No Active Membership Total Visits: 0 Card on…" at bounding box center [1286, 404] width 499 height 681
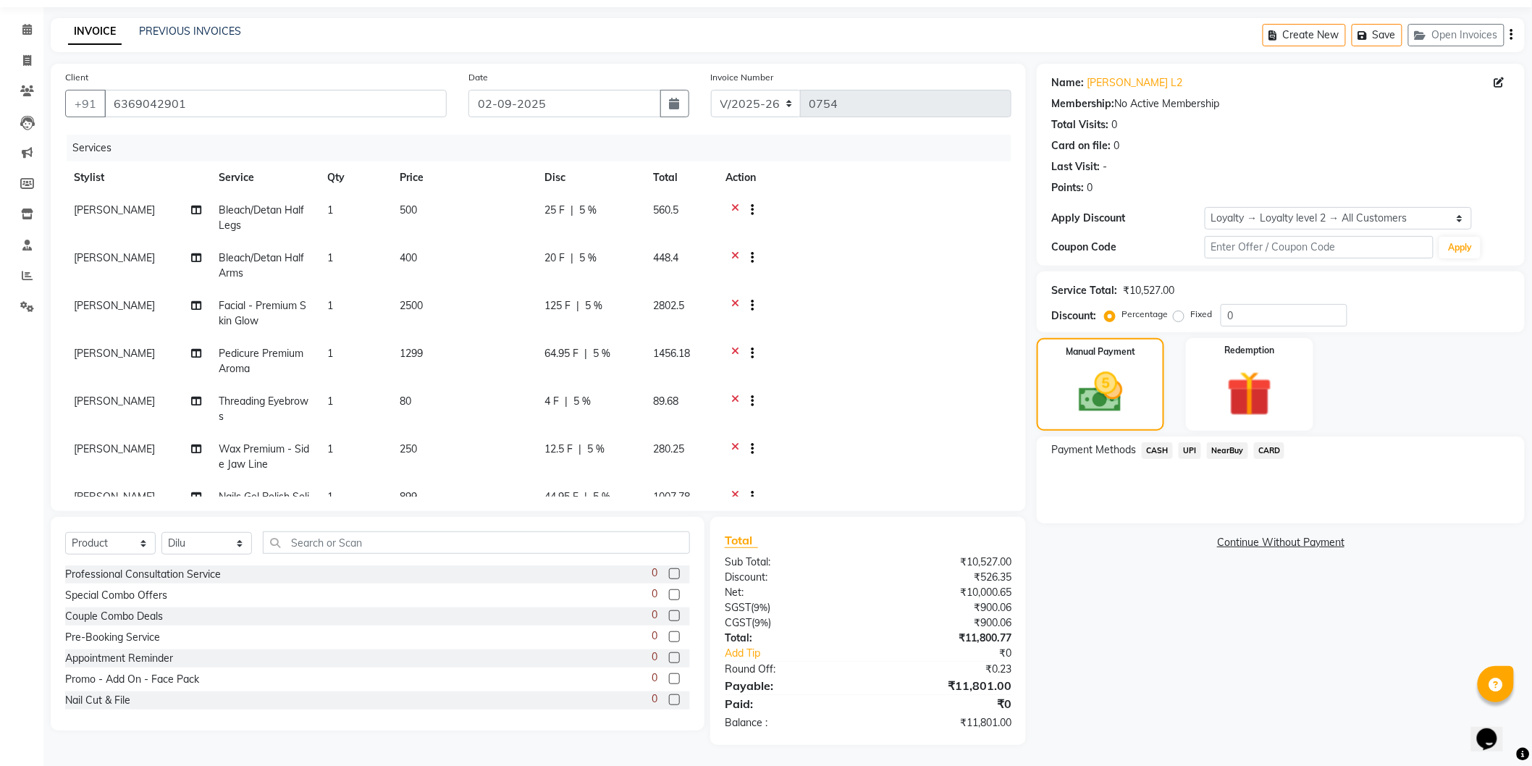
scroll to position [151, 0]
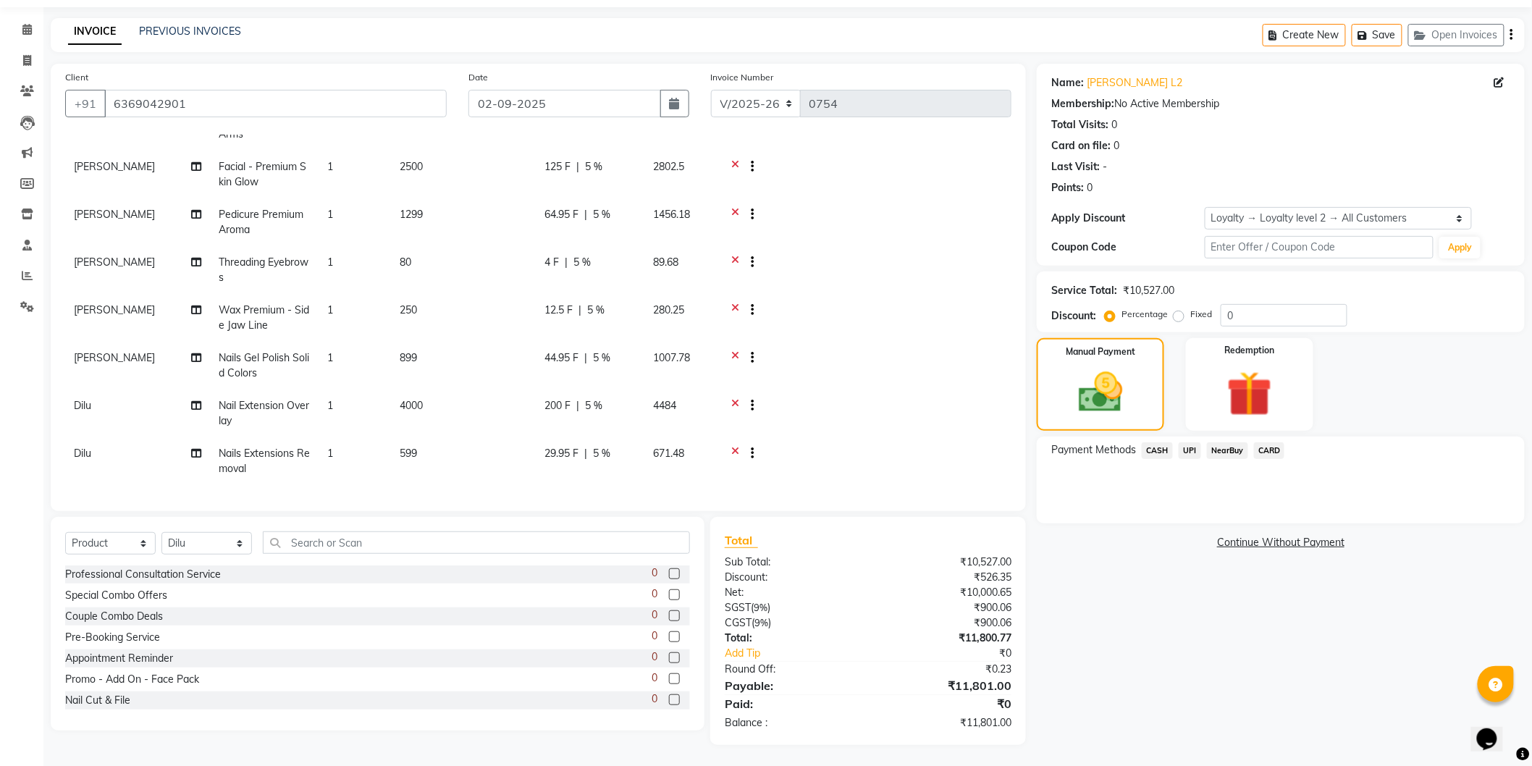
click at [437, 294] on td "250" at bounding box center [463, 318] width 145 height 48
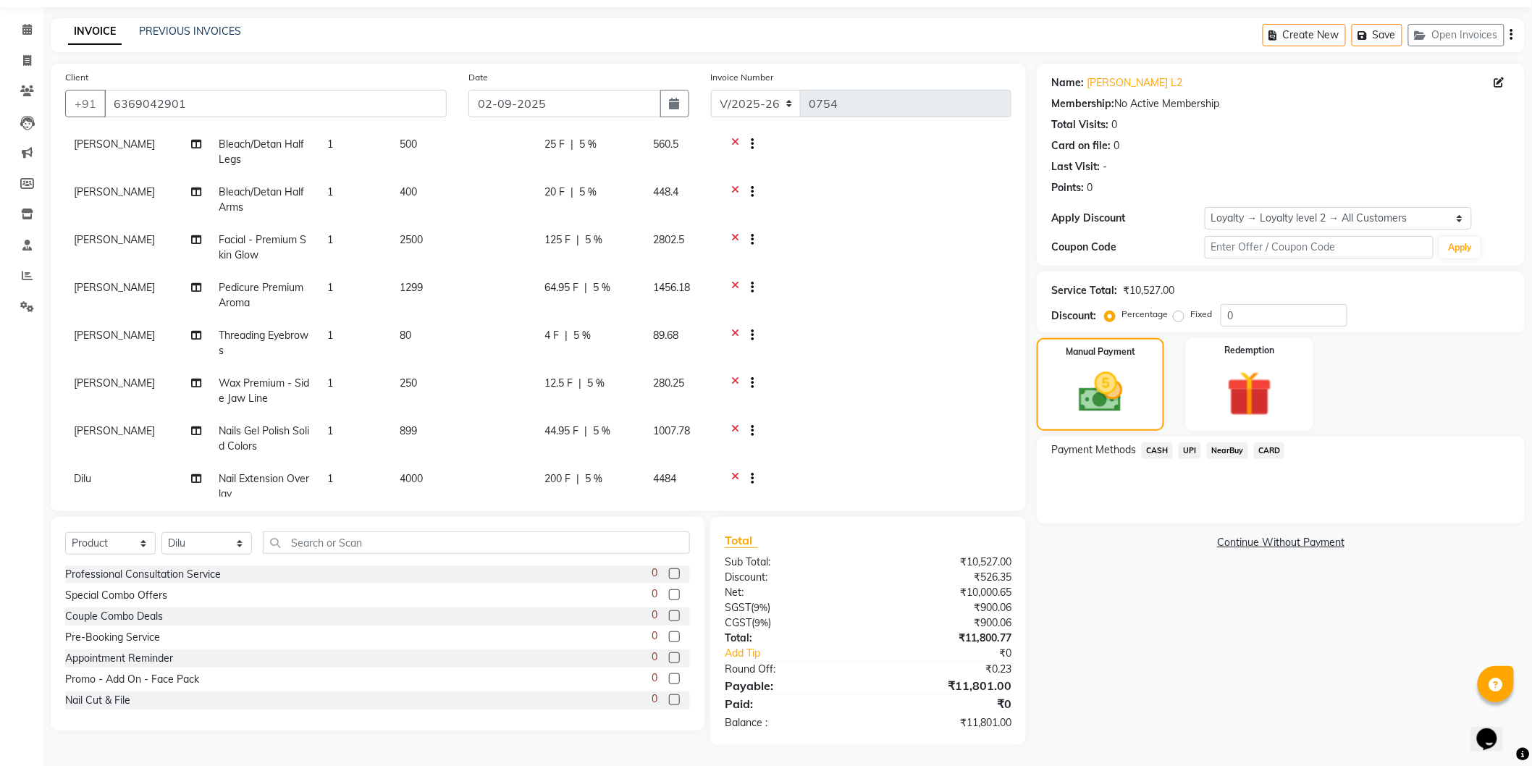
select select "89513"
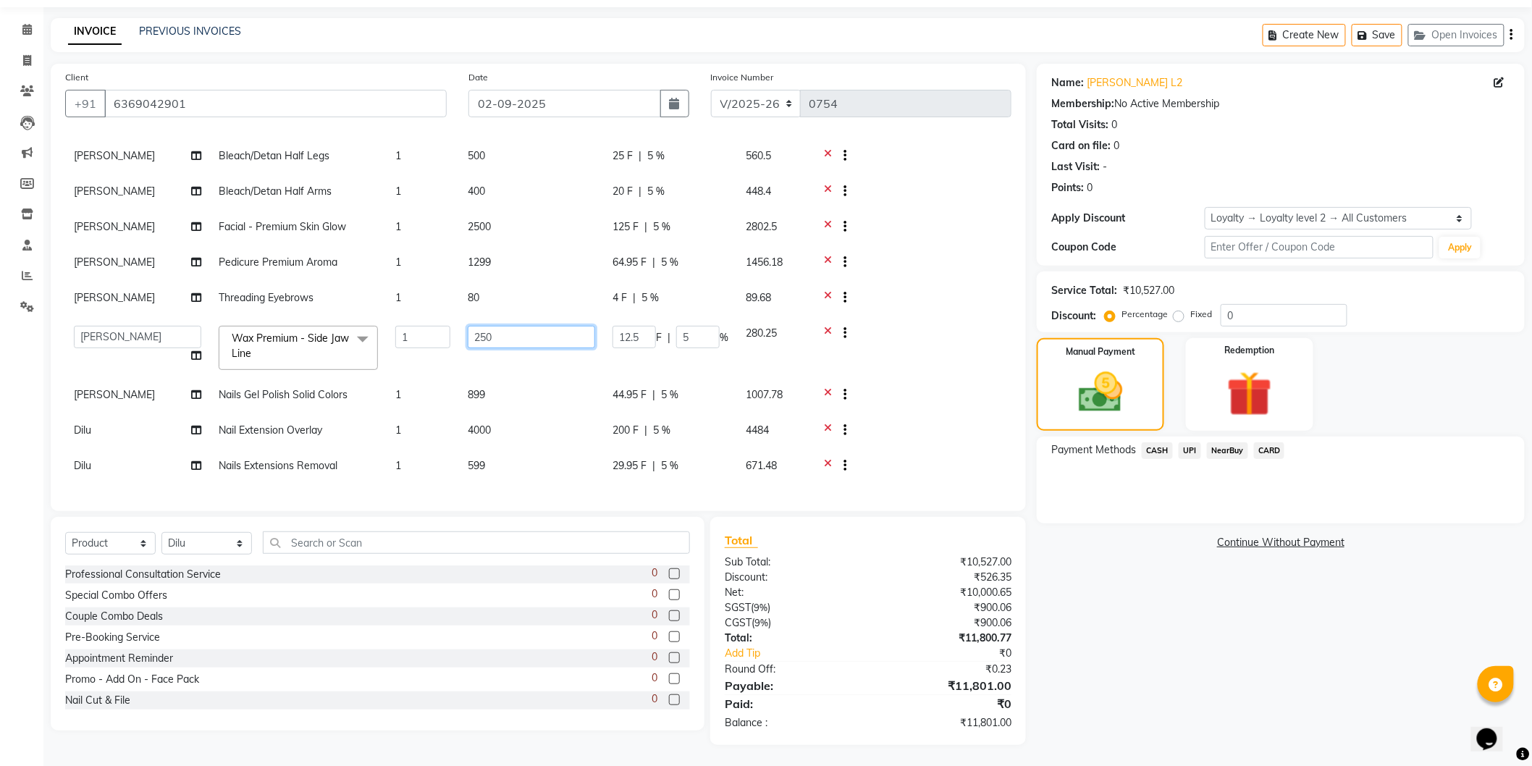
drag, startPoint x: 489, startPoint y: 321, endPoint x: 452, endPoint y: 315, distance: 38.1
click at [452, 317] on tr "[PERSON_NAME] Anjali Dilu Dingg Support Frontdesk Manager [PERSON_NAME] Naveen …" at bounding box center [538, 348] width 946 height 62
type input "300"
click at [1263, 635] on div "Name: [PERSON_NAME] L2 Membership: No Active Membership Total Visits: 0 Card on…" at bounding box center [1286, 404] width 499 height 681
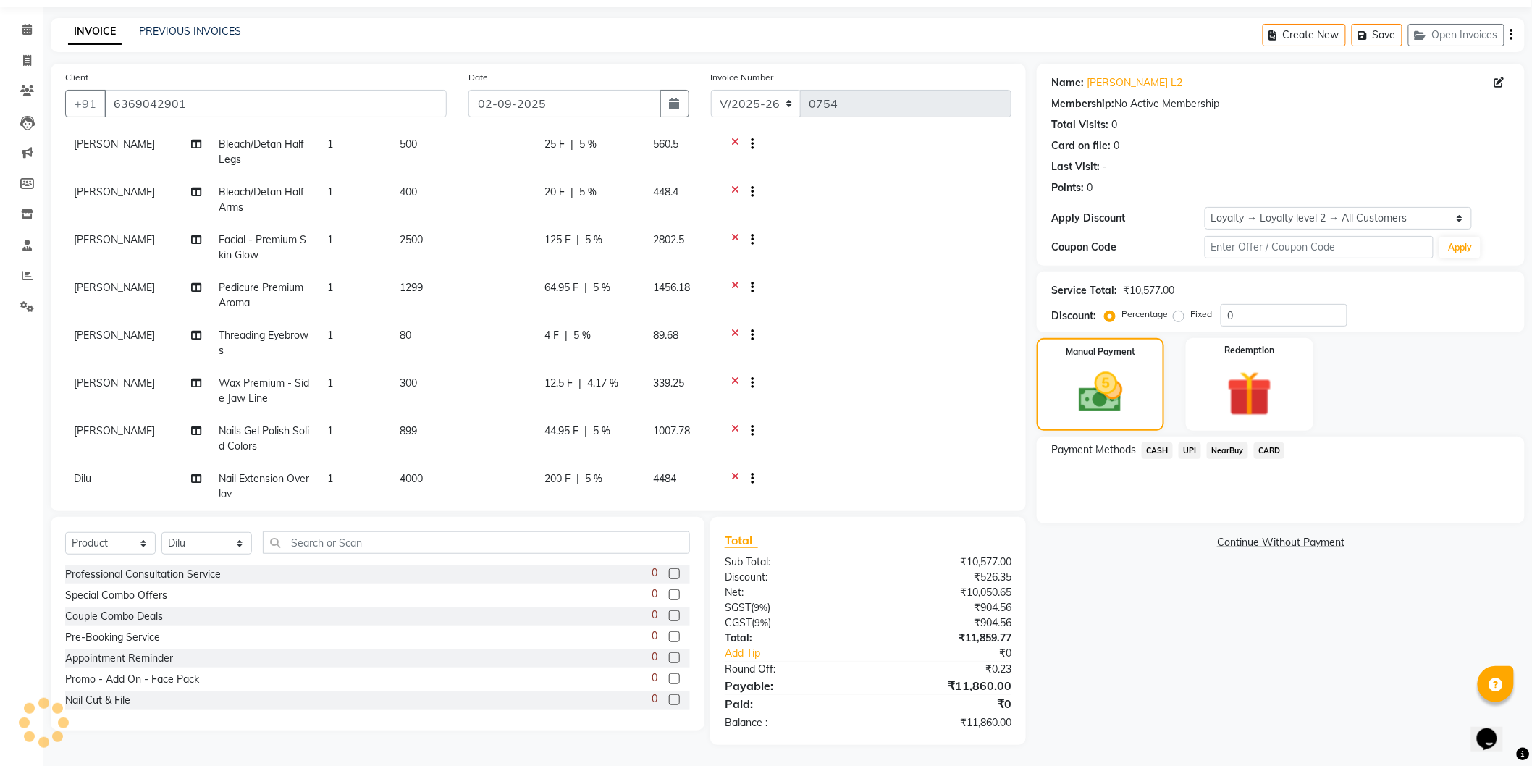
click at [611, 374] on td "12.5 F | 4.17 %" at bounding box center [590, 391] width 109 height 48
select select "89513"
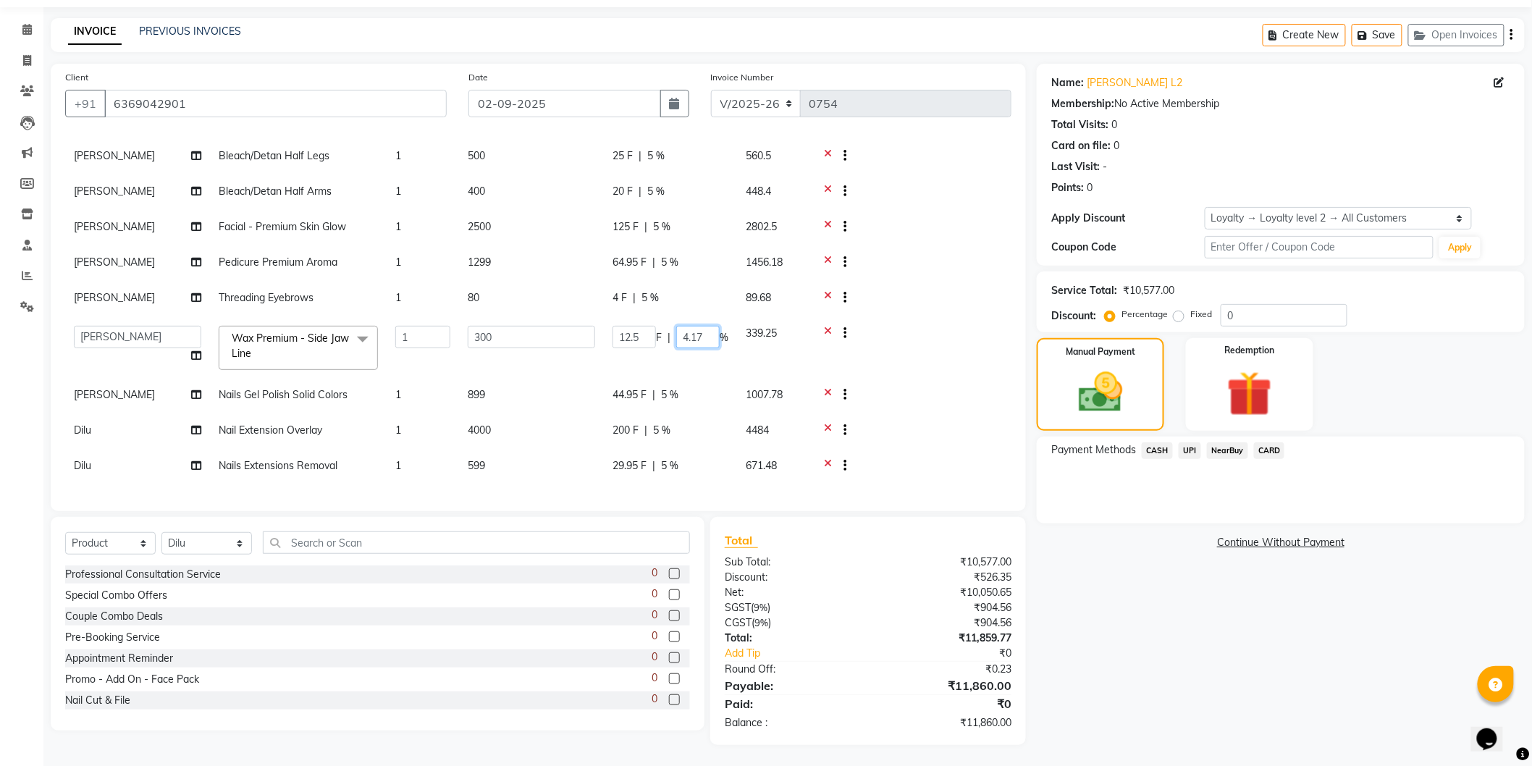
drag, startPoint x: 703, startPoint y: 326, endPoint x: 662, endPoint y: 320, distance: 41.8
click at [663, 326] on div "12.5 F | 4.17 %" at bounding box center [670, 337] width 116 height 22
type input "5"
click at [1212, 674] on div "Name: [PERSON_NAME] L2 Membership: No Active Membership Total Visits: 0 Card on…" at bounding box center [1286, 404] width 499 height 681
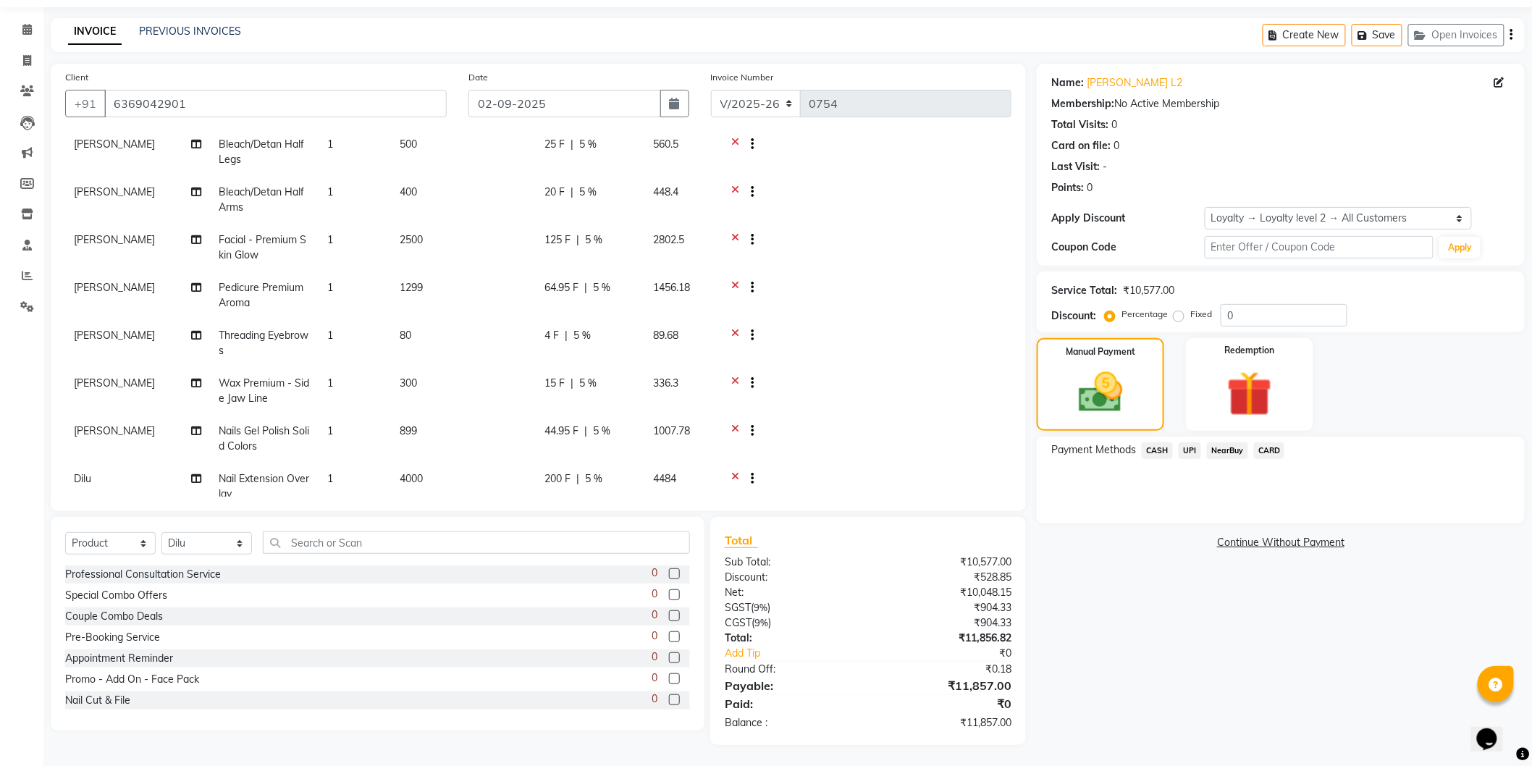
click at [446, 381] on td "300" at bounding box center [463, 391] width 145 height 48
select select "89513"
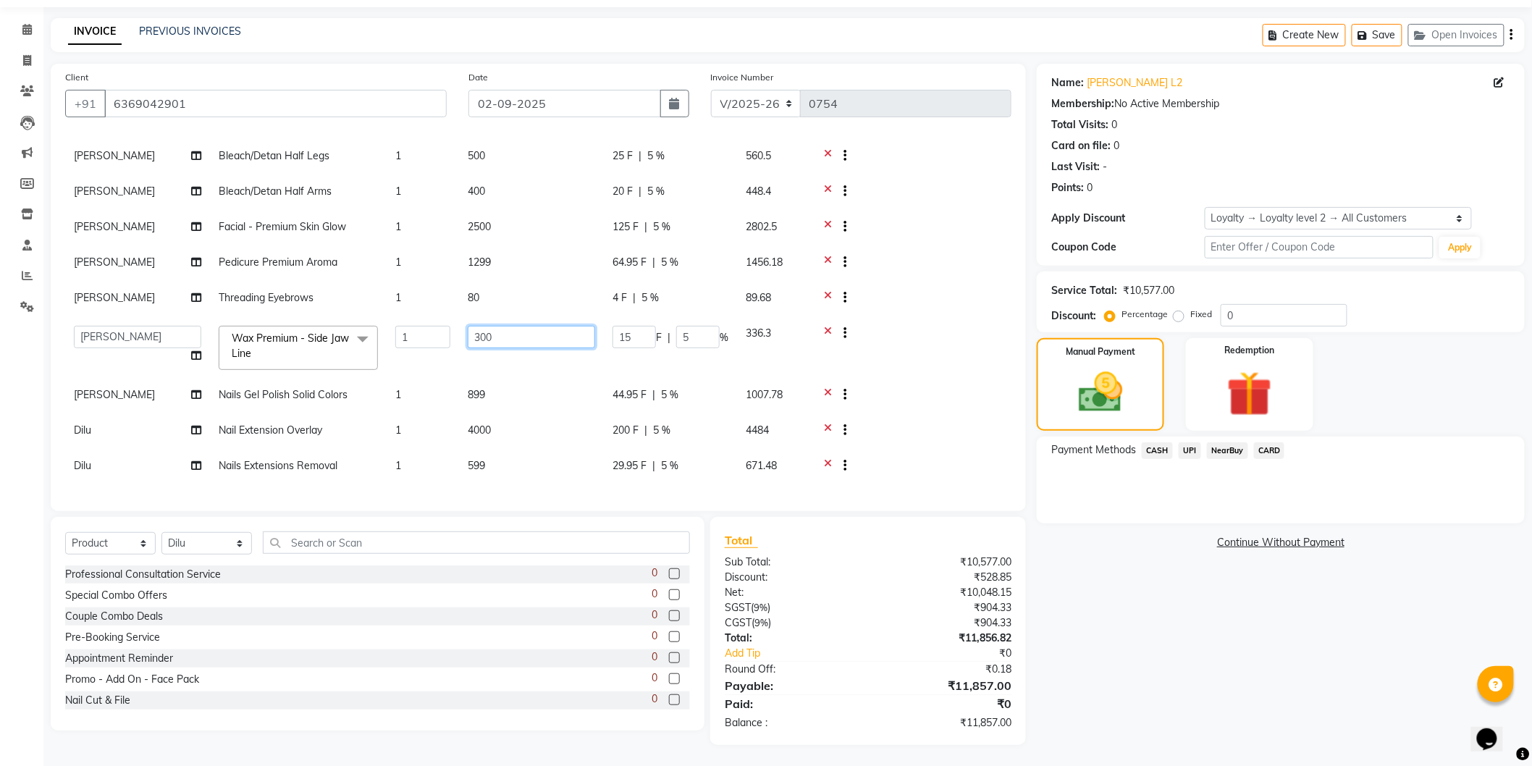
drag, startPoint x: 489, startPoint y: 324, endPoint x: 442, endPoint y: 313, distance: 47.6
click at [452, 317] on tr "[PERSON_NAME] Anjali Dilu Dingg Support Frontdesk Manager [PERSON_NAME] Naveen …" at bounding box center [538, 348] width 946 height 62
type input "250"
click at [1167, 607] on div "Name: [PERSON_NAME] L2 Membership: No Active Membership Total Visits: 0 Card on…" at bounding box center [1286, 404] width 499 height 681
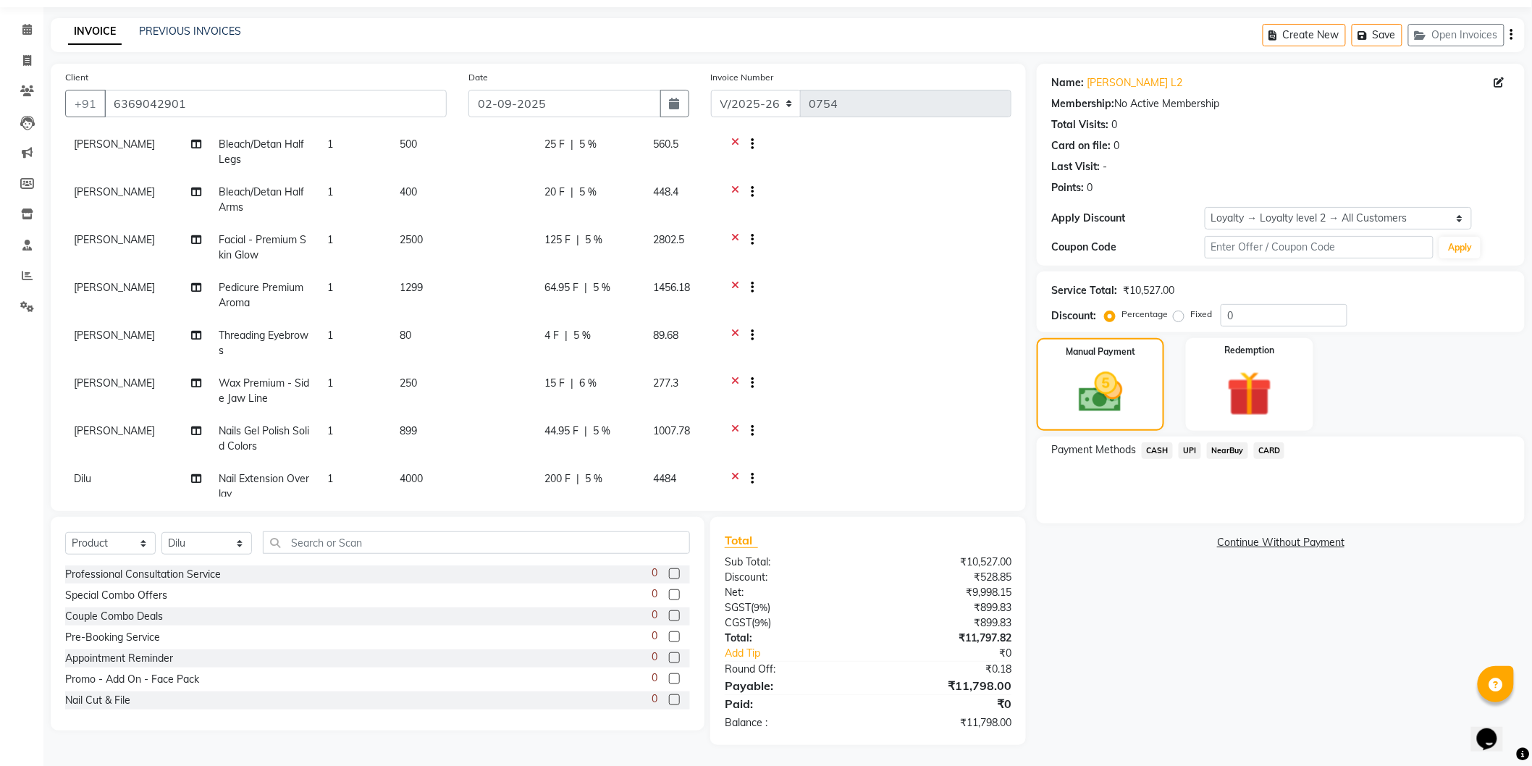
click at [591, 384] on span "6 %" at bounding box center [587, 383] width 17 height 15
select select "89513"
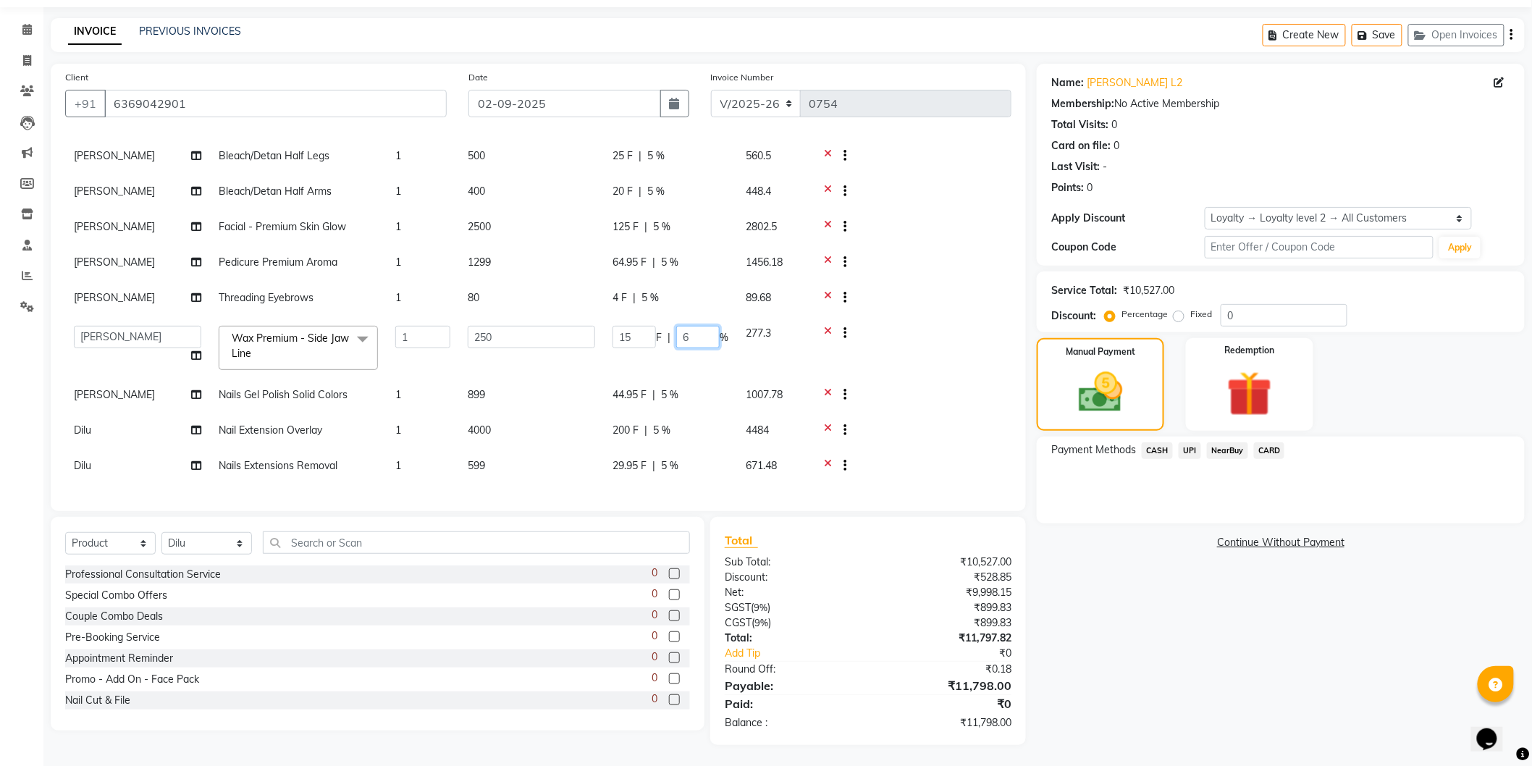
drag, startPoint x: 694, startPoint y: 327, endPoint x: 659, endPoint y: 321, distance: 34.5
click at [668, 328] on div "15 F | 6 %" at bounding box center [670, 337] width 116 height 22
type input "5"
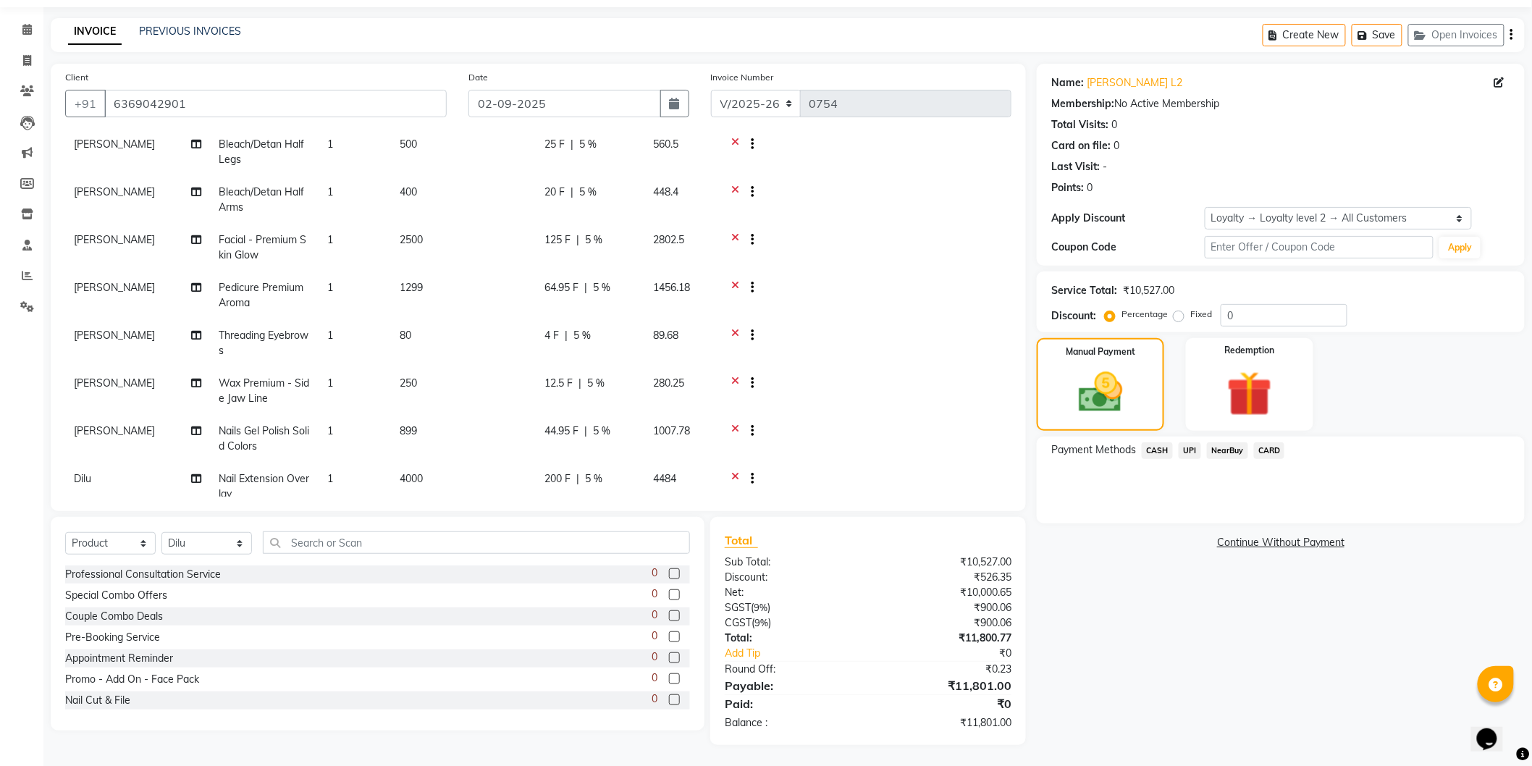
drag, startPoint x: 1203, startPoint y: 644, endPoint x: 1186, endPoint y: 641, distance: 17.7
click at [1202, 645] on div "Name: [PERSON_NAME] L2 Membership: No Active Membership Total Visits: 0 Card on…" at bounding box center [1286, 404] width 499 height 681
click at [1265, 447] on span "CARD" at bounding box center [1269, 450] width 31 height 17
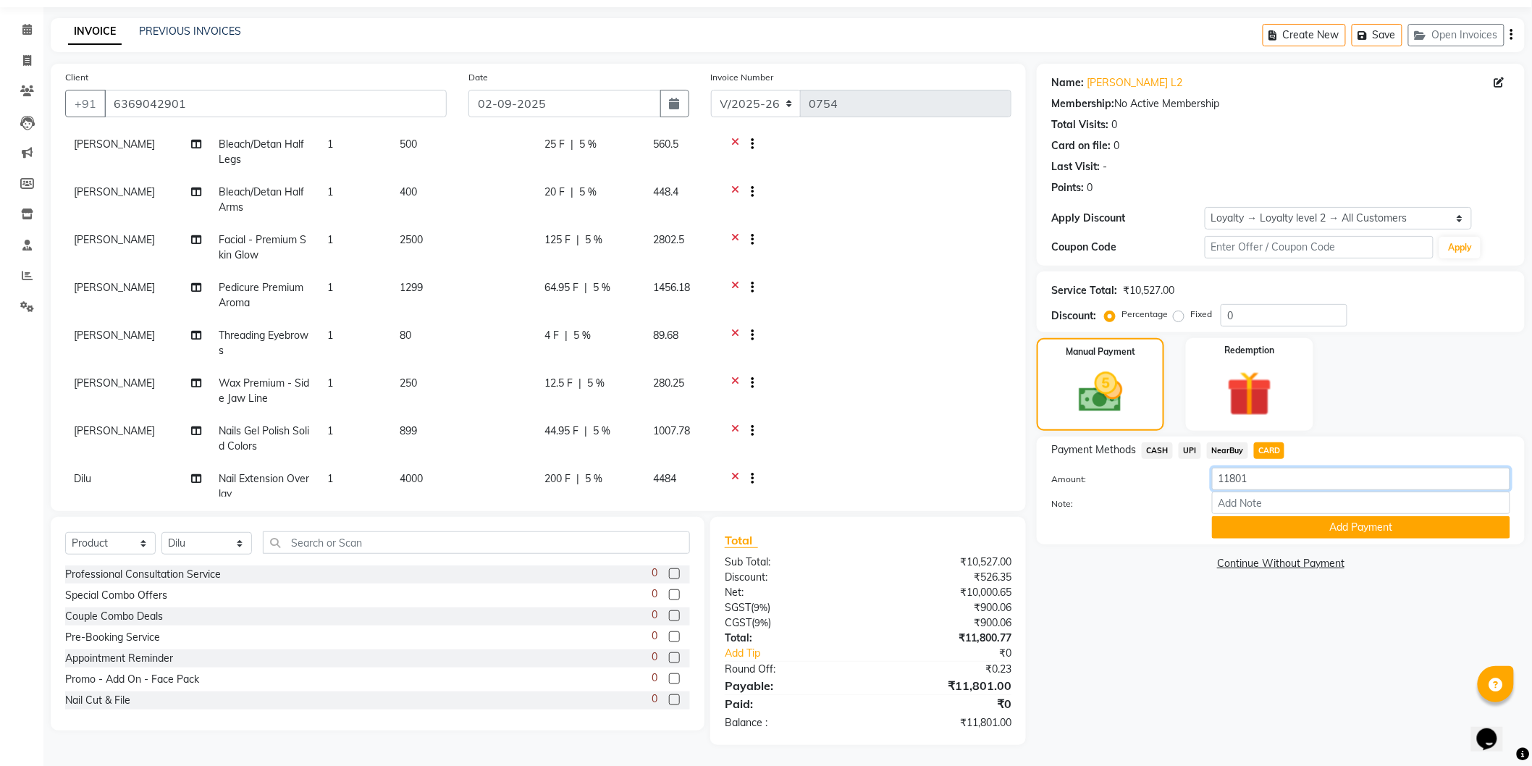
drag, startPoint x: 1173, startPoint y: 473, endPoint x: 1141, endPoint y: 472, distance: 31.9
click at [1145, 473] on div "Amount: 11801" at bounding box center [1280, 480] width 481 height 25
type input "527"
click at [1357, 529] on button "Add Payment" at bounding box center [1361, 527] width 298 height 22
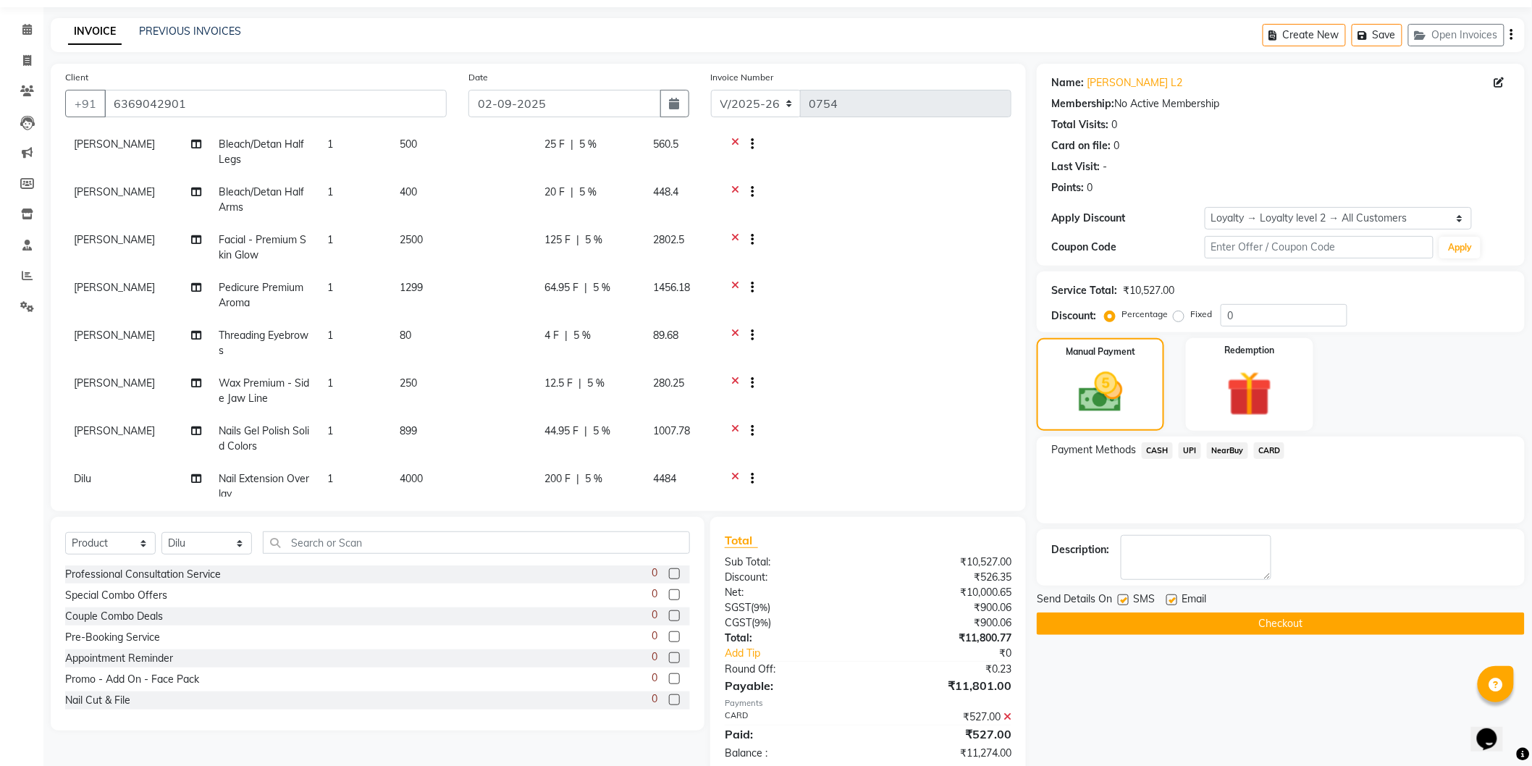
click at [1270, 451] on span "CARD" at bounding box center [1269, 450] width 31 height 17
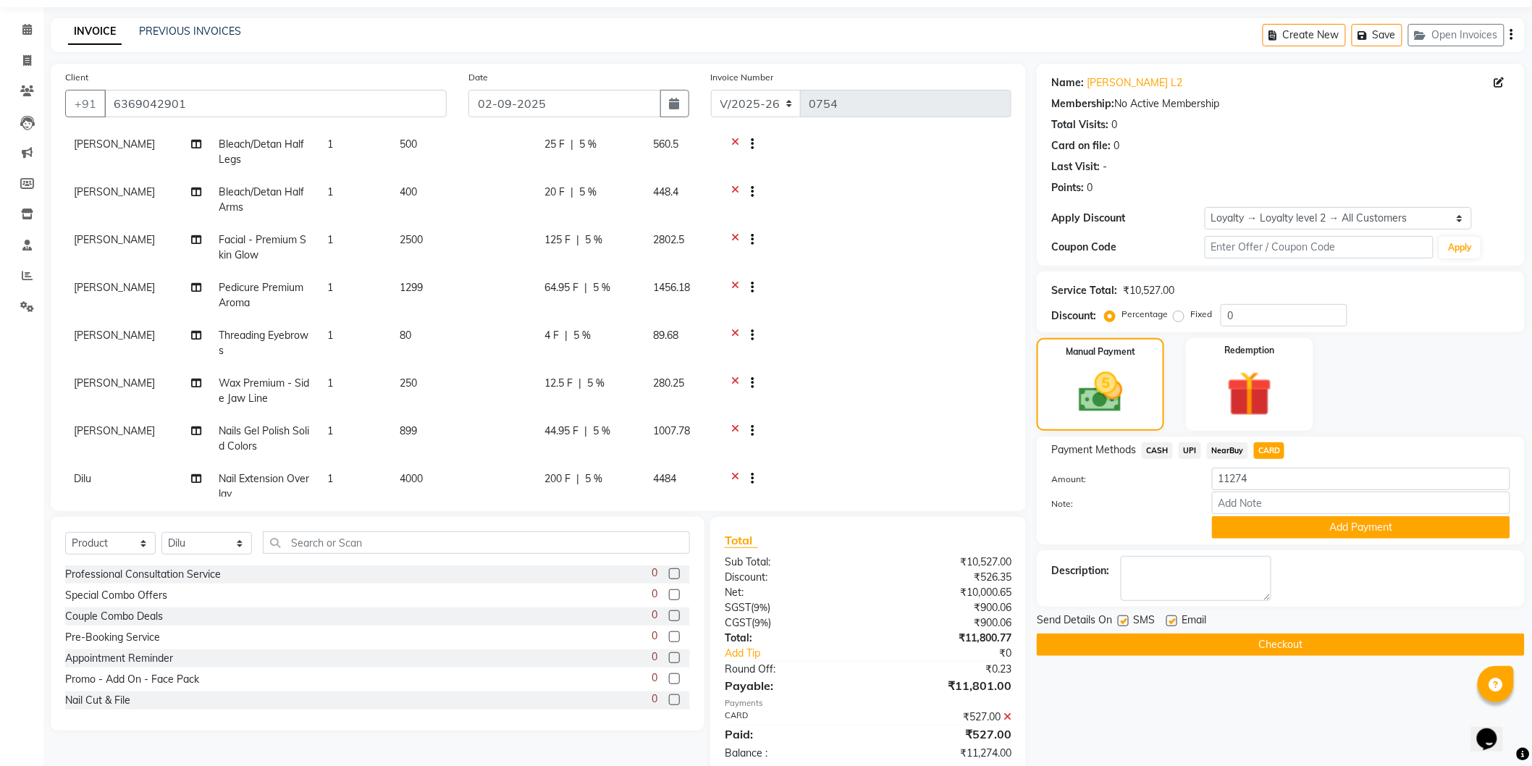
click at [1297, 523] on button "Add Payment" at bounding box center [1361, 527] width 298 height 22
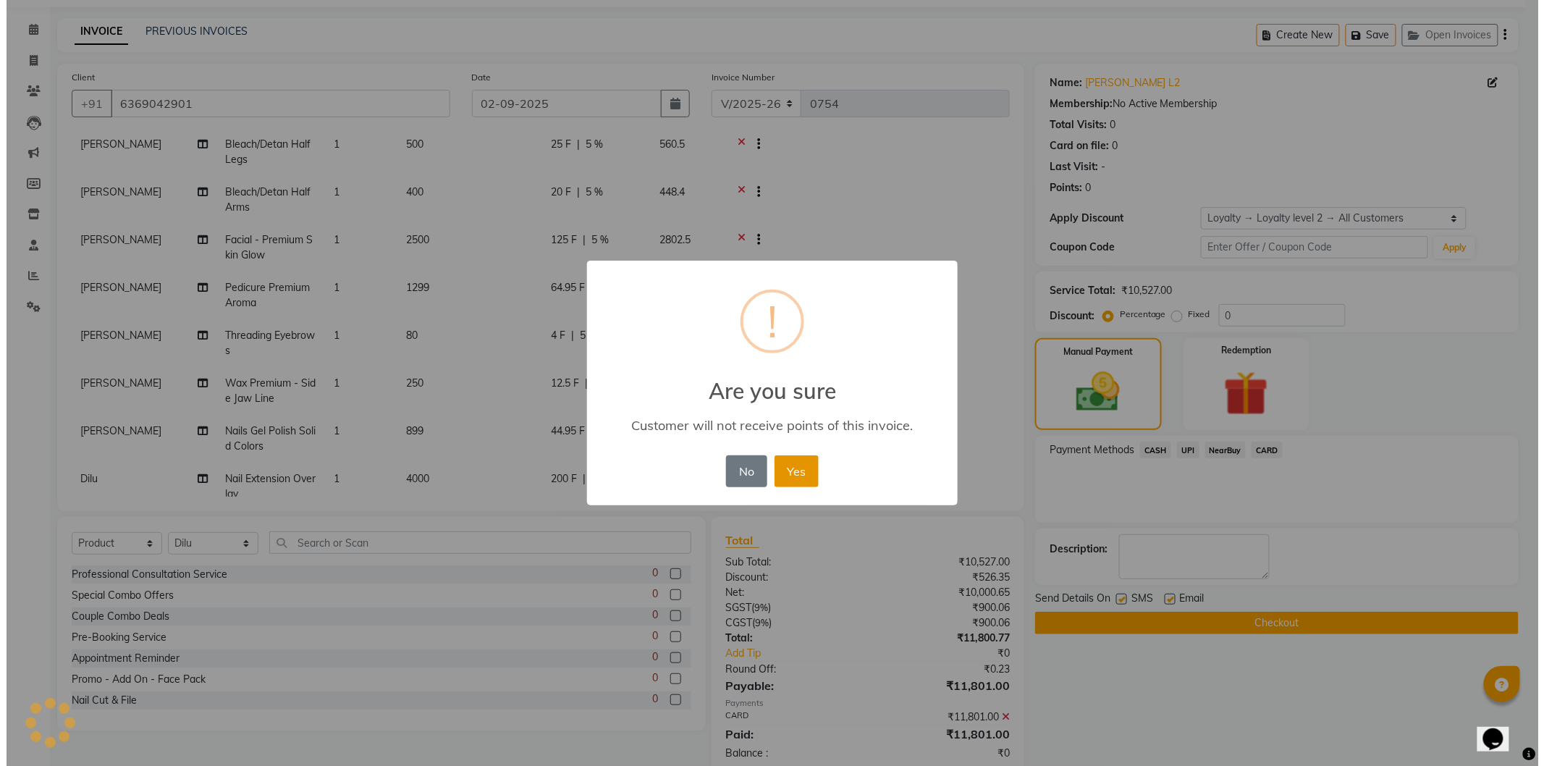
scroll to position [147, 0]
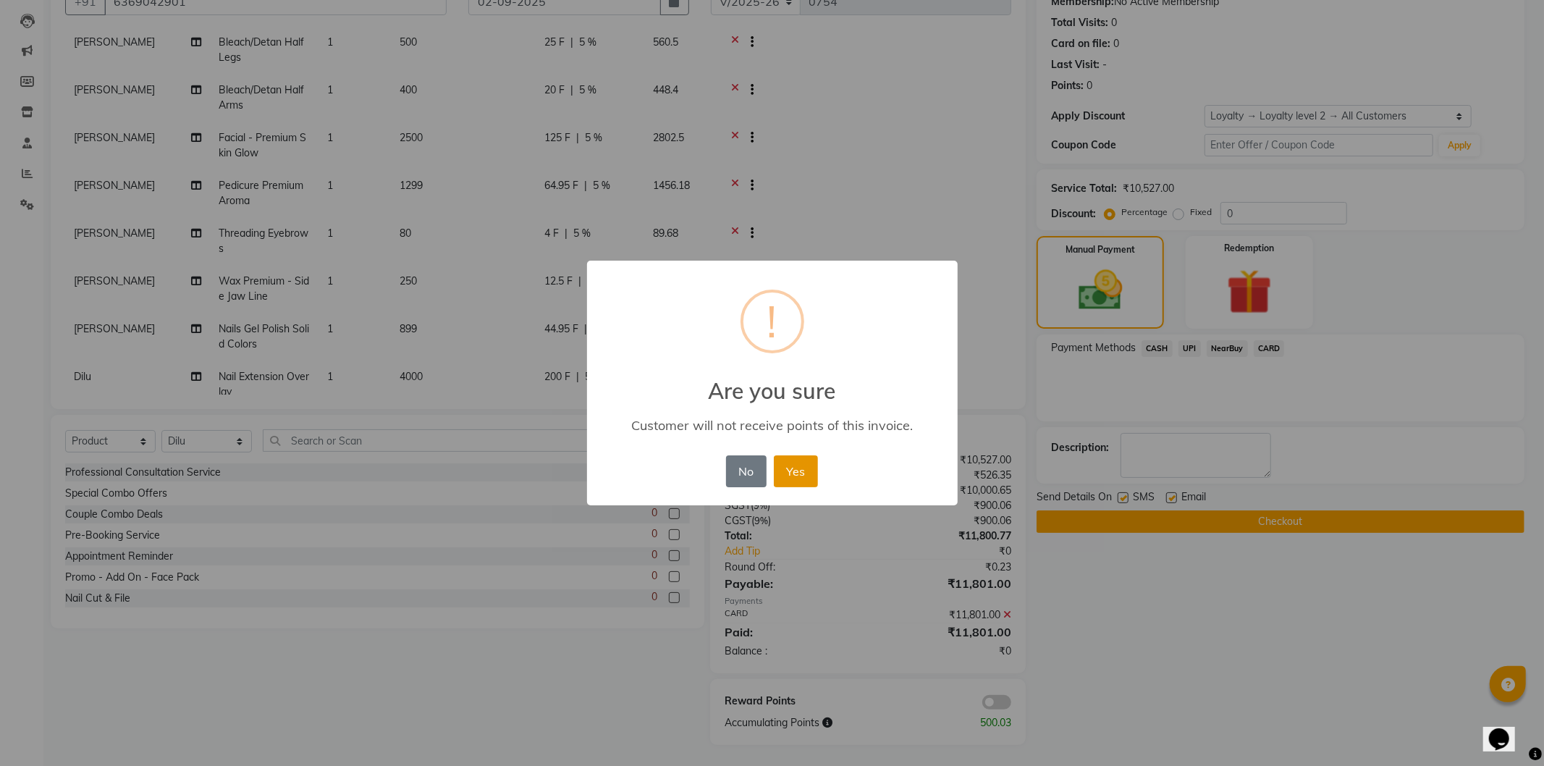
click at [808, 463] on button "Yes" at bounding box center [796, 471] width 44 height 32
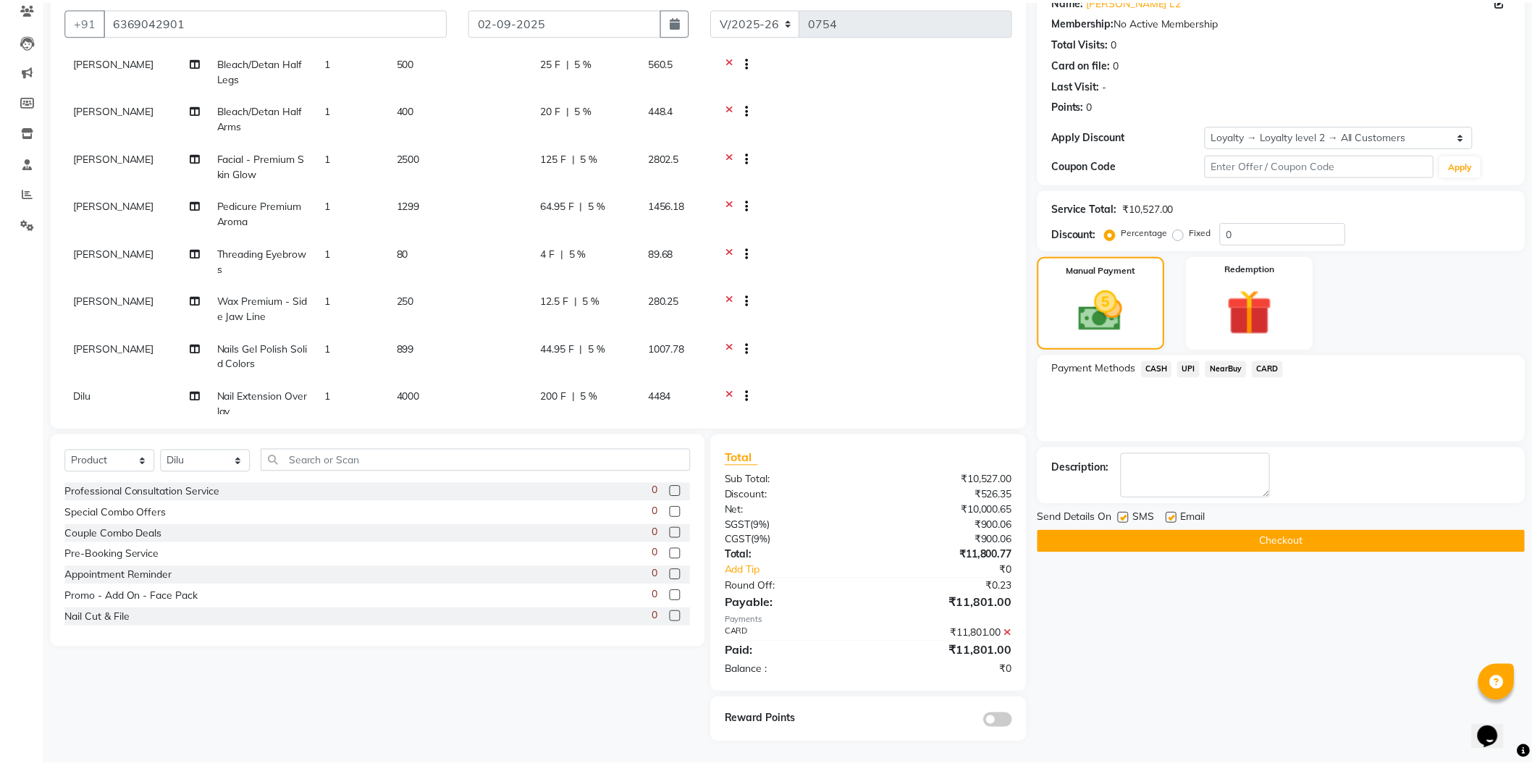
scroll to position [126, 0]
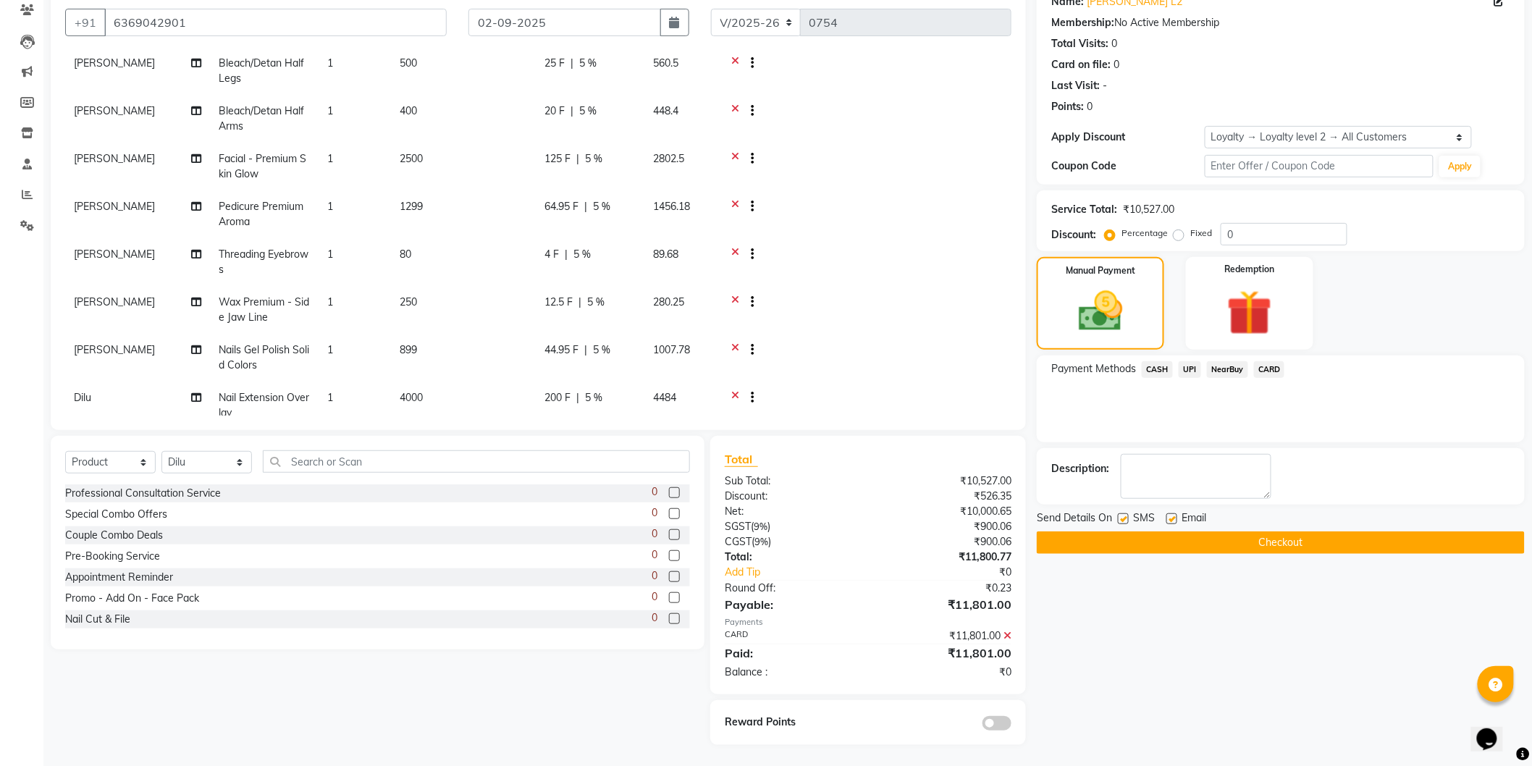
click at [1240, 544] on button "Checkout" at bounding box center [1281, 542] width 488 height 22
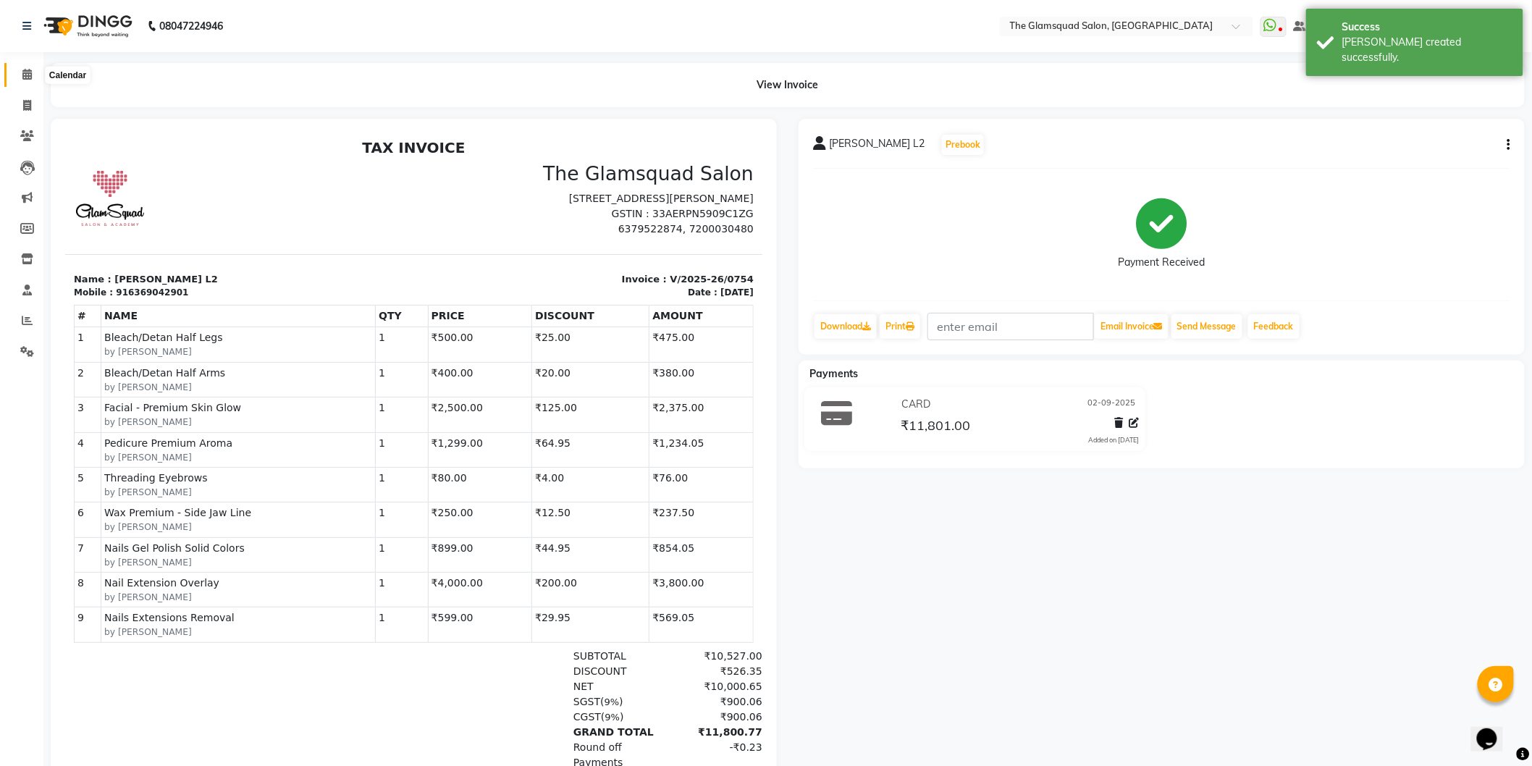
click at [28, 71] on icon at bounding box center [26, 74] width 9 height 11
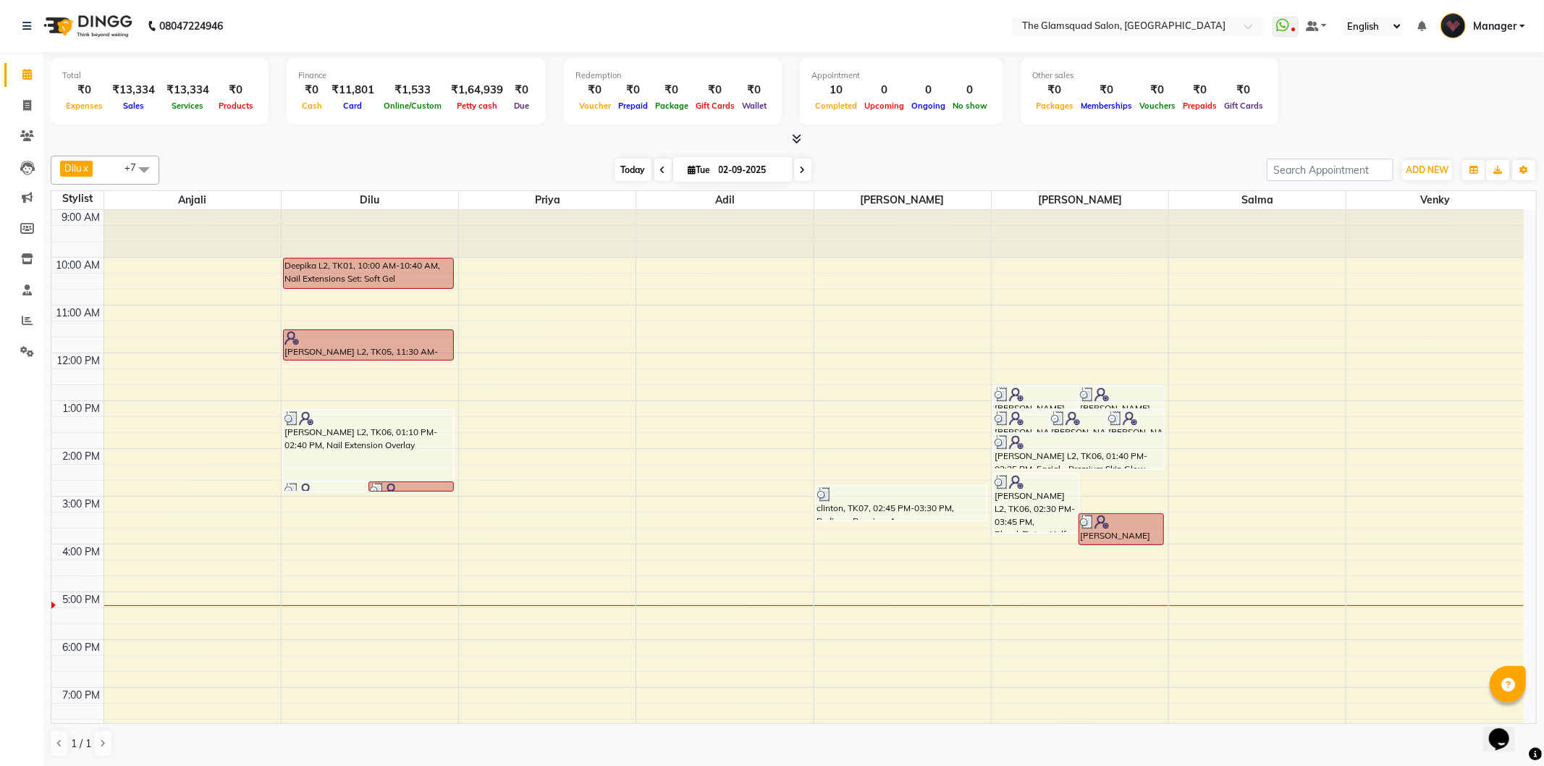
click at [624, 164] on span "Today" at bounding box center [633, 170] width 36 height 22
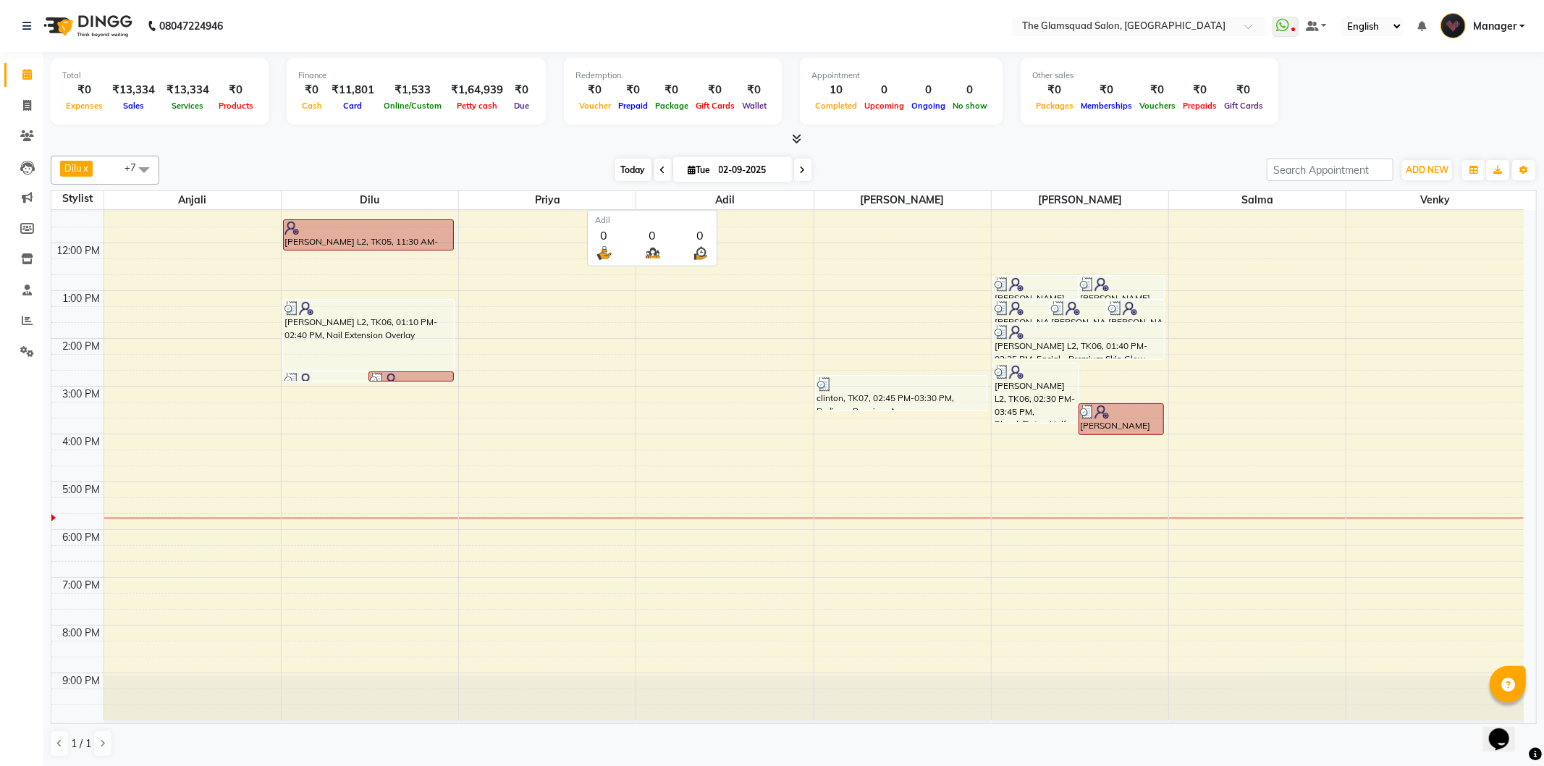
click at [618, 169] on span "Today" at bounding box center [633, 170] width 36 height 22
click at [654, 174] on span at bounding box center [662, 170] width 17 height 22
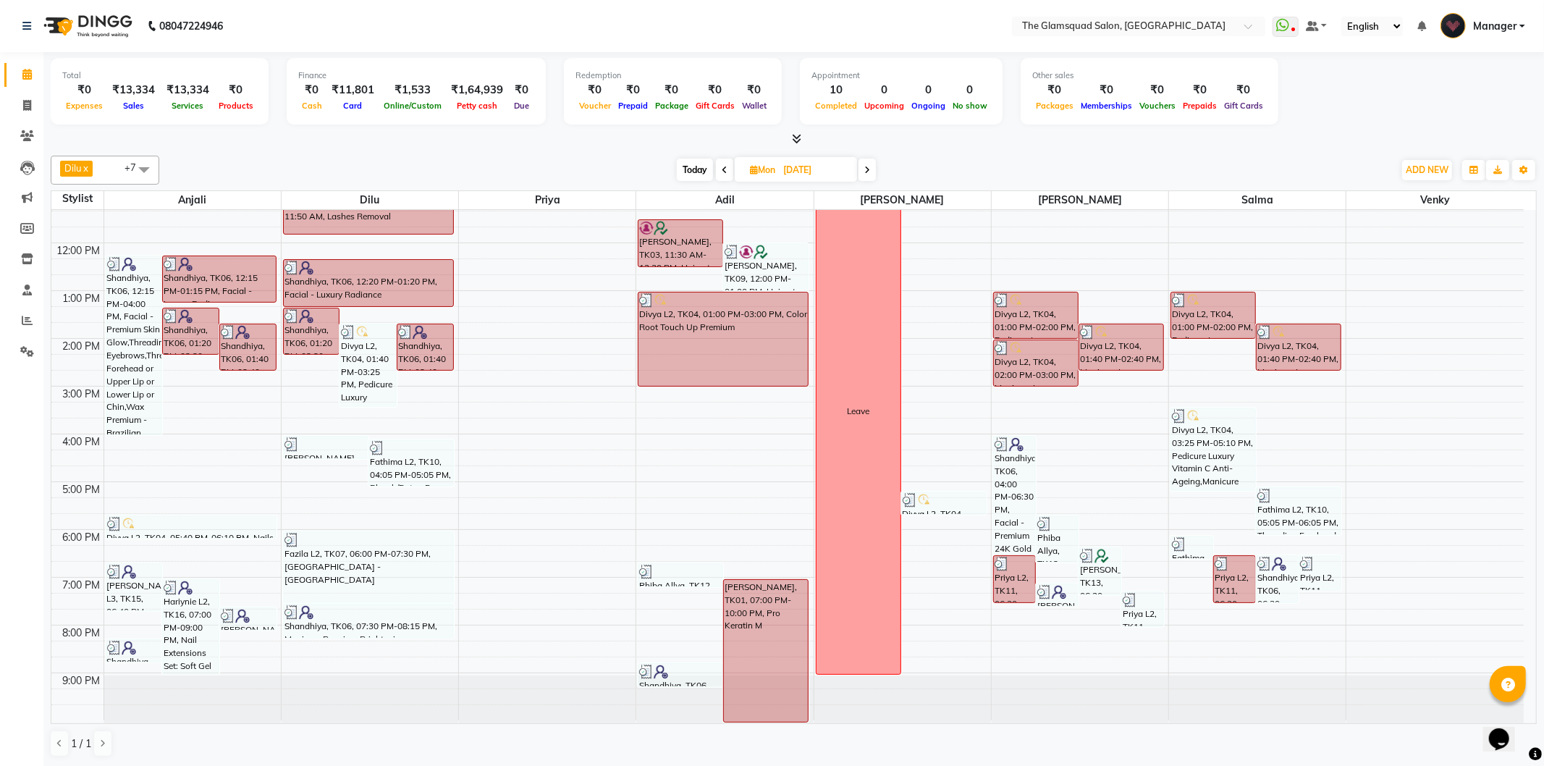
click at [727, 164] on span at bounding box center [724, 170] width 17 height 22
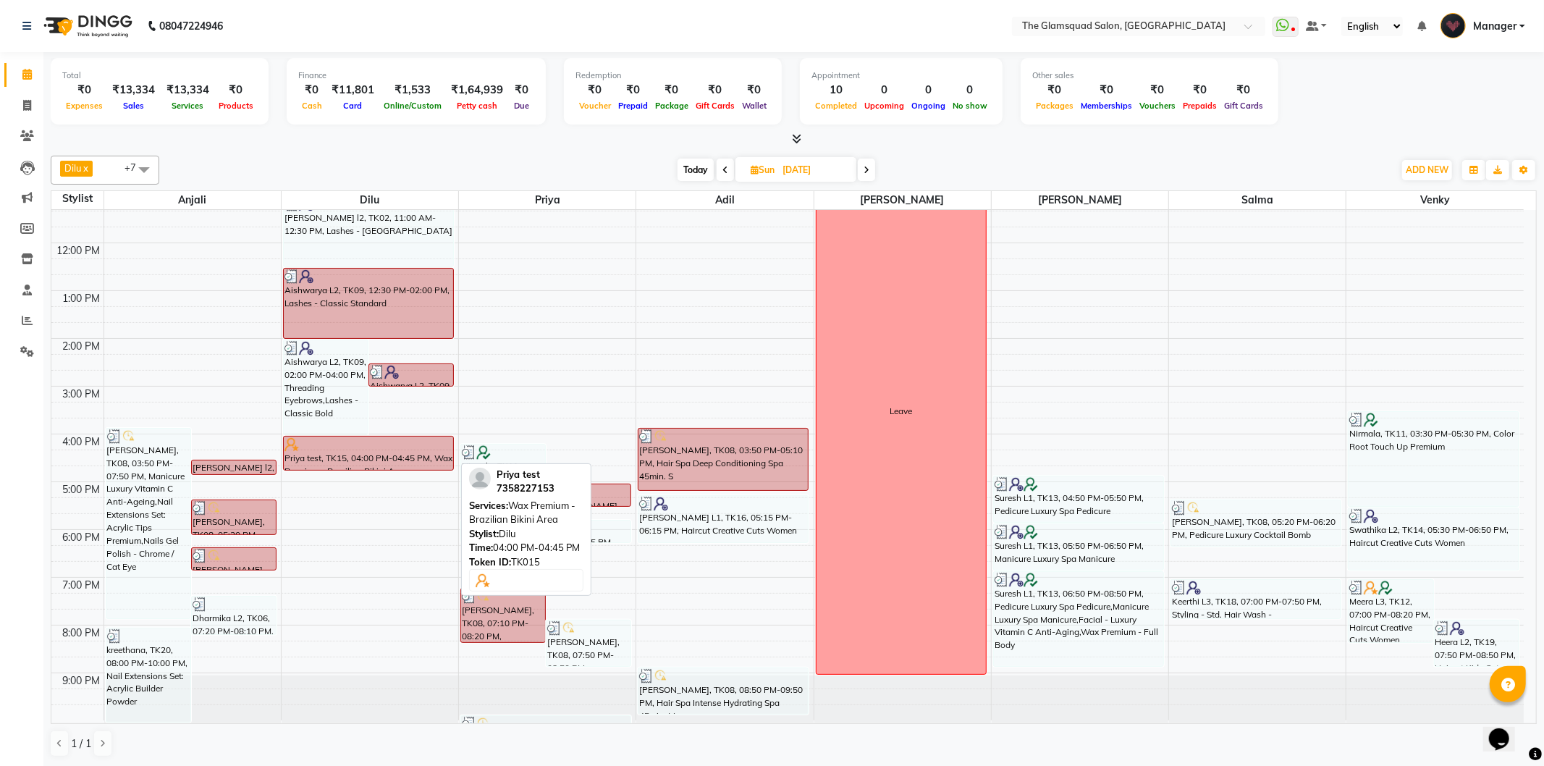
click at [422, 465] on div "Priya test, TK15, 04:00 PM-04:45 PM, Wax Premium - Brazilian Bikini Area" at bounding box center [368, 453] width 169 height 33
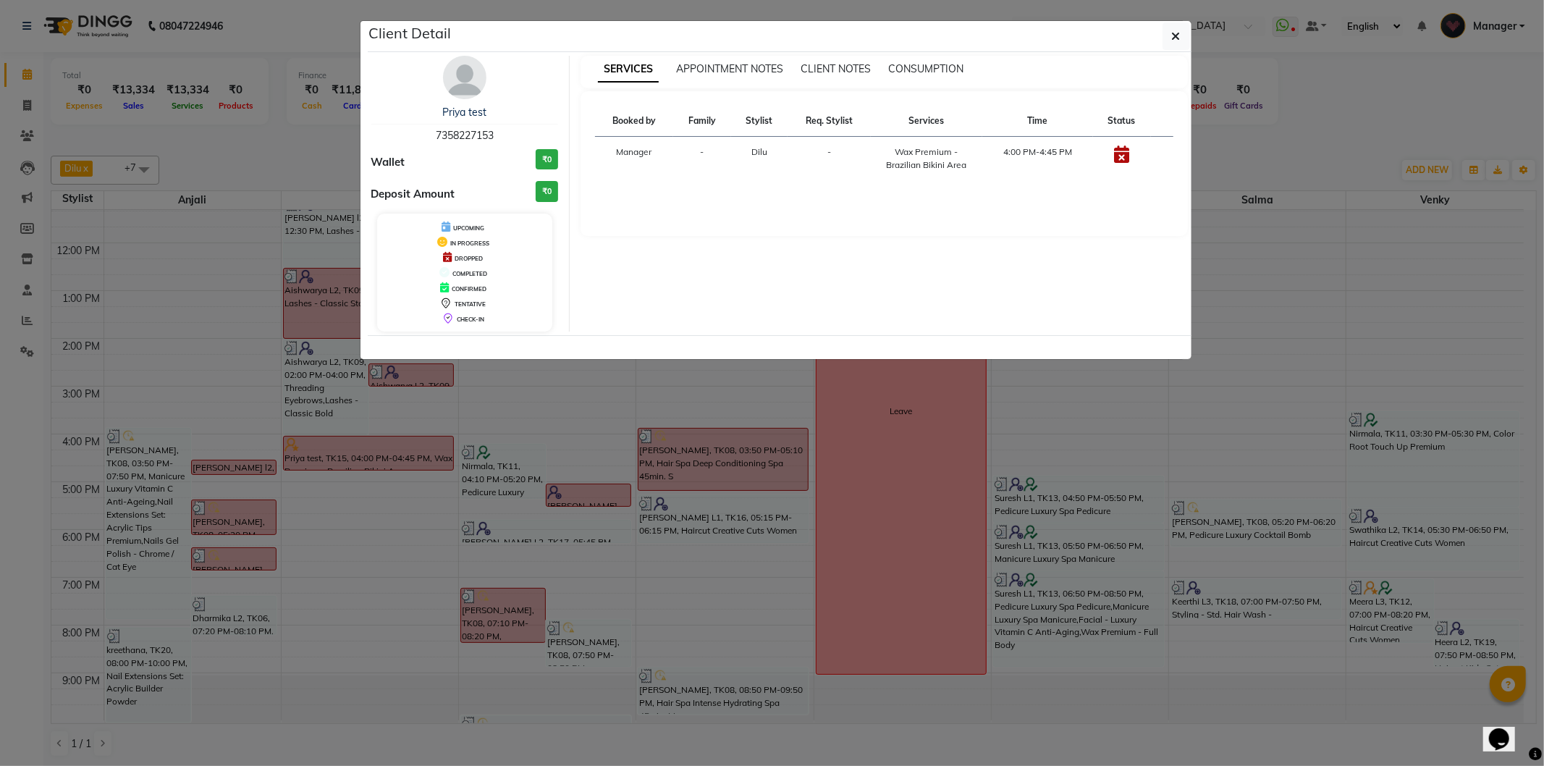
click at [466, 135] on span "7358227153" at bounding box center [465, 135] width 58 height 13
click at [467, 135] on span "7358227153" at bounding box center [465, 135] width 58 height 13
copy span "7358227153"
click at [1177, 37] on icon "button" at bounding box center [1176, 36] width 9 height 12
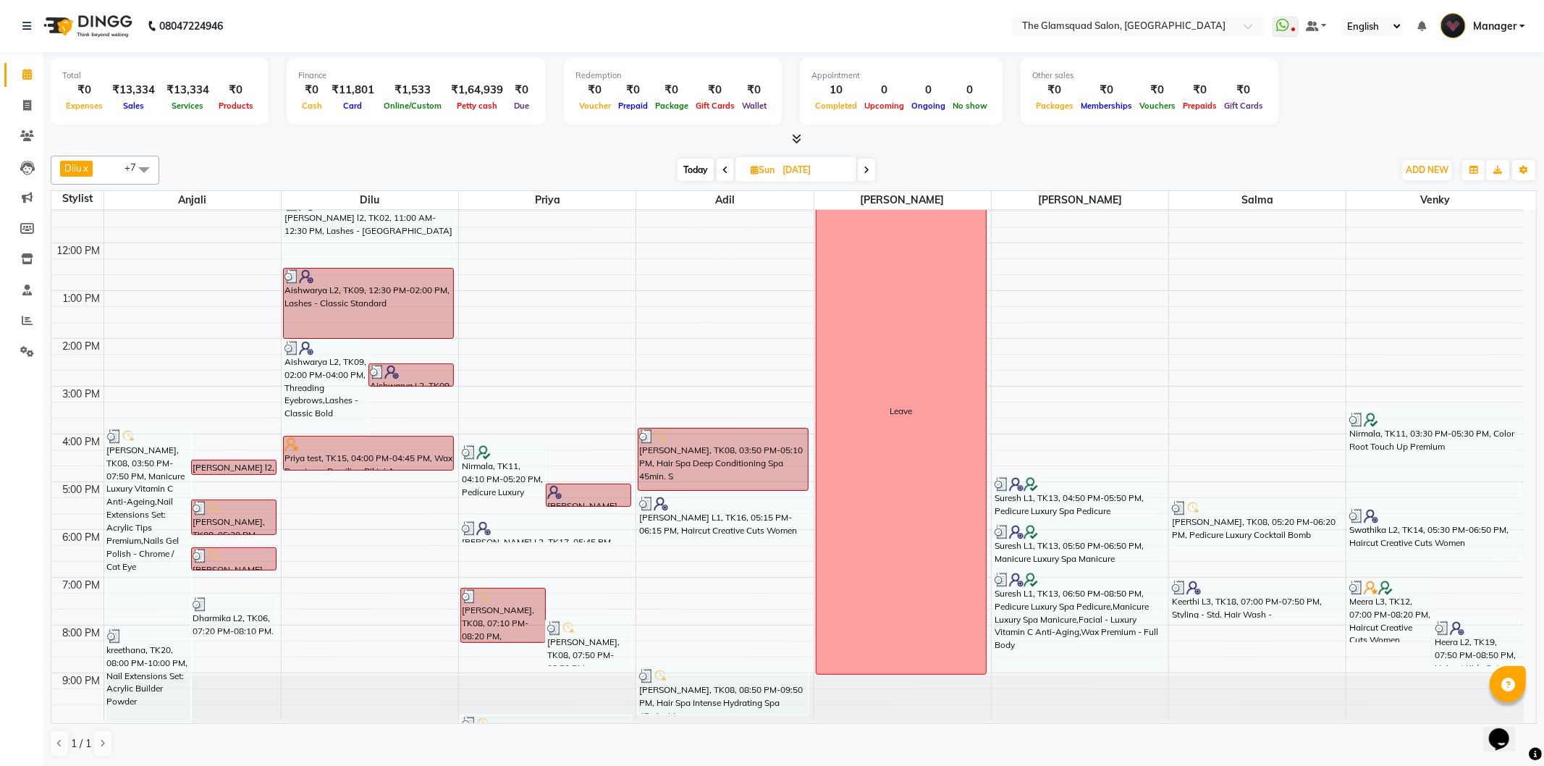
click at [694, 177] on span "Today" at bounding box center [696, 170] width 36 height 22
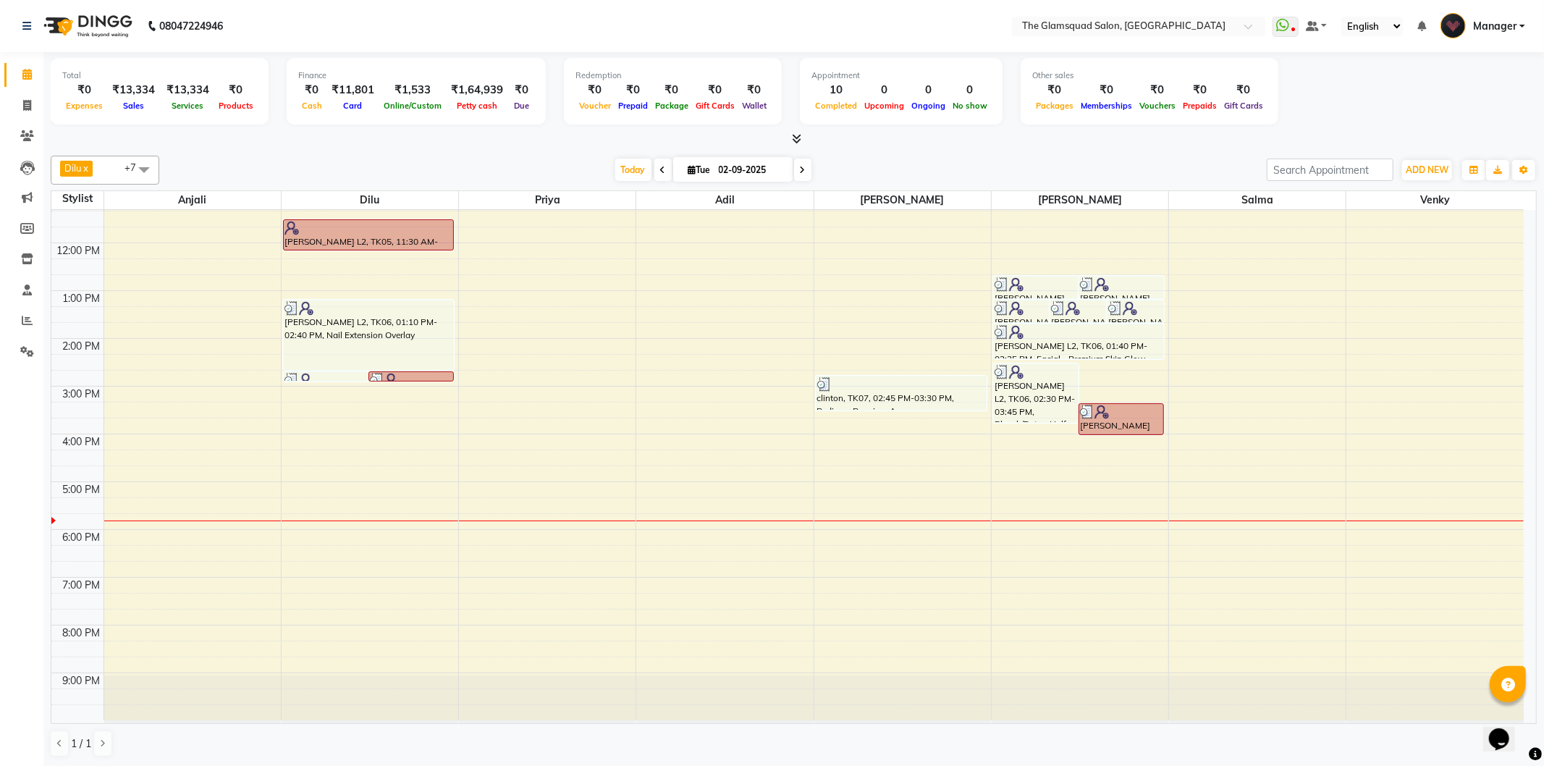
click at [794, 167] on span at bounding box center [802, 170] width 17 height 22
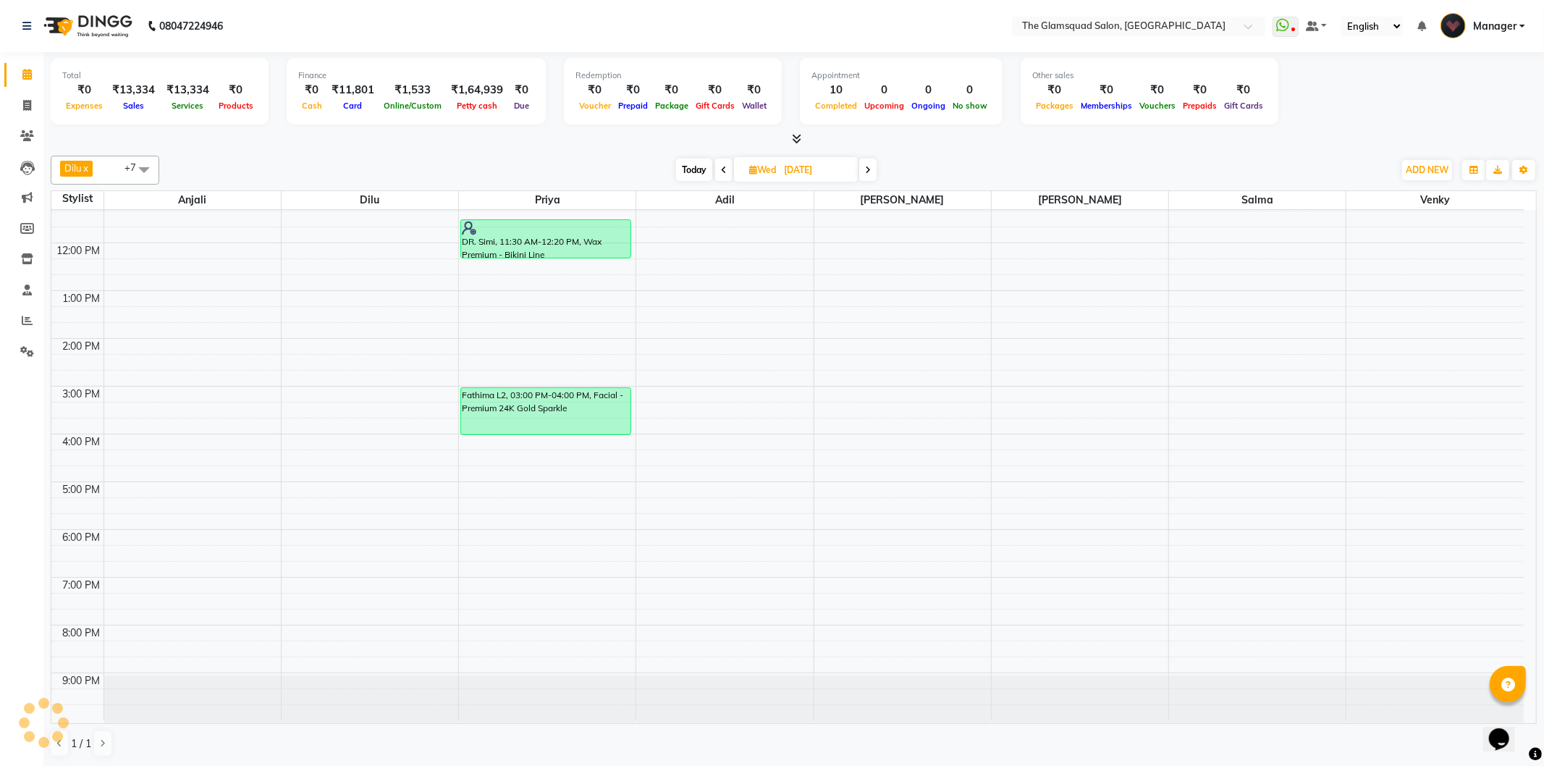
scroll to position [0, 0]
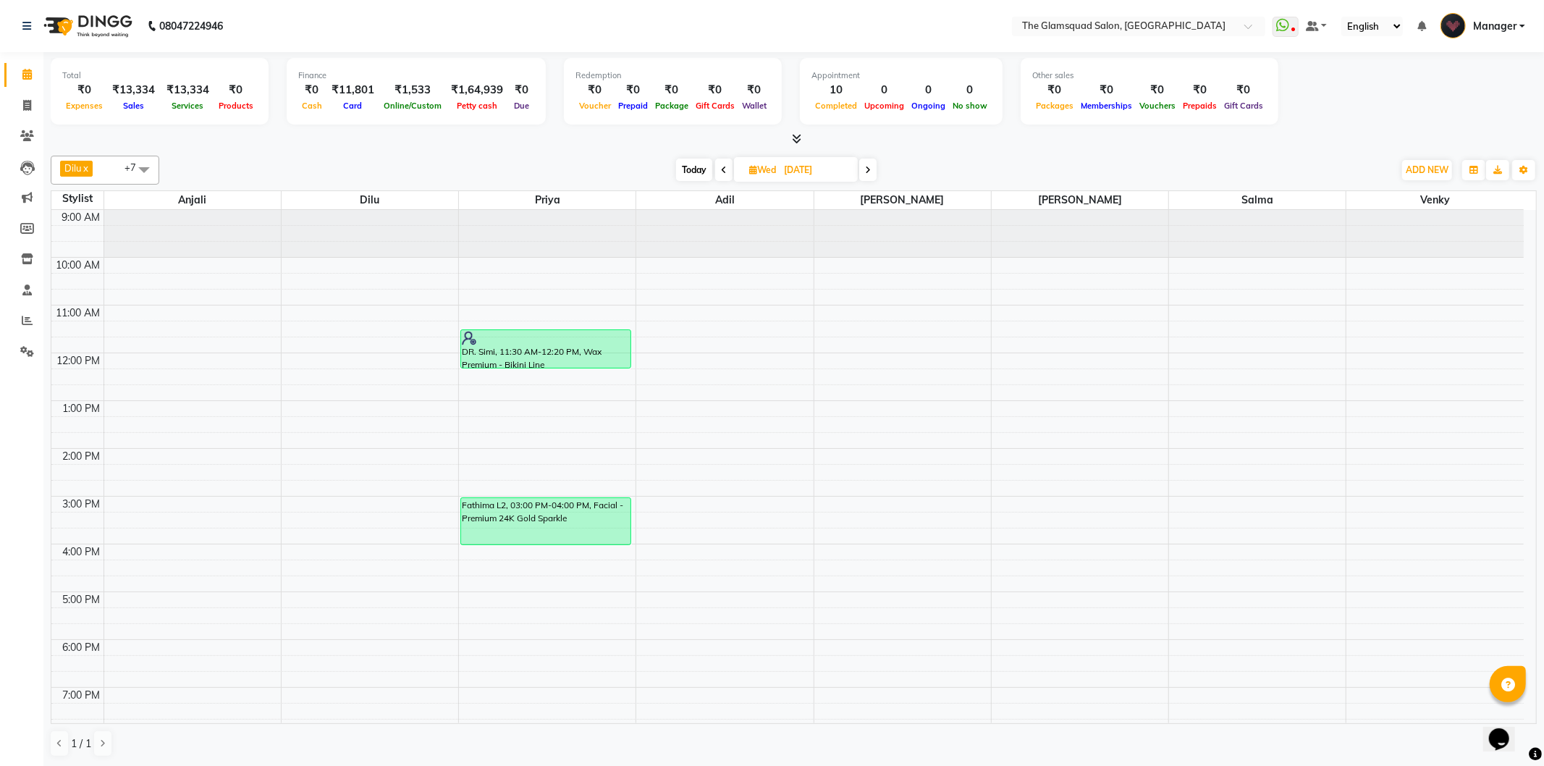
click at [699, 171] on span "Today" at bounding box center [694, 170] width 36 height 22
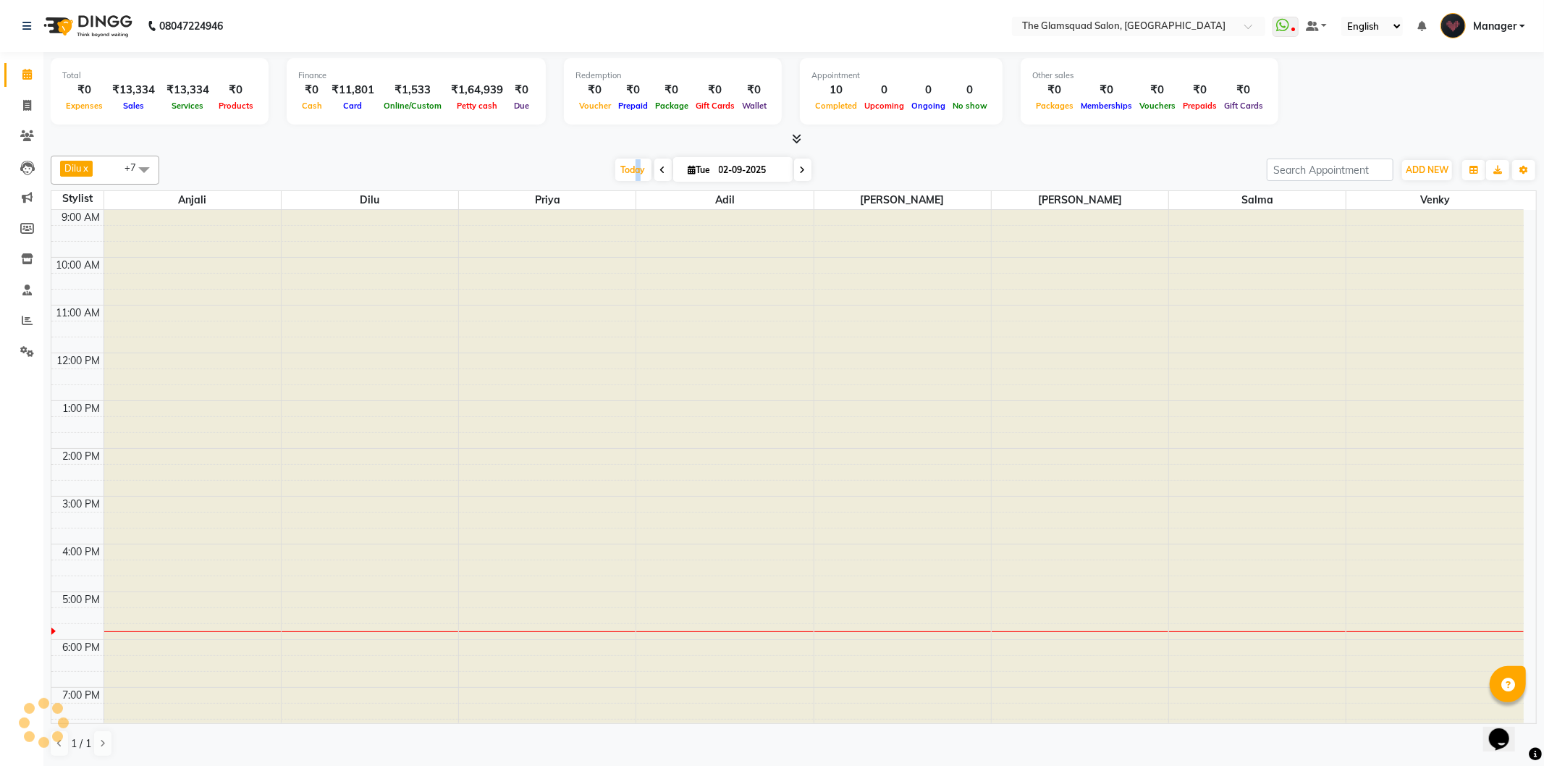
scroll to position [110, 0]
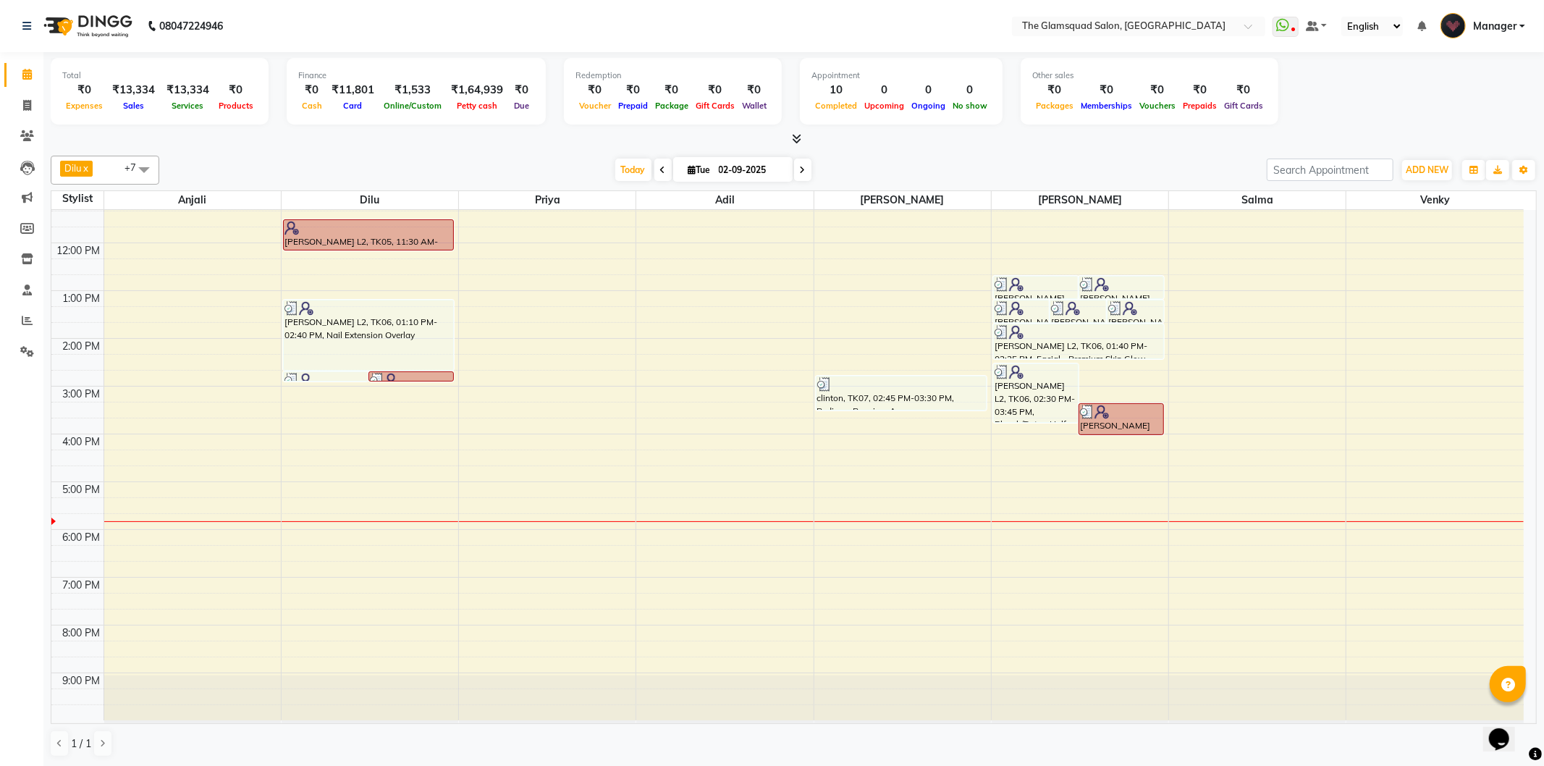
click at [818, 167] on div "[DATE] [DATE]" at bounding box center [713, 170] width 1093 height 22
click at [660, 170] on icon at bounding box center [663, 170] width 6 height 9
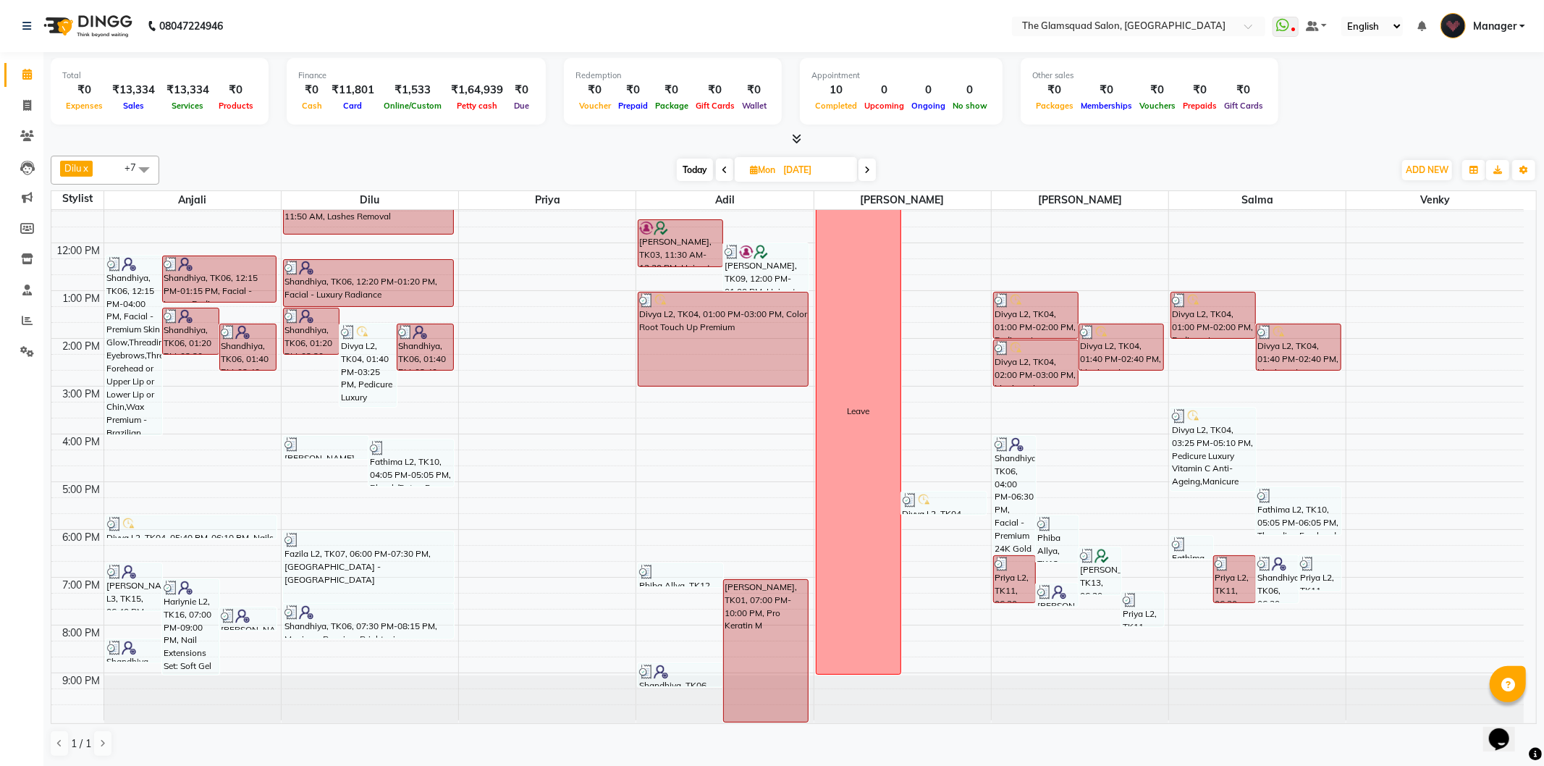
click at [722, 171] on icon at bounding box center [725, 170] width 6 height 9
type input "[DATE]"
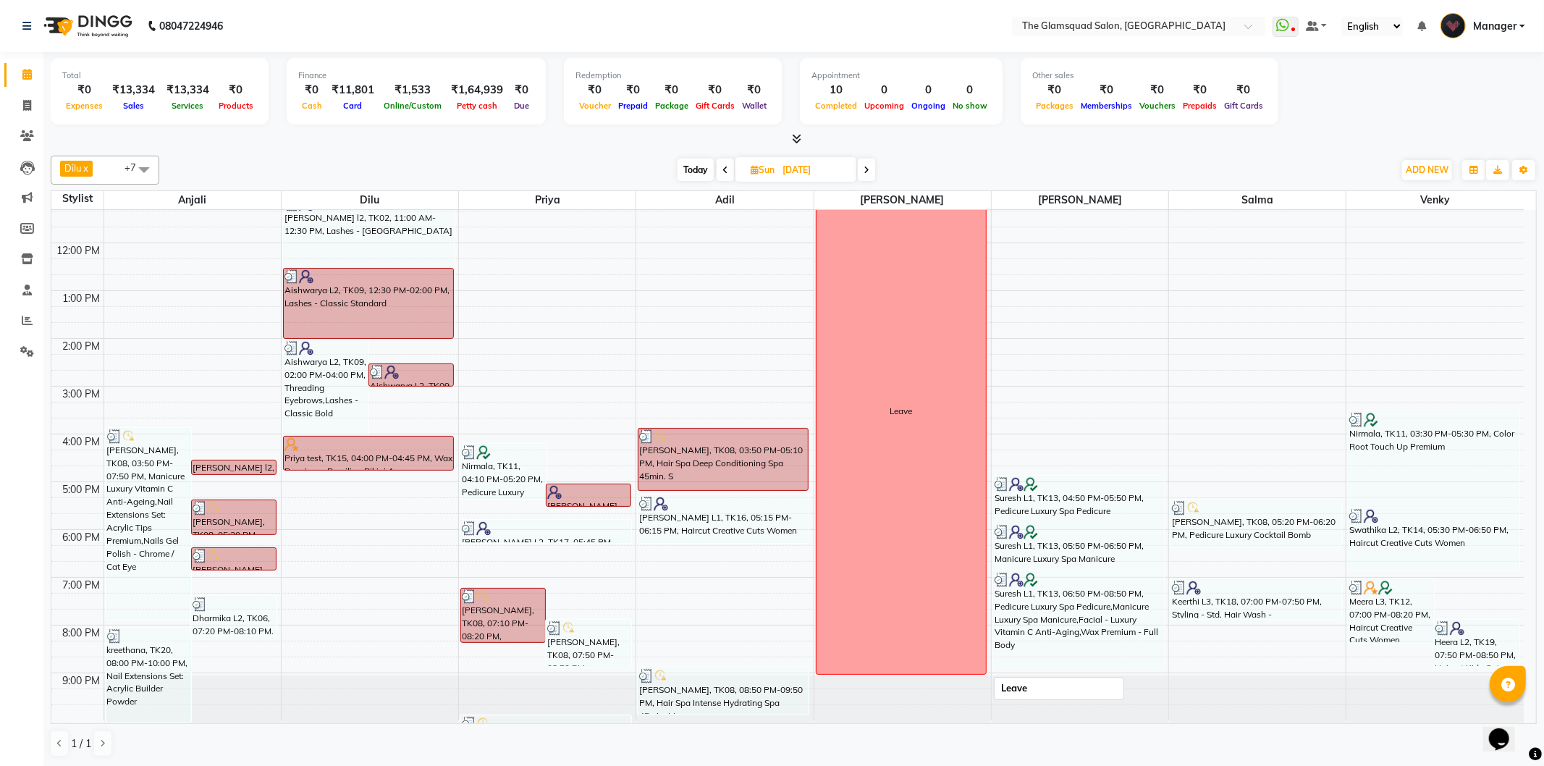
scroll to position [112, 0]
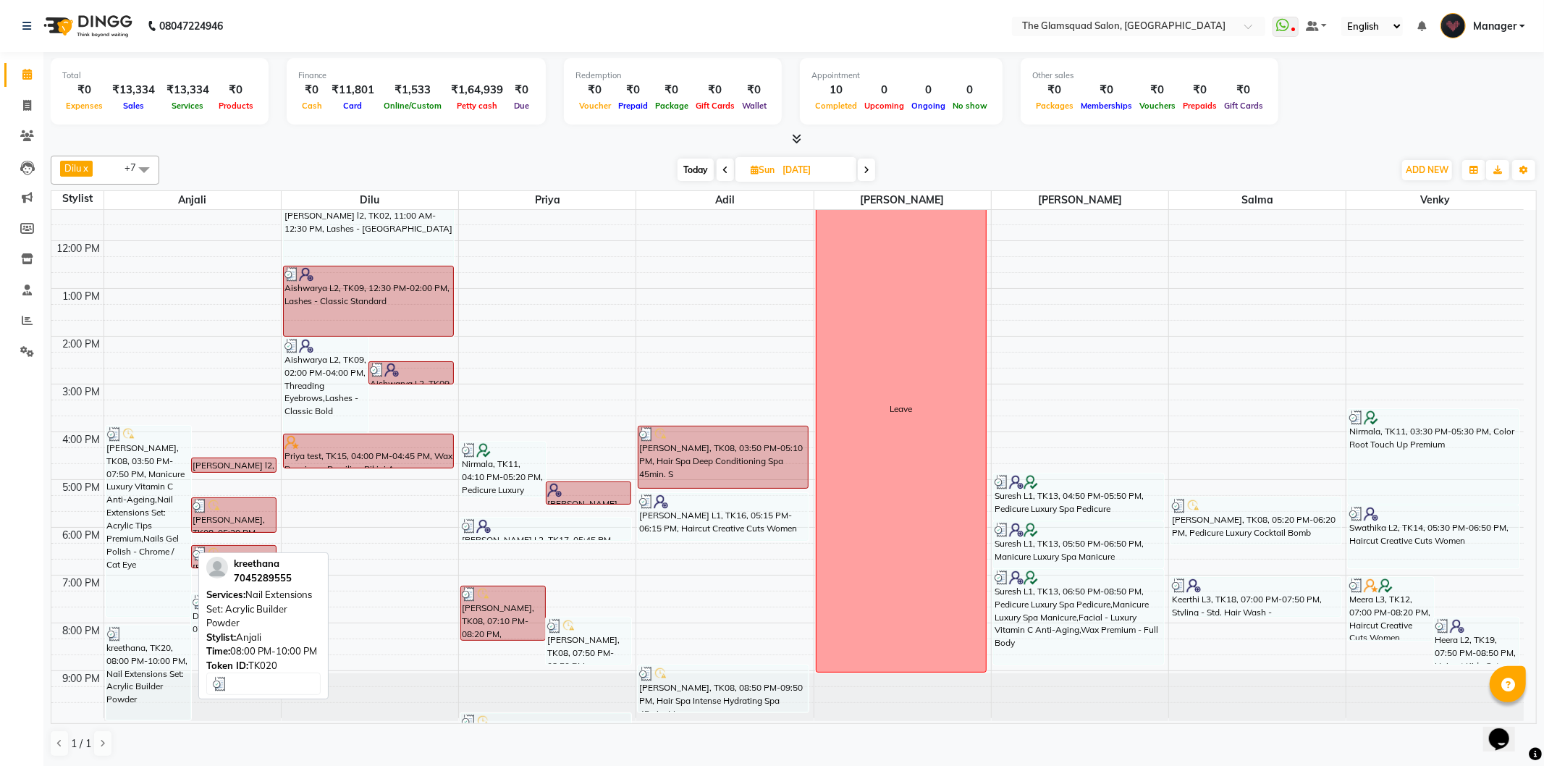
click at [136, 689] on div "kreethana, TK20, 08:00 PM-10:00 PM, Nail Extensions Set: Acrylic Builder Powder" at bounding box center [148, 672] width 84 height 93
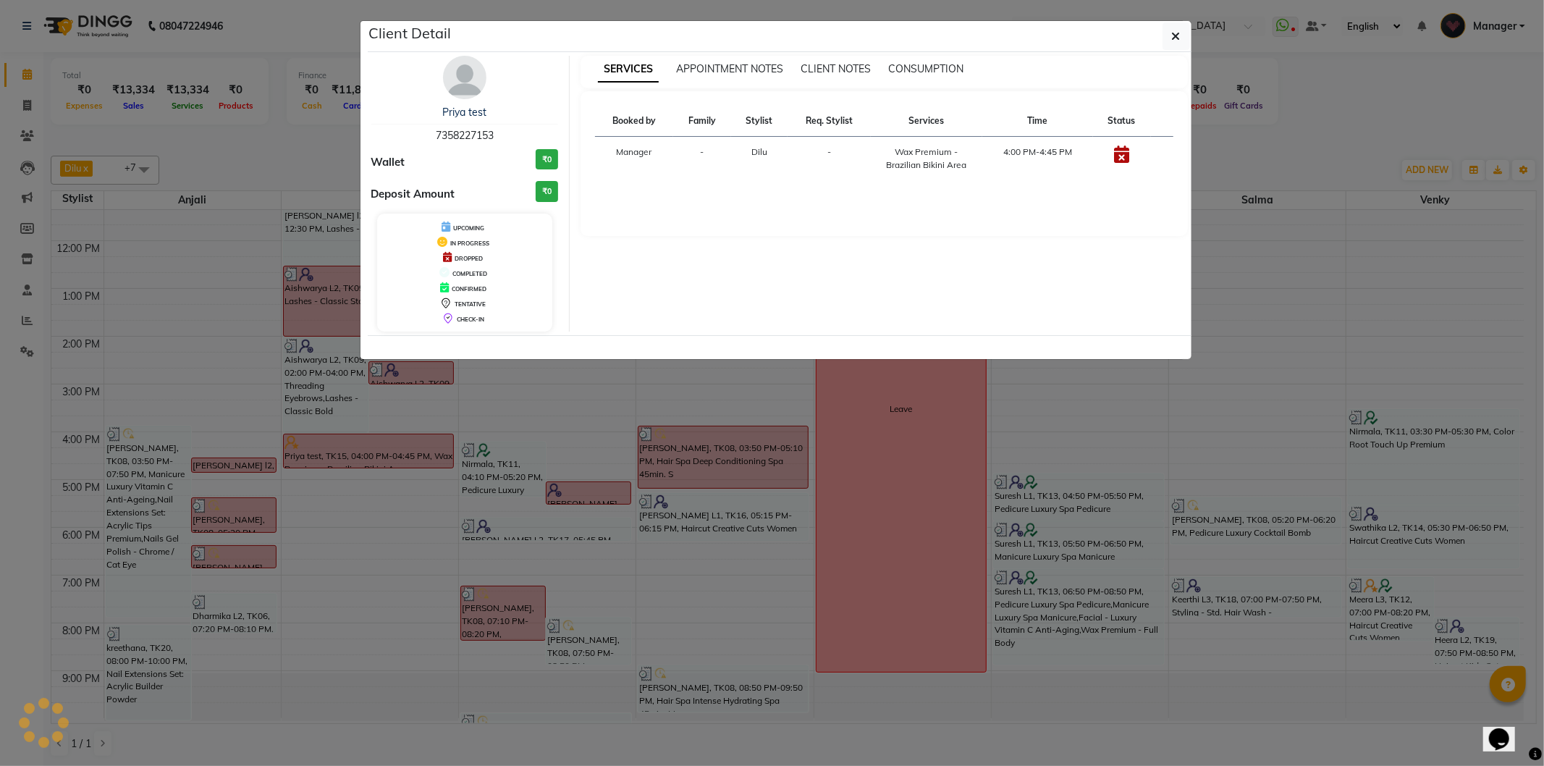
select select "3"
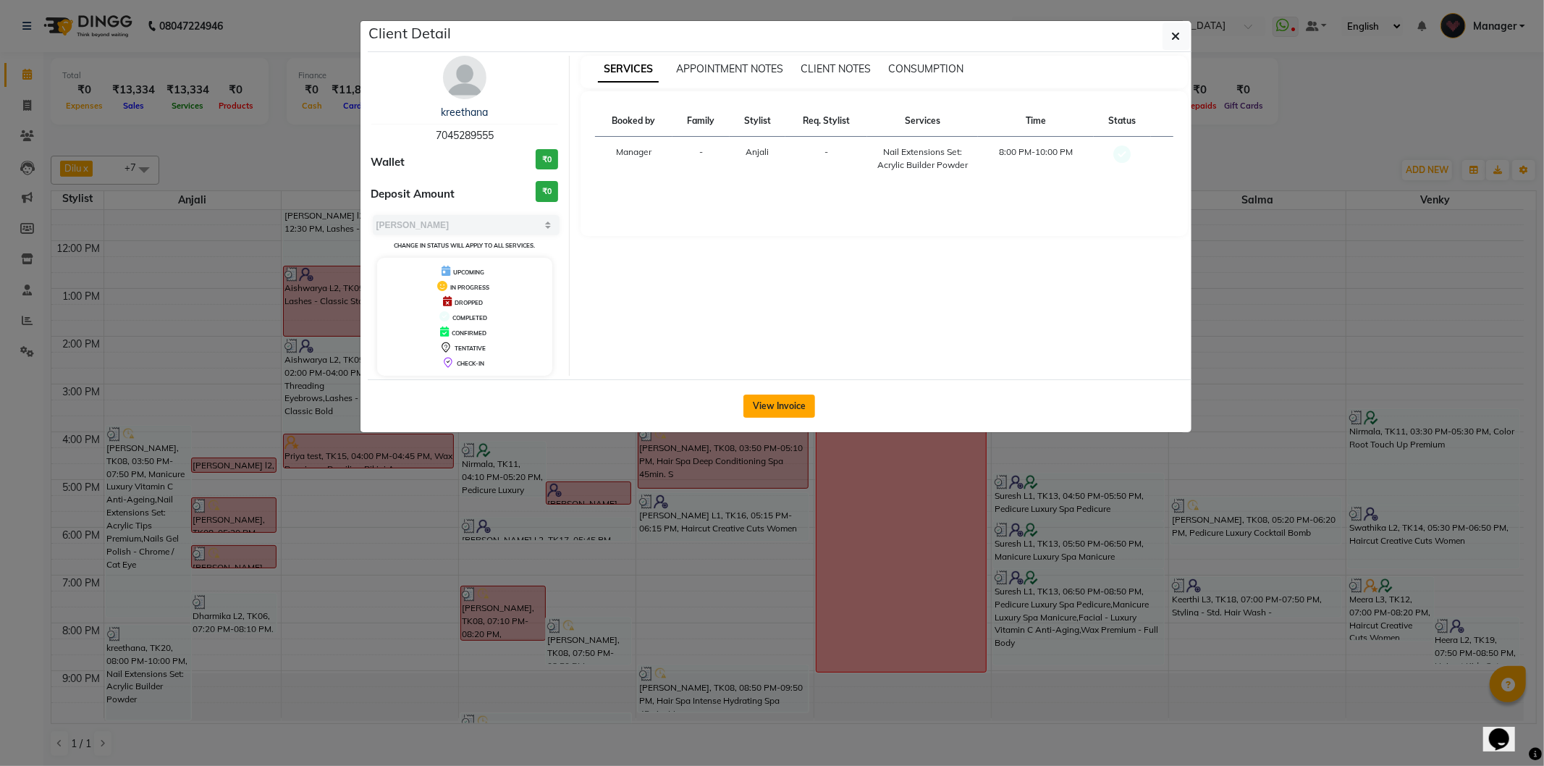
click at [783, 400] on button "View Invoice" at bounding box center [779, 406] width 72 height 23
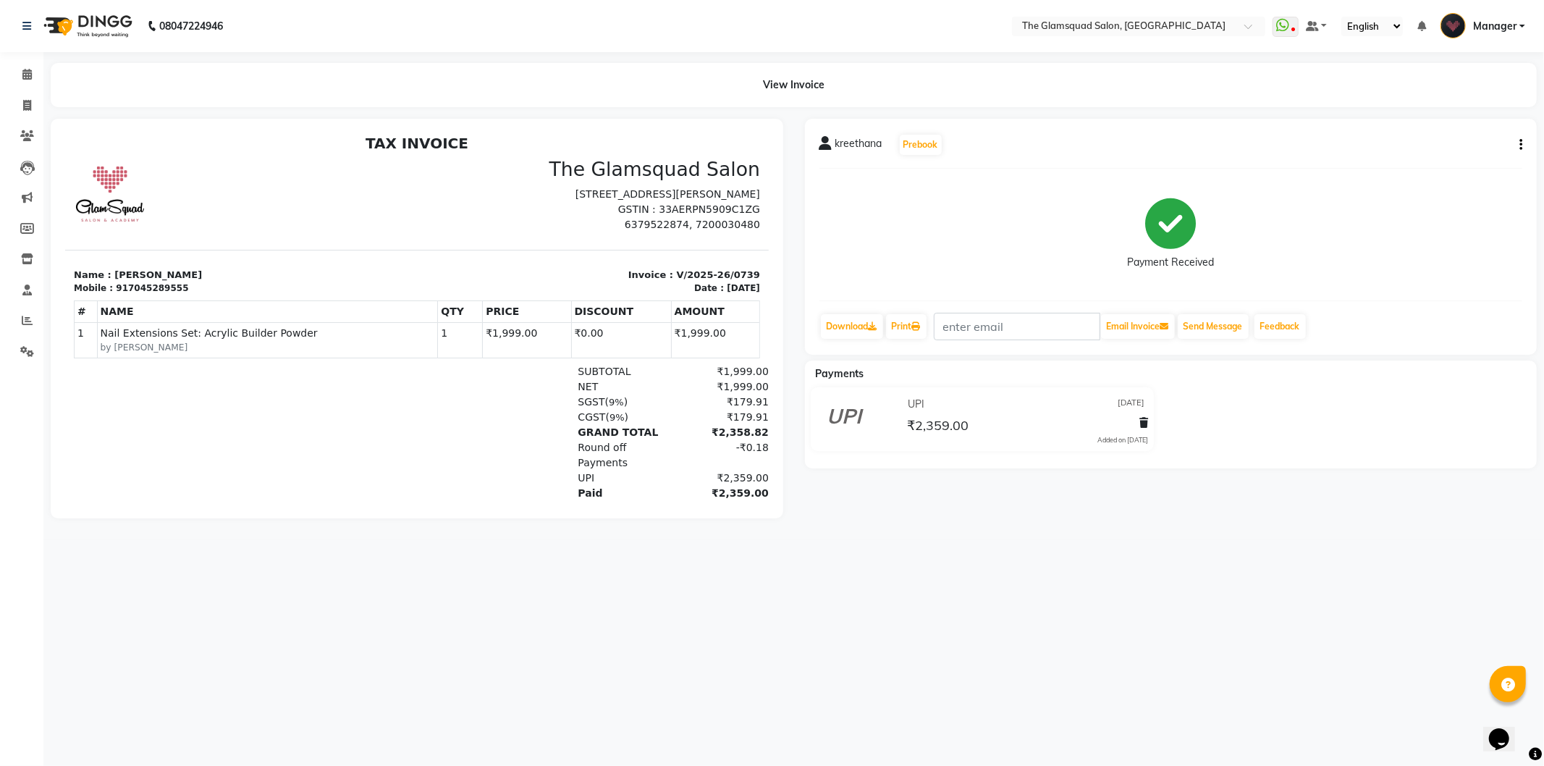
scroll to position [5, 0]
click at [29, 67] on span at bounding box center [26, 75] width 25 height 17
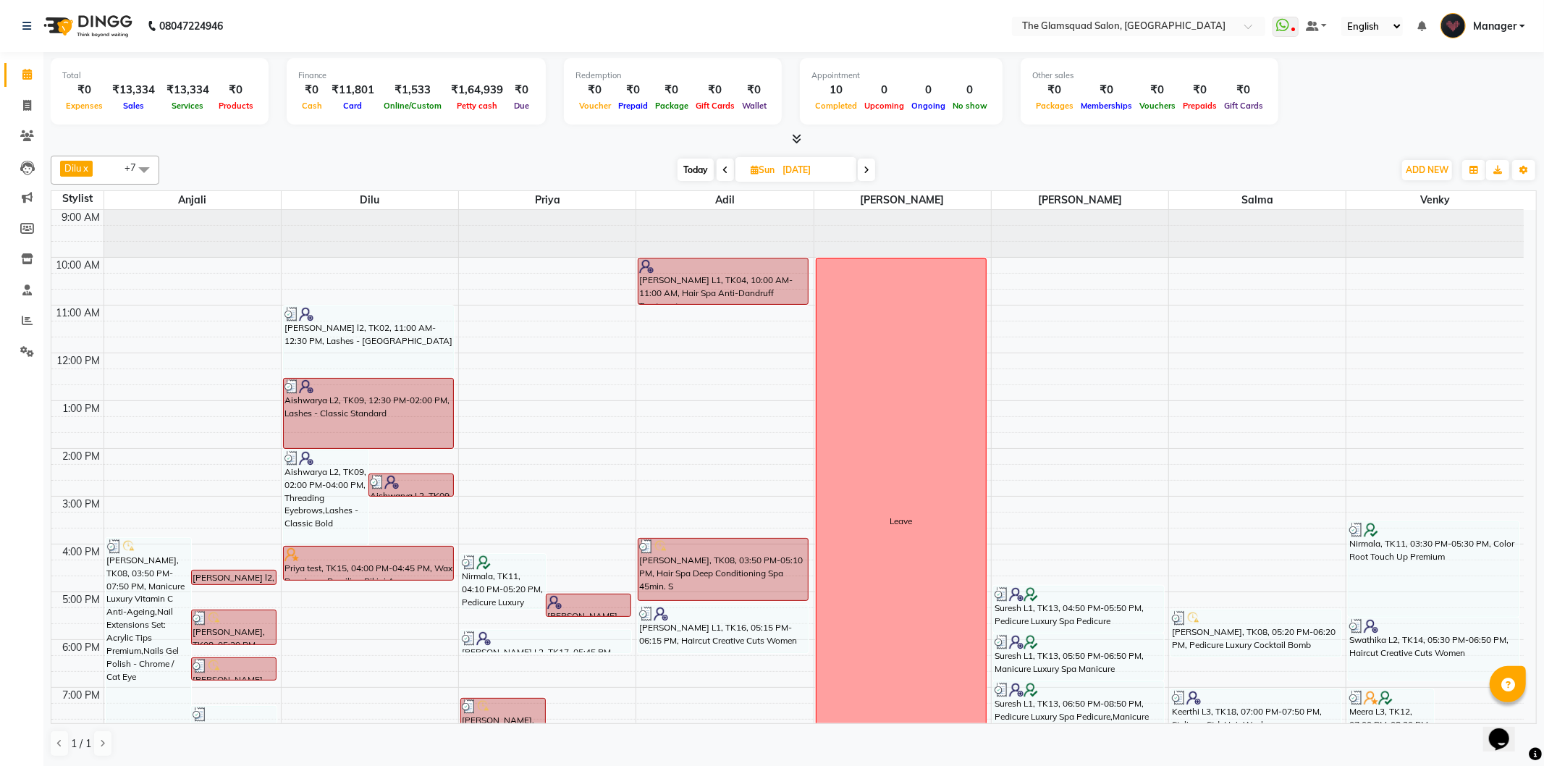
click at [700, 171] on span "Today" at bounding box center [696, 170] width 36 height 22
type input "02-09-2025"
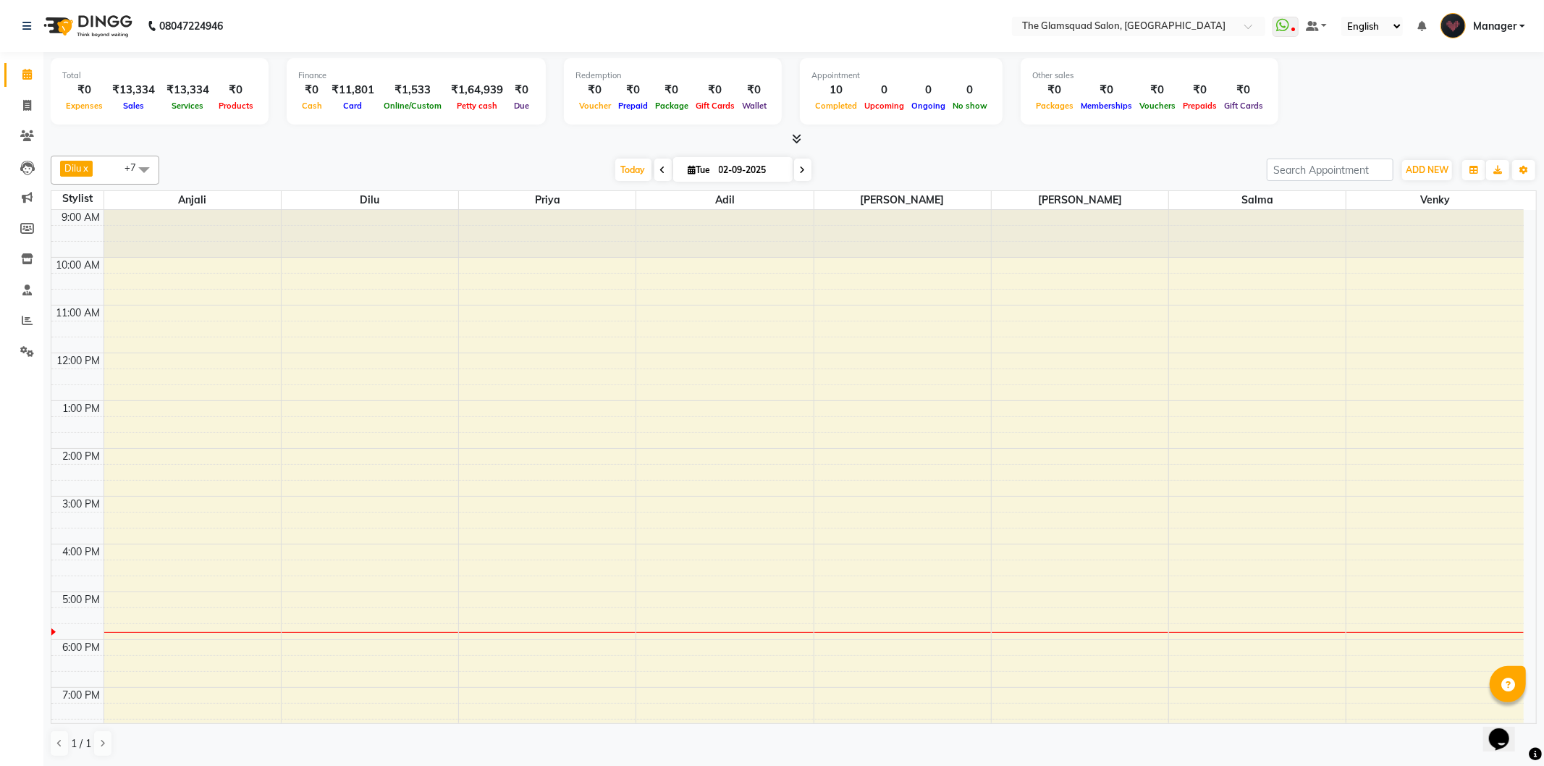
scroll to position [110, 0]
